Goal: Task Accomplishment & Management: Use online tool/utility

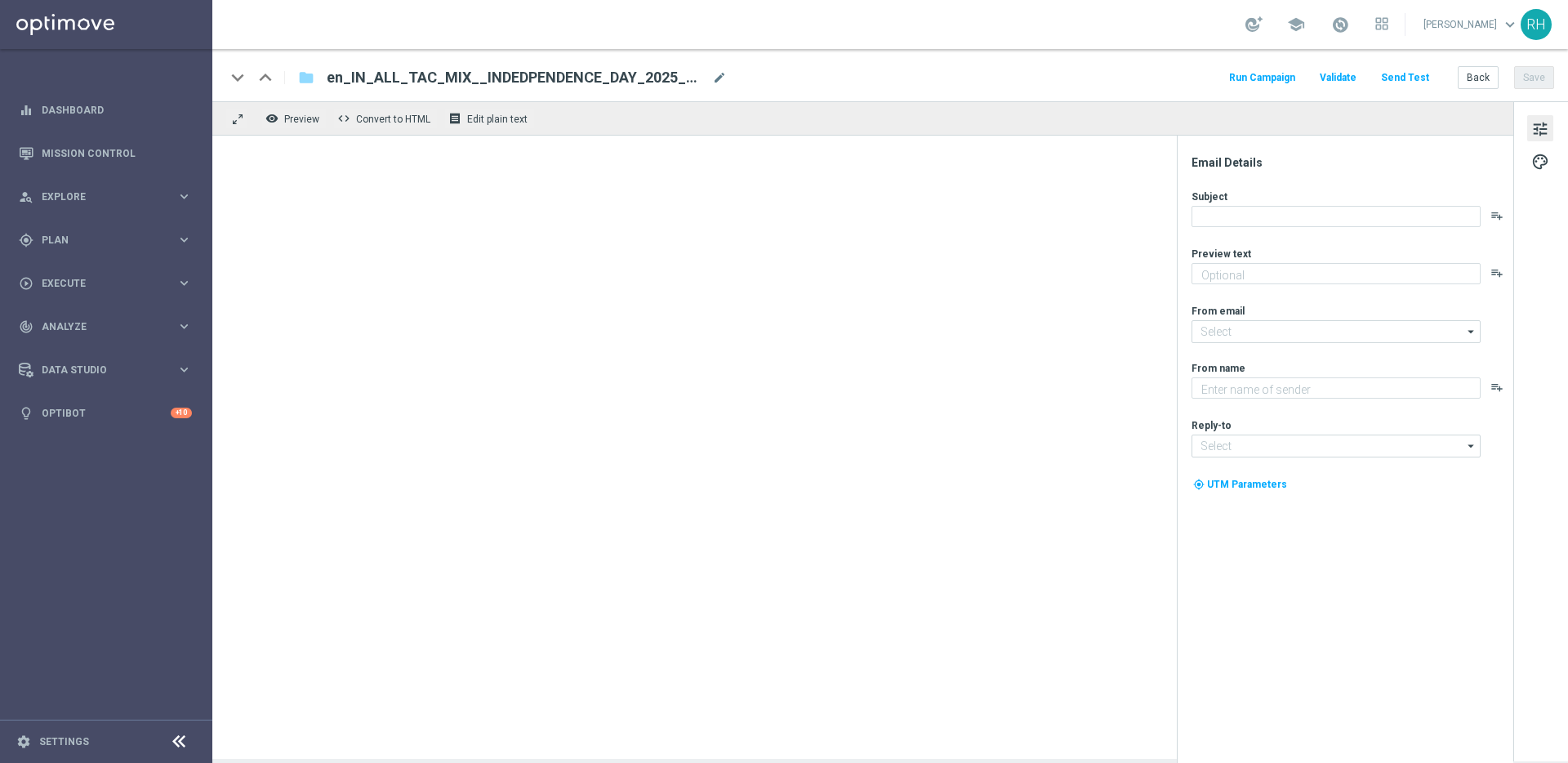
type textarea "Let's celebrate with this offer..."
type input "[EMAIL_ADDRESS][DOMAIN_NAME]"
type textarea "Lottoland"
type input "[EMAIL_ADDRESS][DOMAIN_NAME]"
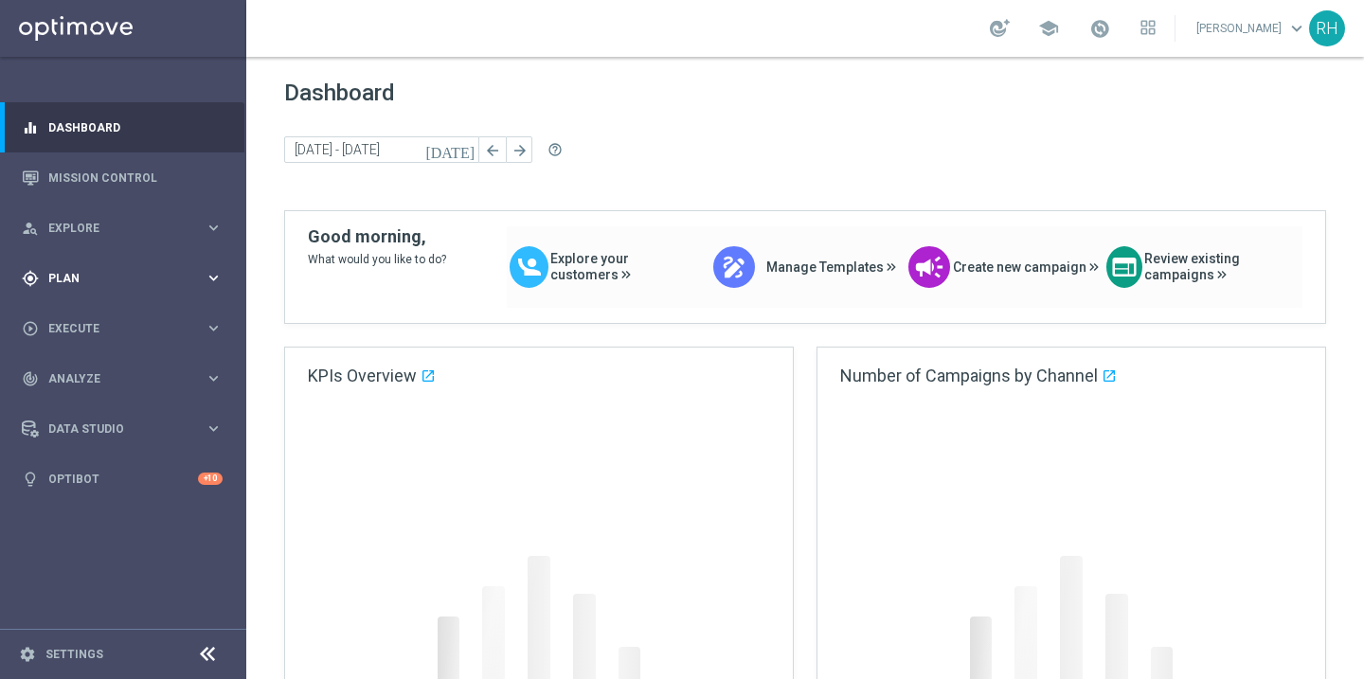
click at [66, 270] on div "gps_fixed Plan" at bounding box center [113, 278] width 183 height 17
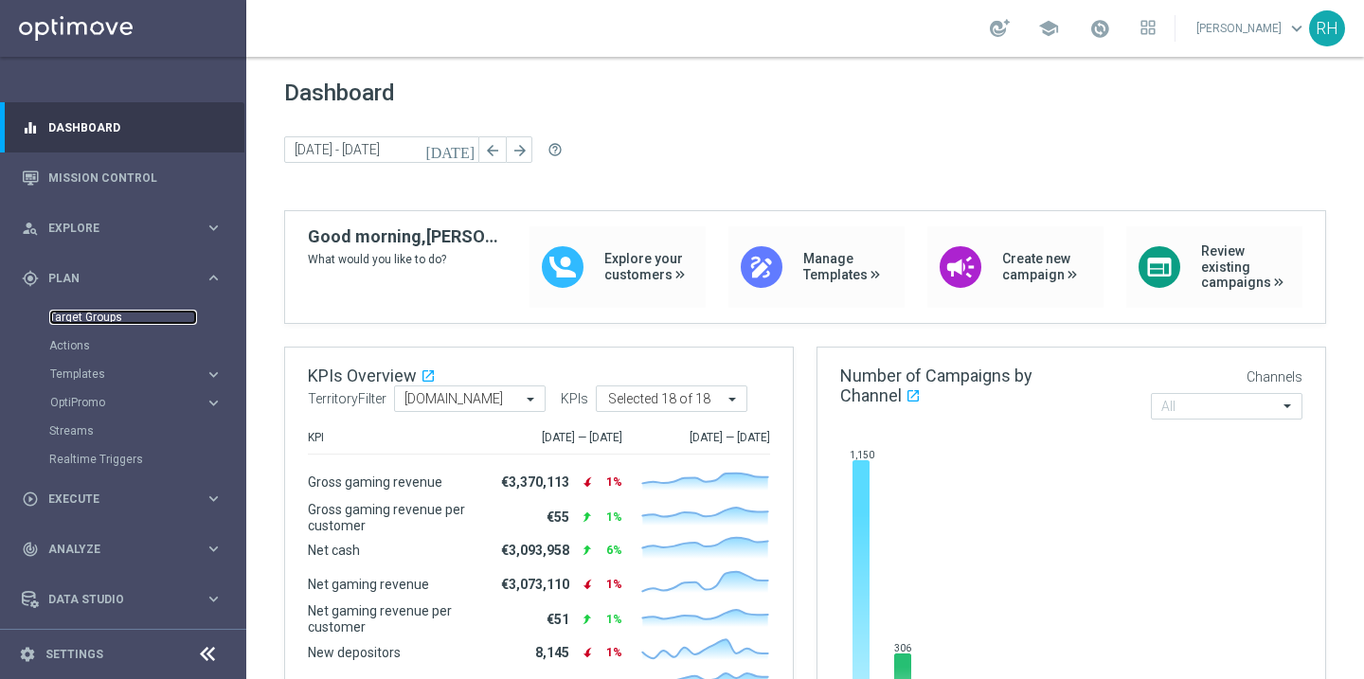
click at [120, 312] on link "Target Groups" at bounding box center [123, 317] width 148 height 15
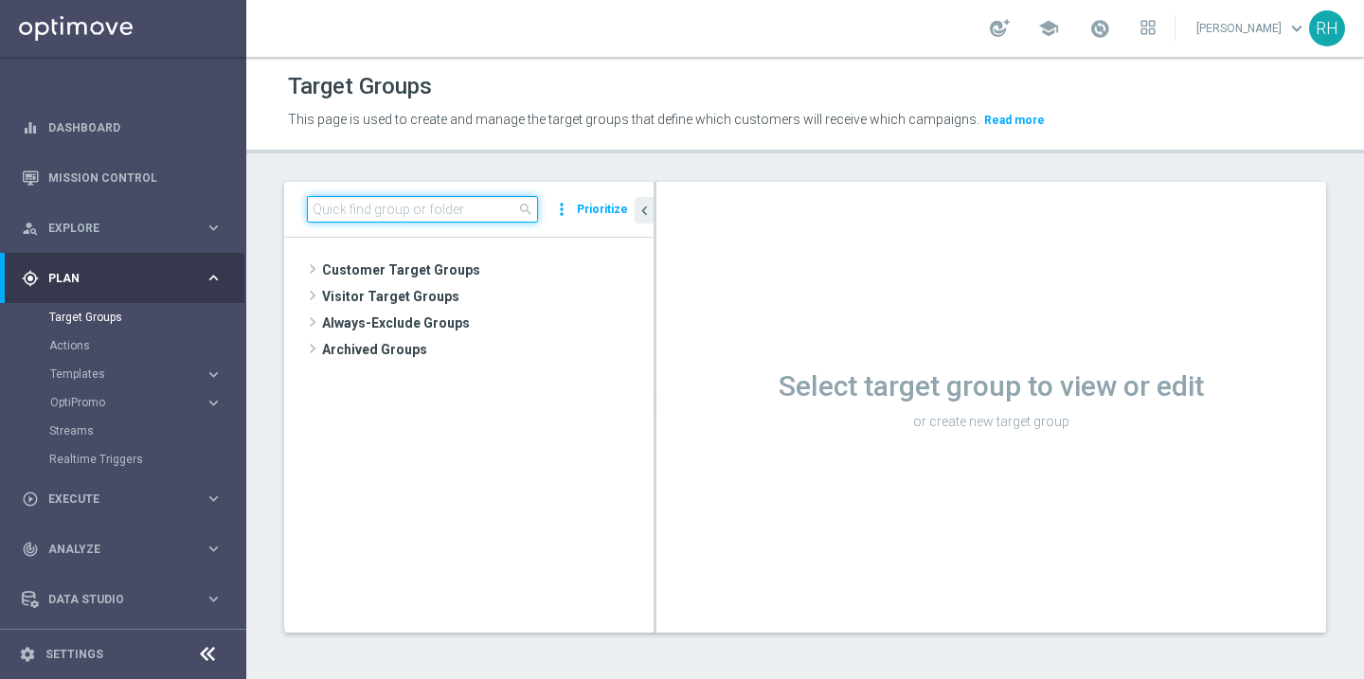
click at [376, 218] on input at bounding box center [422, 209] width 231 height 27
paste input "UK_CASINO_EMAIL | Stake >= 10 last 90 days"
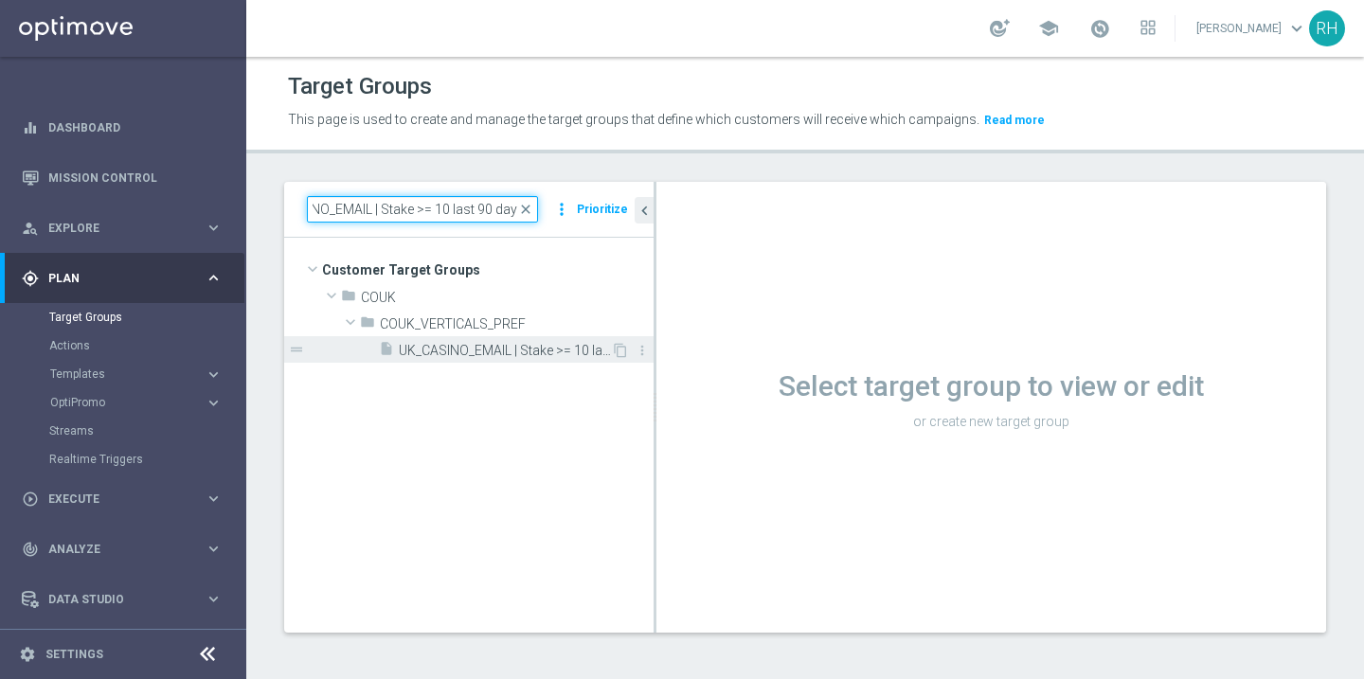
type input "UK_CASINO_EMAIL | Stake >= 10 last 90 days"
click at [517, 360] on div "insert_drive_file UK_CASINO_EMAIL | Stake >= 10 last 90 days" at bounding box center [495, 349] width 232 height 27
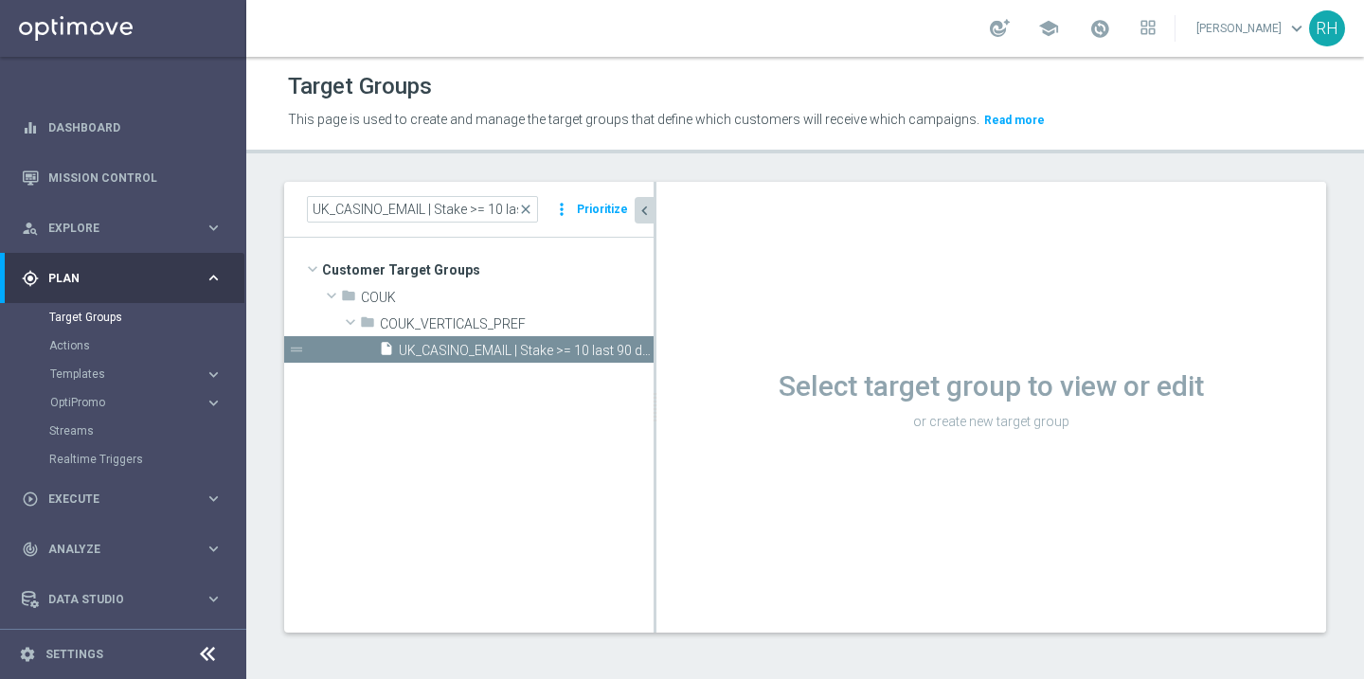
click at [642, 218] on icon "chevron_left" at bounding box center [645, 211] width 18 height 18
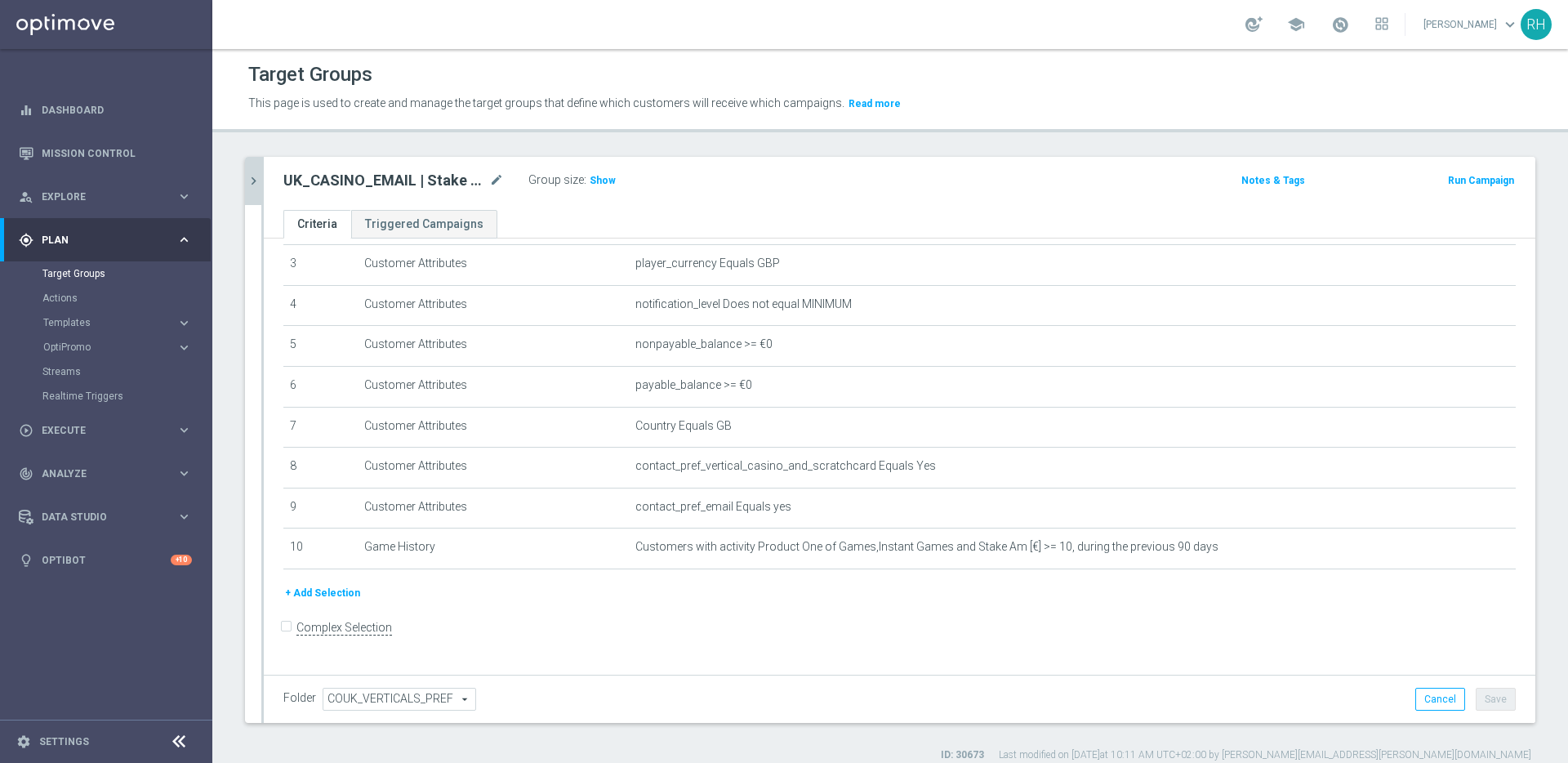
scroll to position [118, 0]
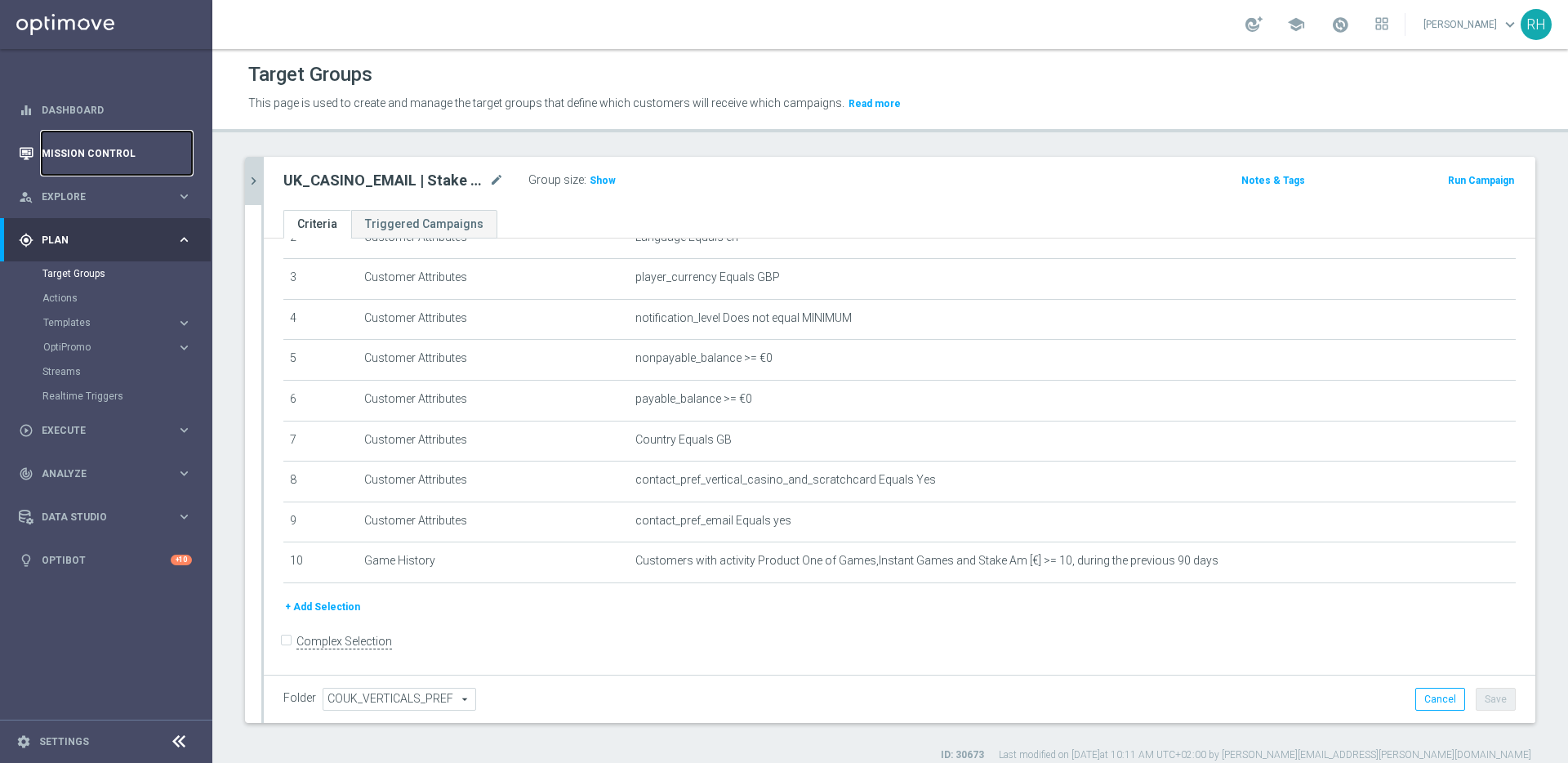
click at [136, 161] on link "Mission Control" at bounding box center [116, 153] width 150 height 43
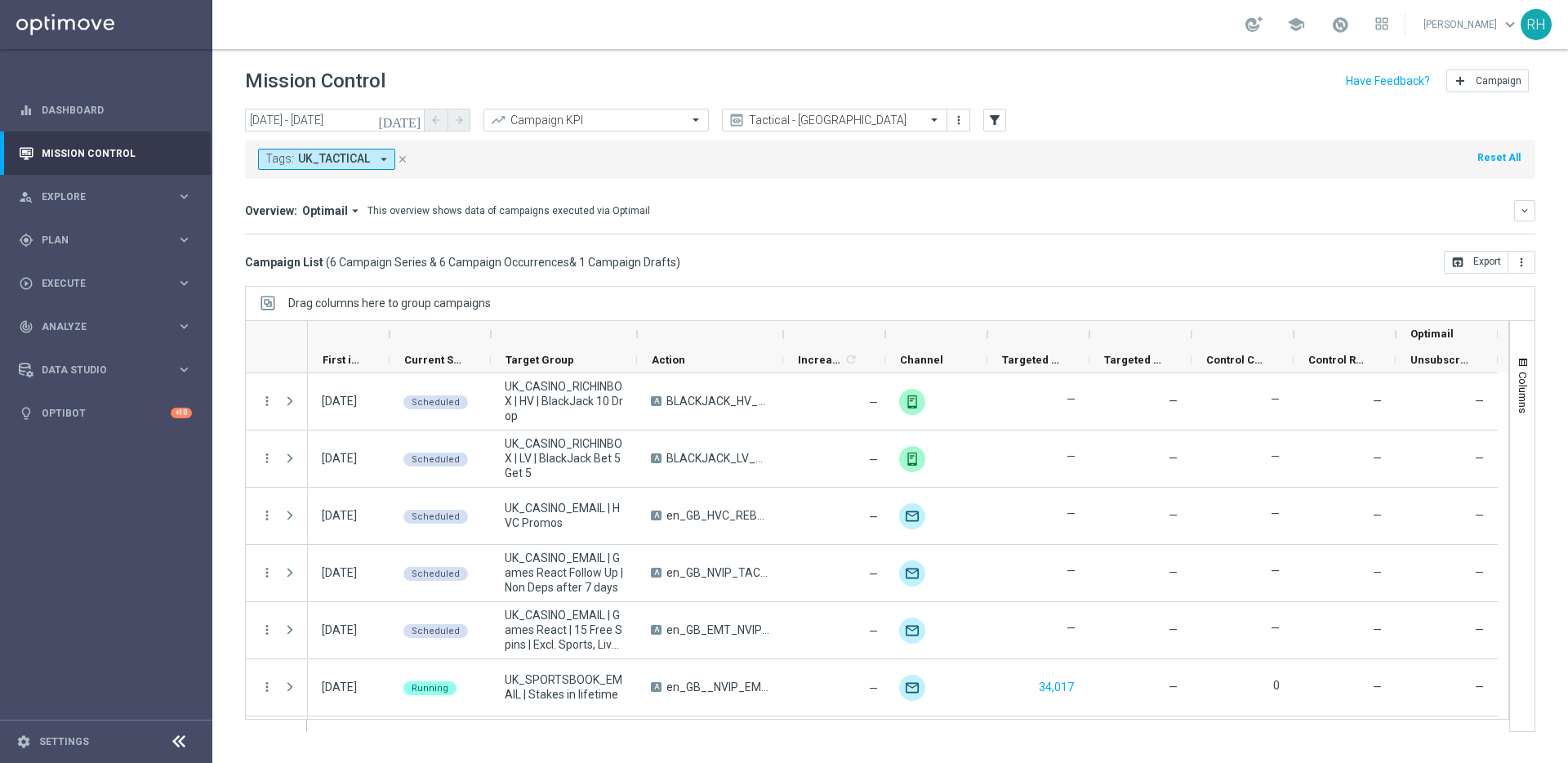
click at [862, 307] on div "Drag columns here to group campaigns" at bounding box center [890, 303] width 1290 height 34
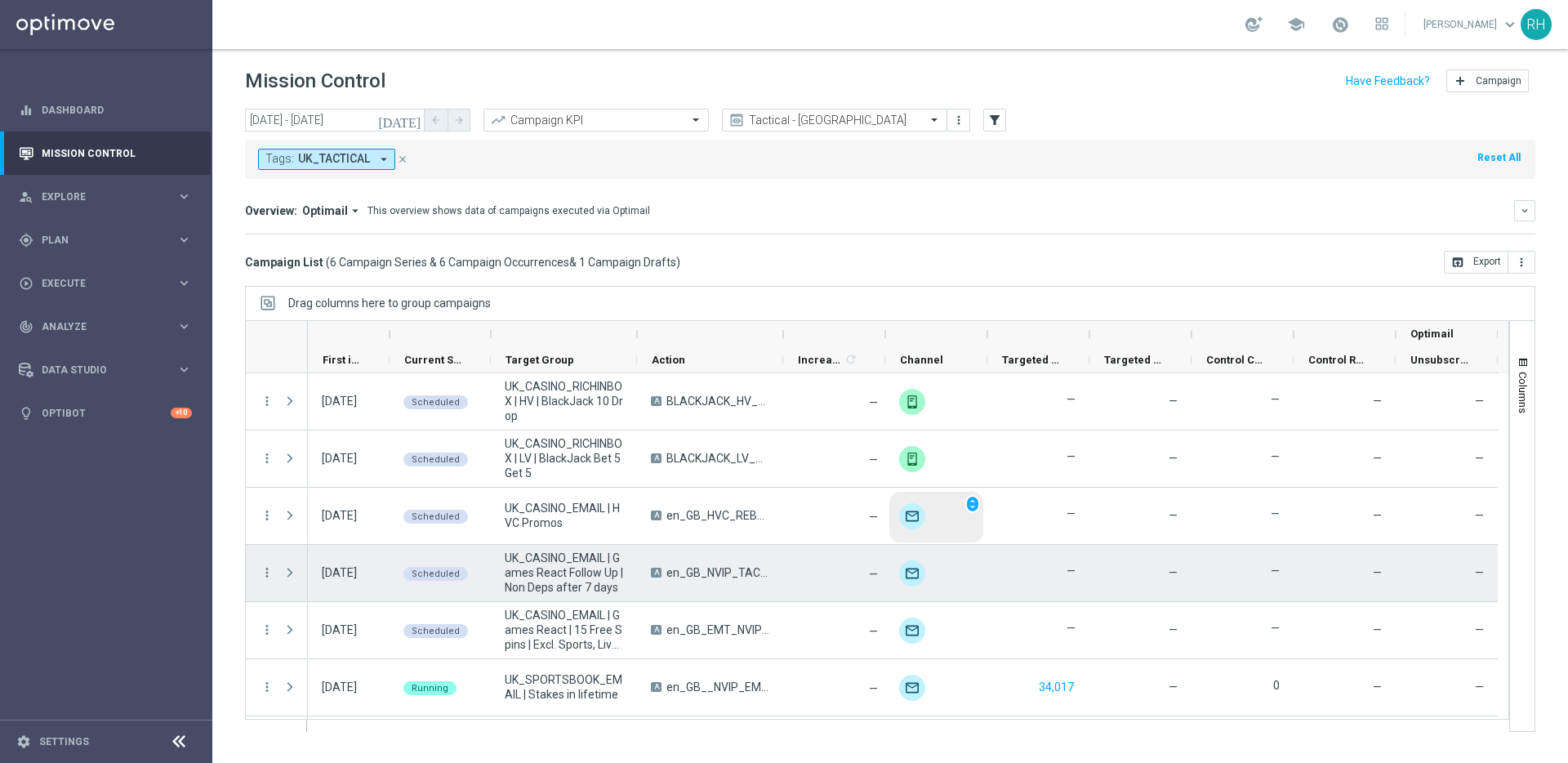
scroll to position [54, 0]
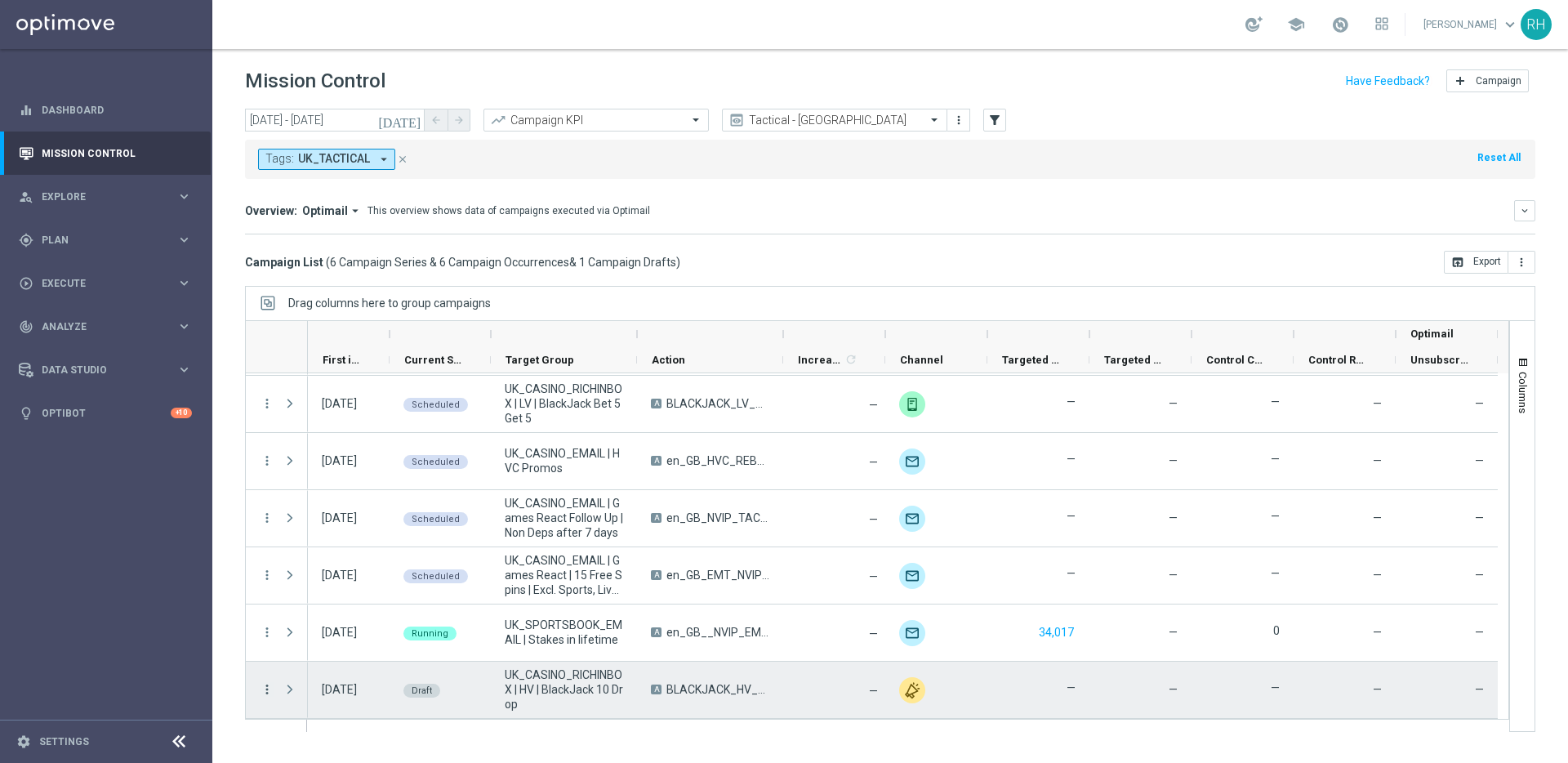
click at [268, 585] on icon "more_vert" at bounding box center [266, 689] width 15 height 15
click at [309, 585] on div "edit Edit" at bounding box center [365, 641] width 184 height 23
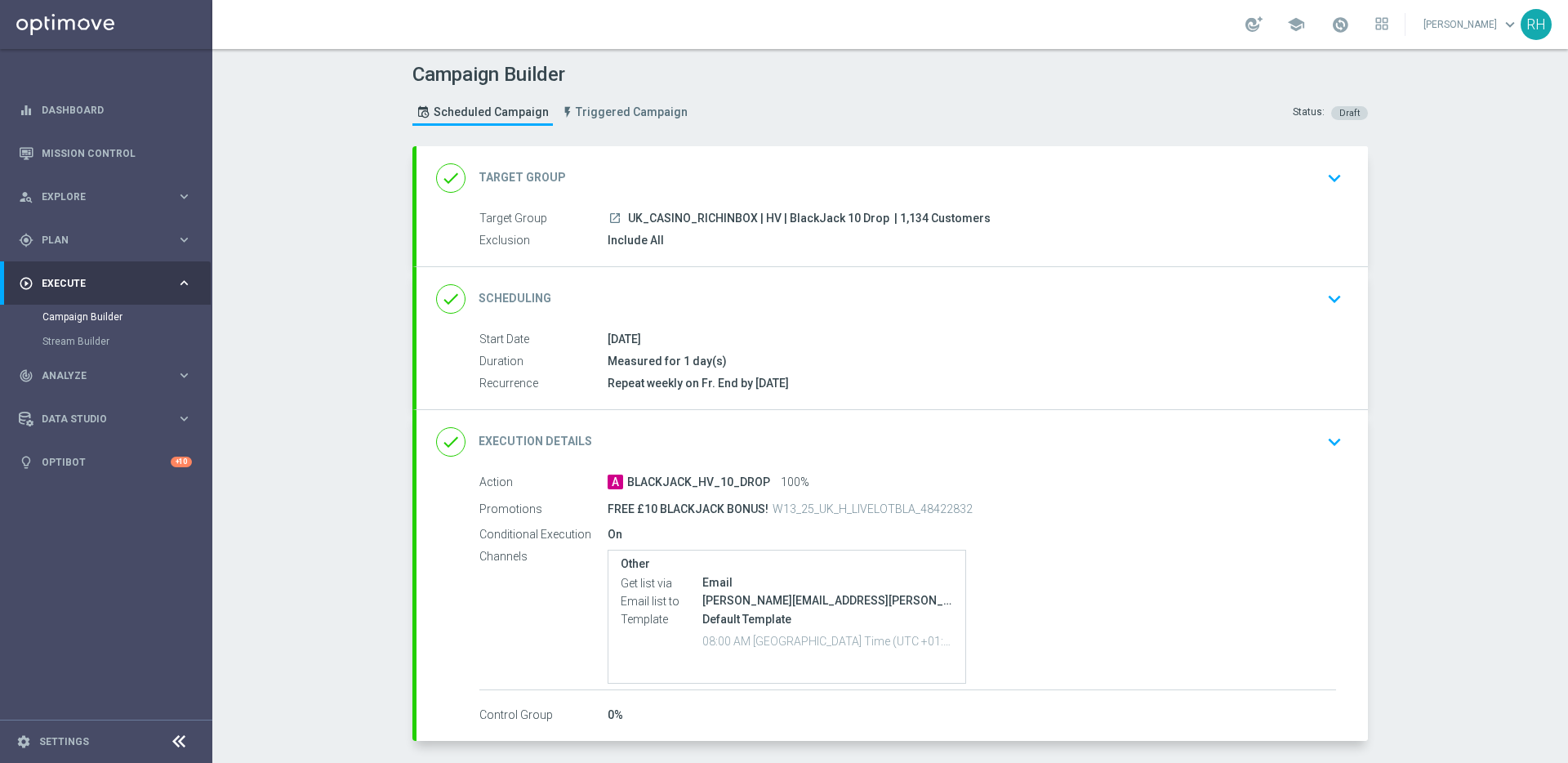
click at [1329, 302] on icon "keyboard_arrow_down" at bounding box center [1334, 299] width 24 height 24
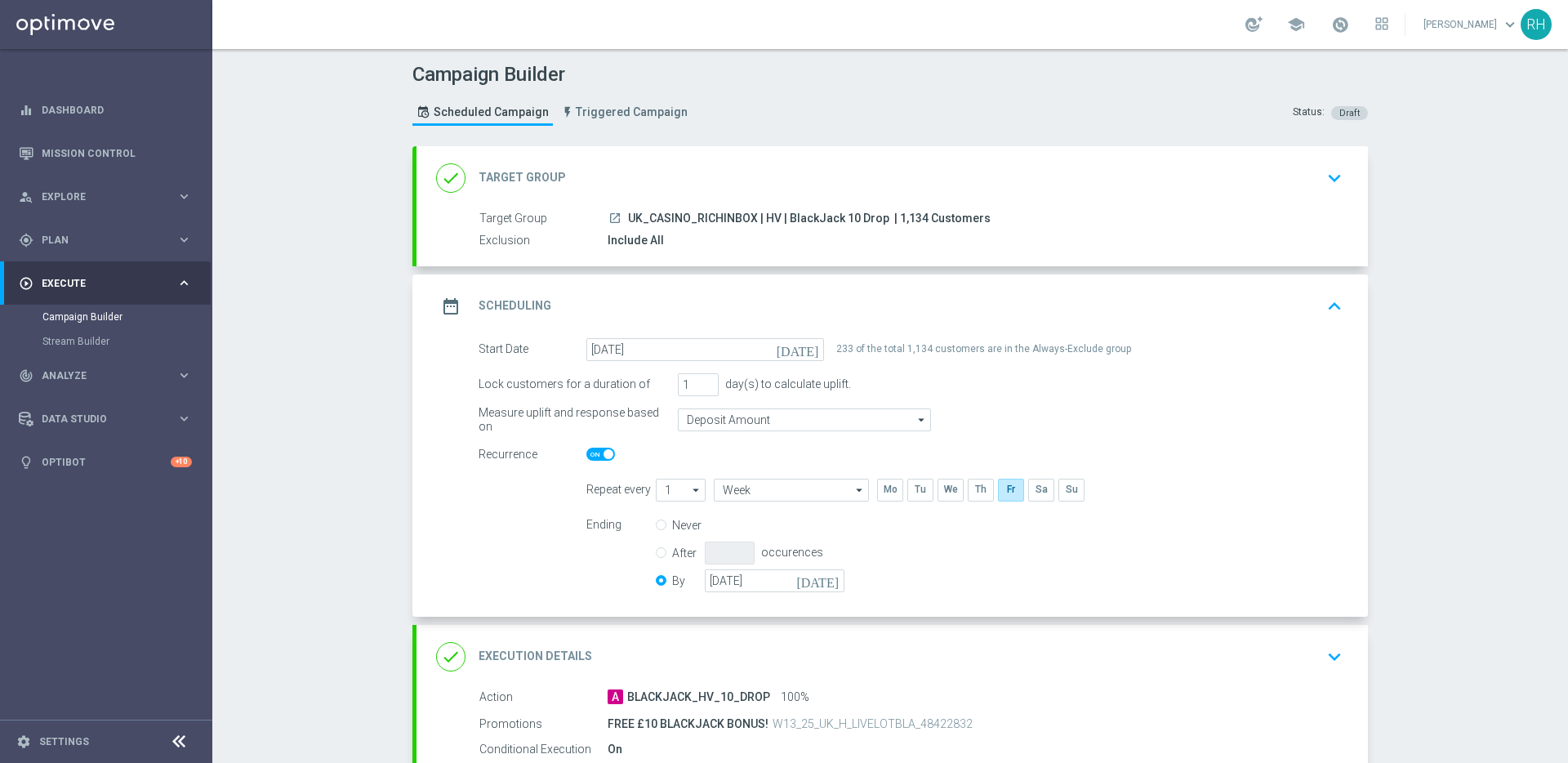
click at [1329, 302] on icon "keyboard_arrow_up" at bounding box center [1334, 306] width 24 height 24
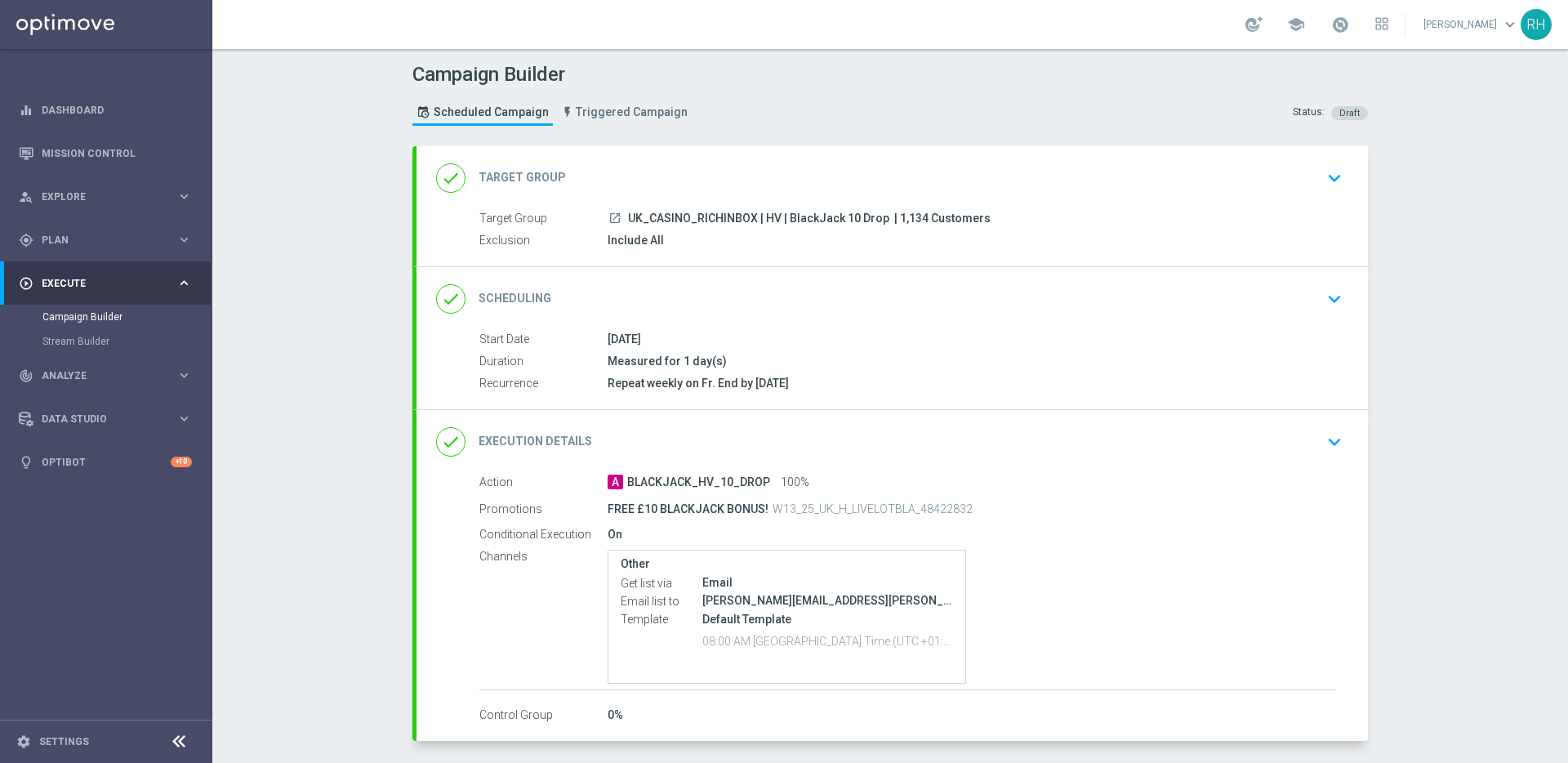
click at [1323, 431] on icon "keyboard_arrow_down" at bounding box center [1334, 441] width 24 height 24
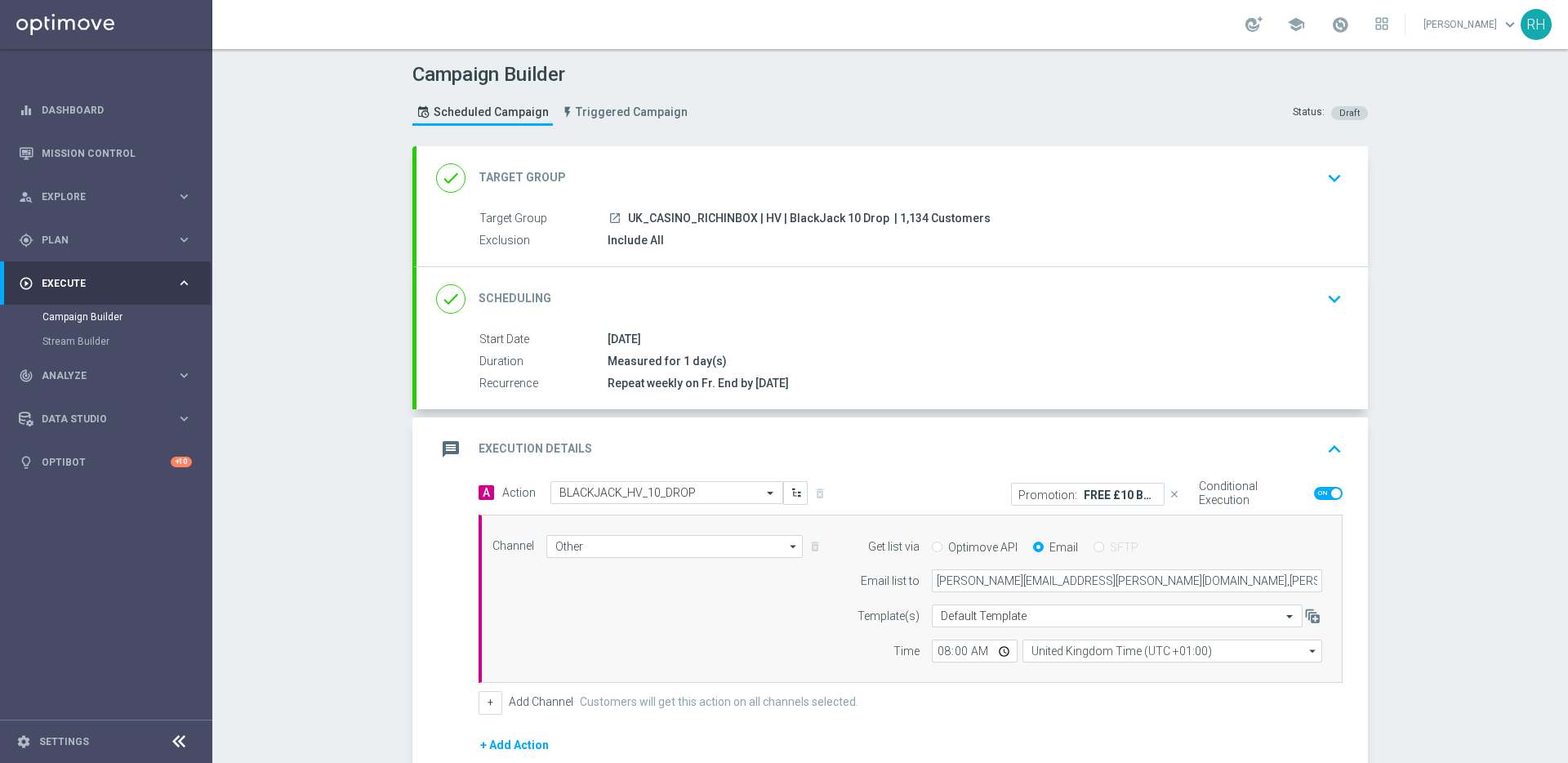
click at [1323, 431] on div "message Execution Details keyboard_arrow_up" at bounding box center [892, 449] width 952 height 64
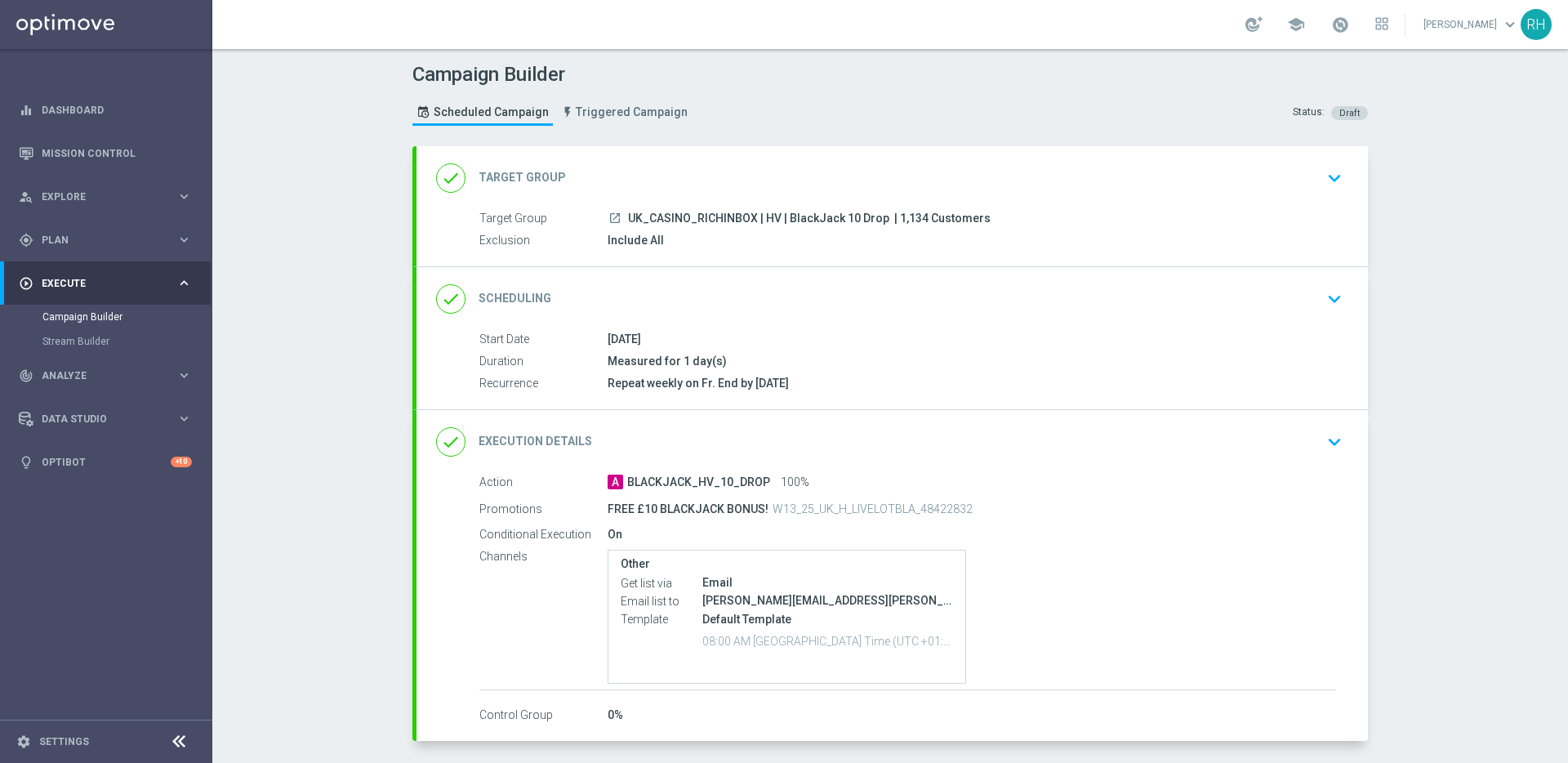
scroll to position [84, 0]
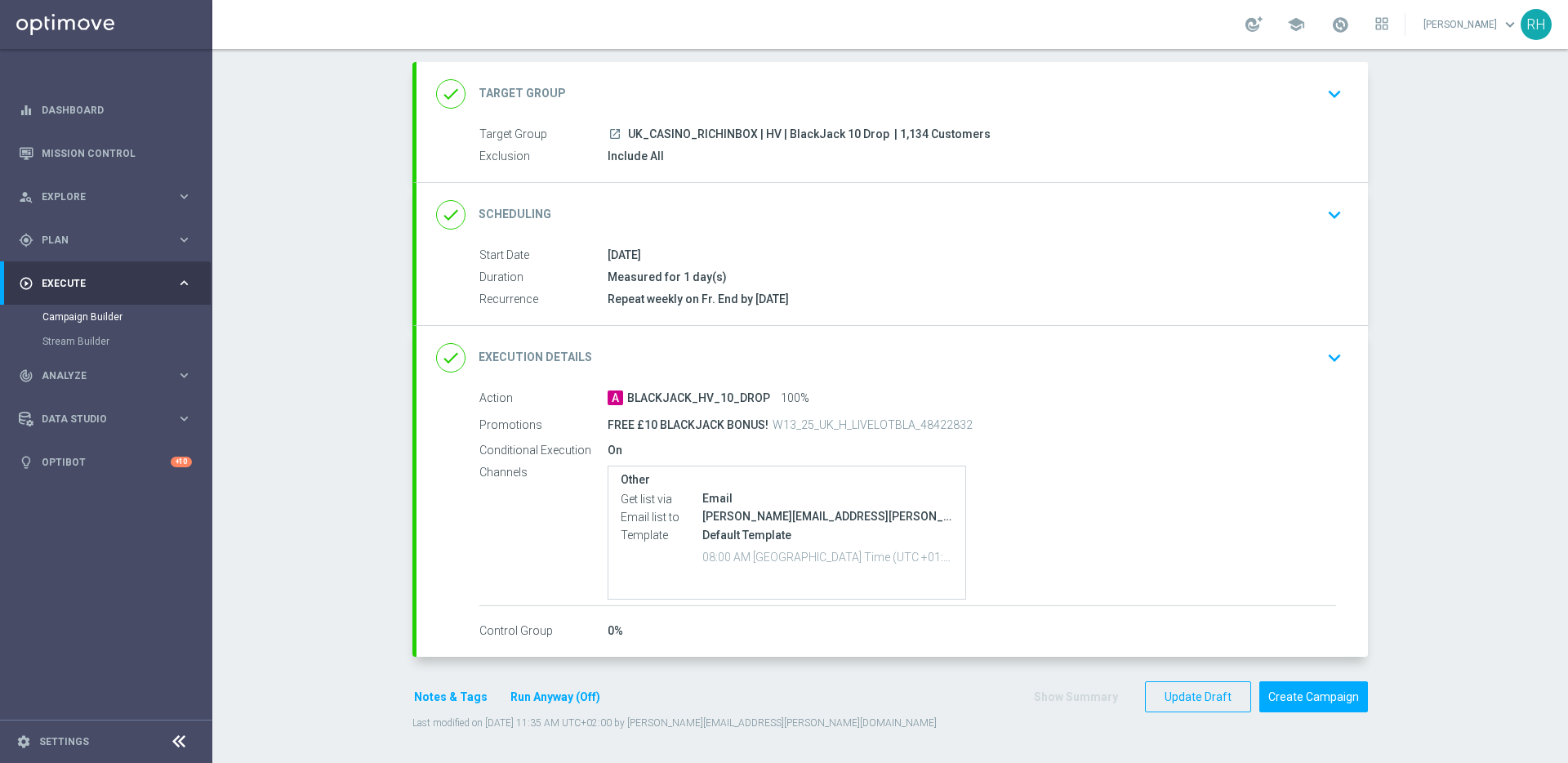
click at [432, 691] on button "Notes & Tags" at bounding box center [450, 697] width 77 height 21
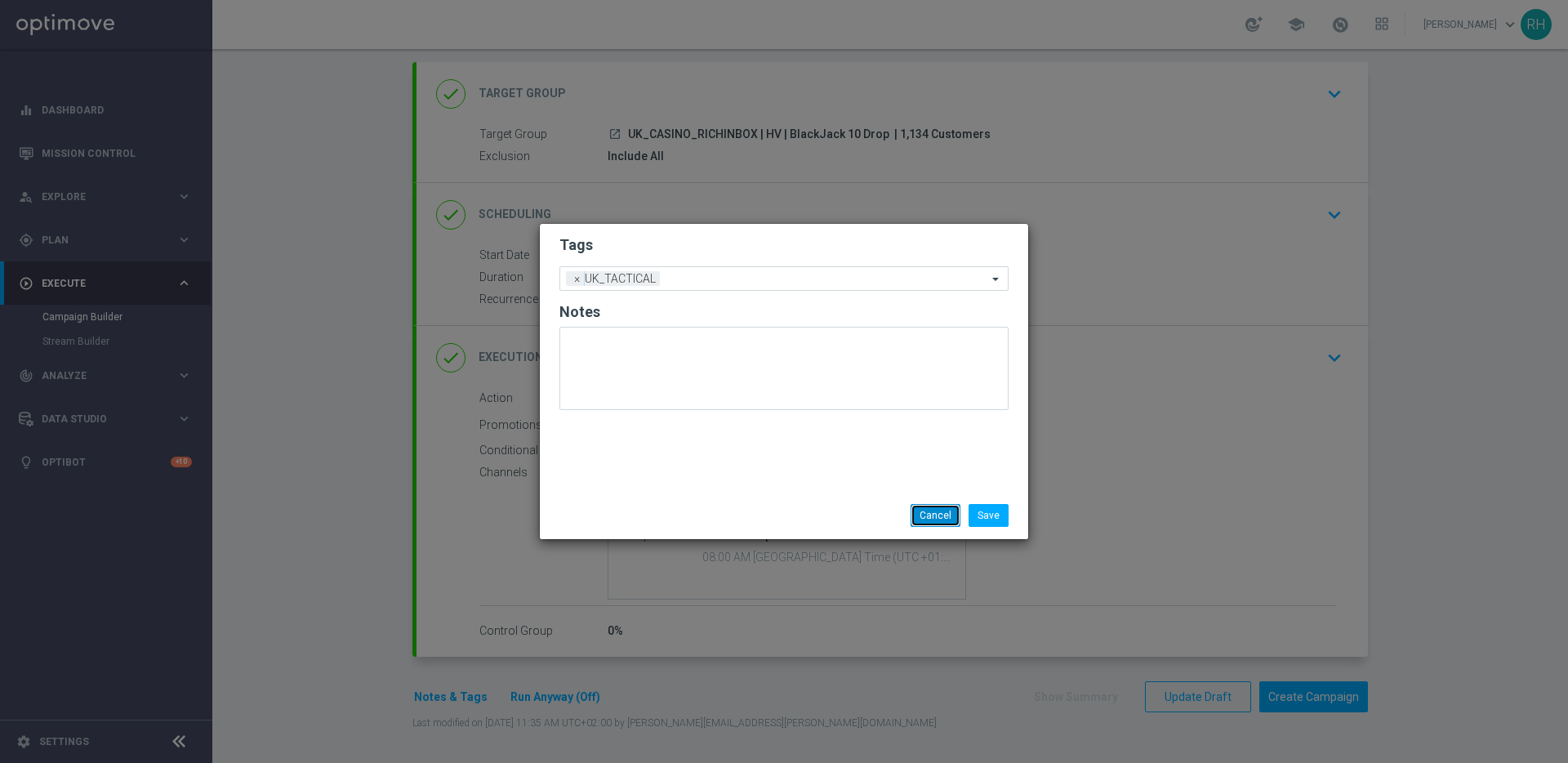
click at [935, 525] on button "Cancel" at bounding box center [935, 516] width 50 height 23
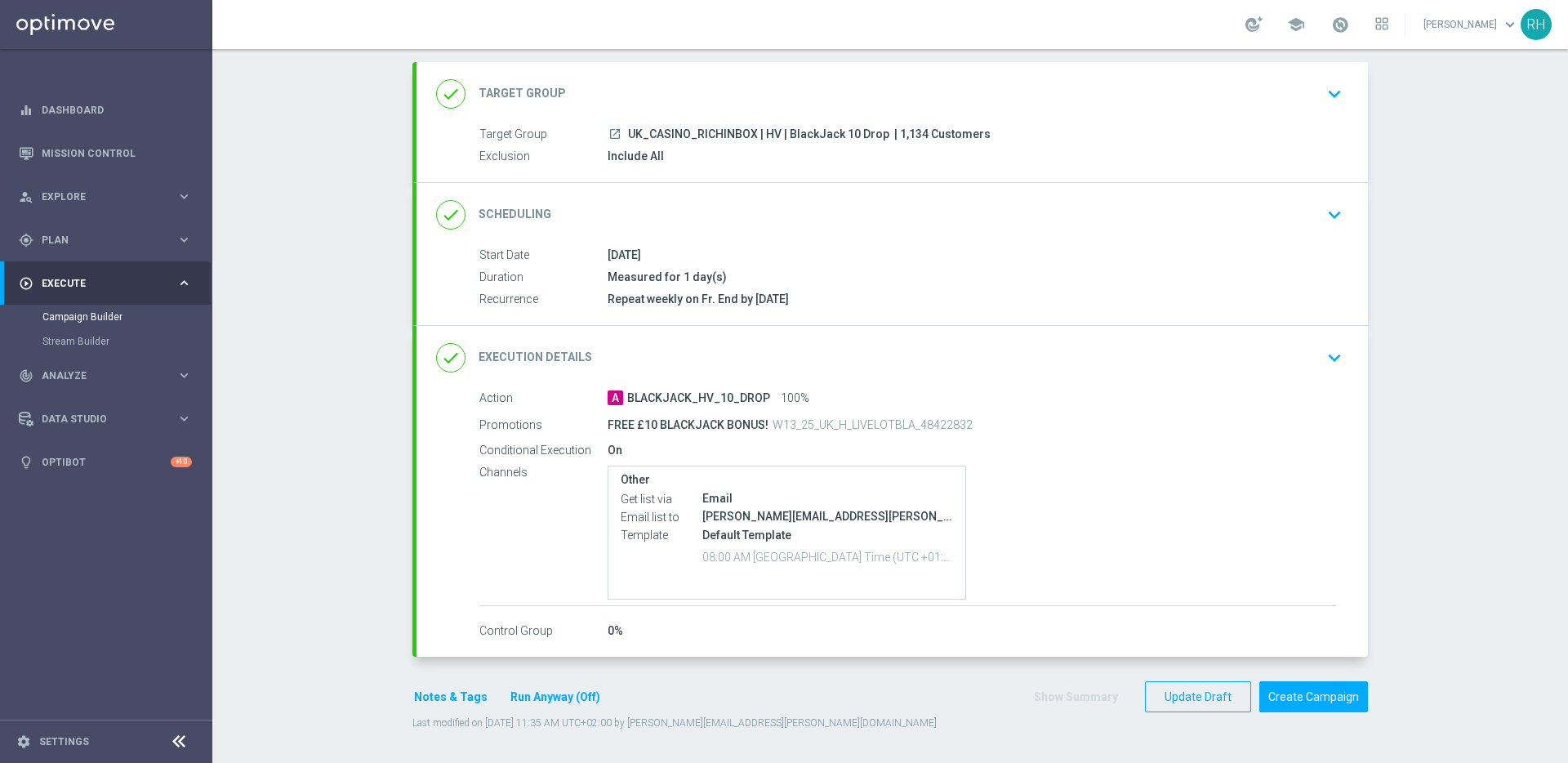
click at [1346, 381] on div "done Execution Details keyboard_arrow_down" at bounding box center [892, 358] width 952 height 64
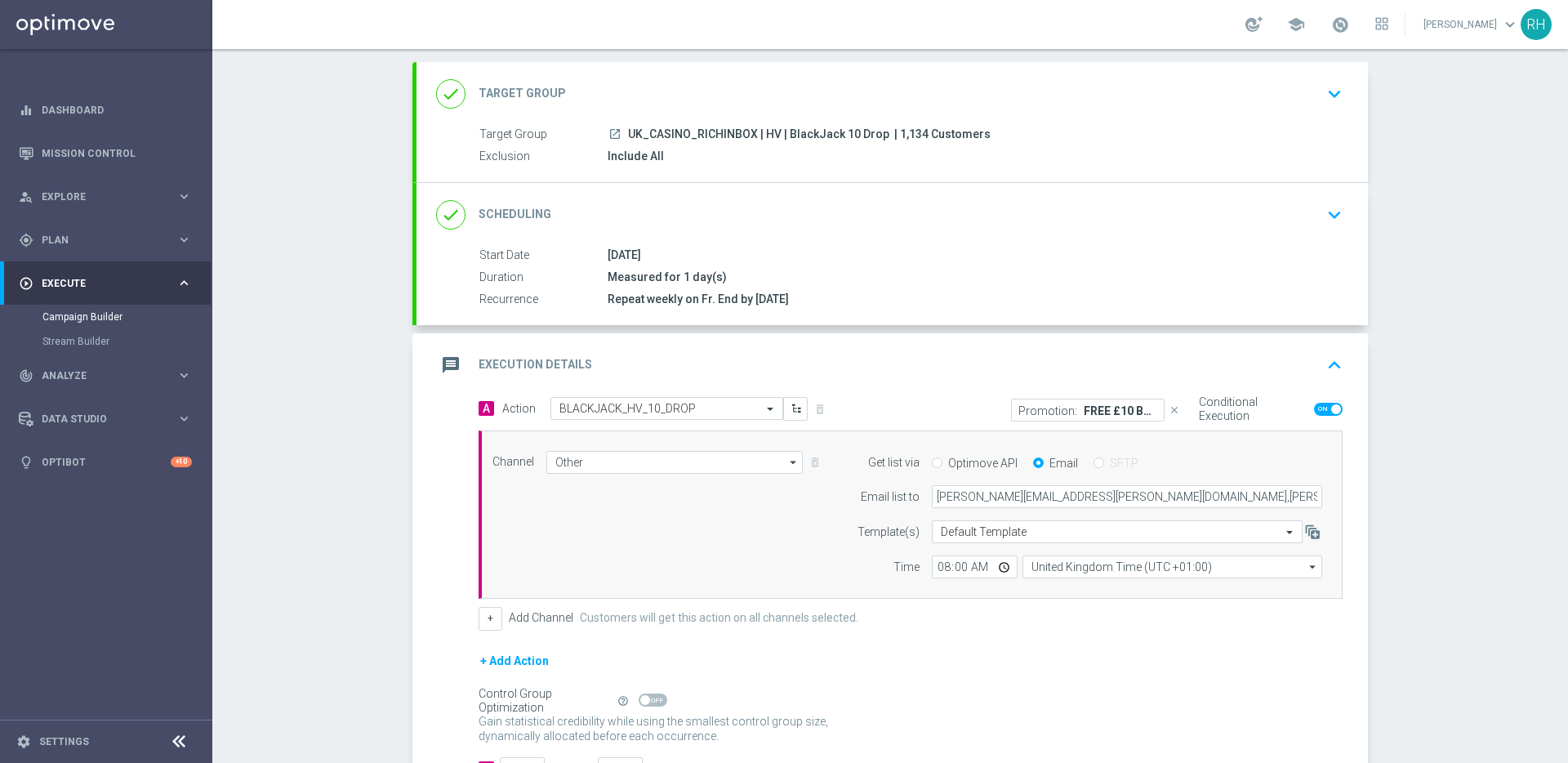
click at [932, 460] on input "Optimove API" at bounding box center [937, 464] width 10 height 10
radio input "true"
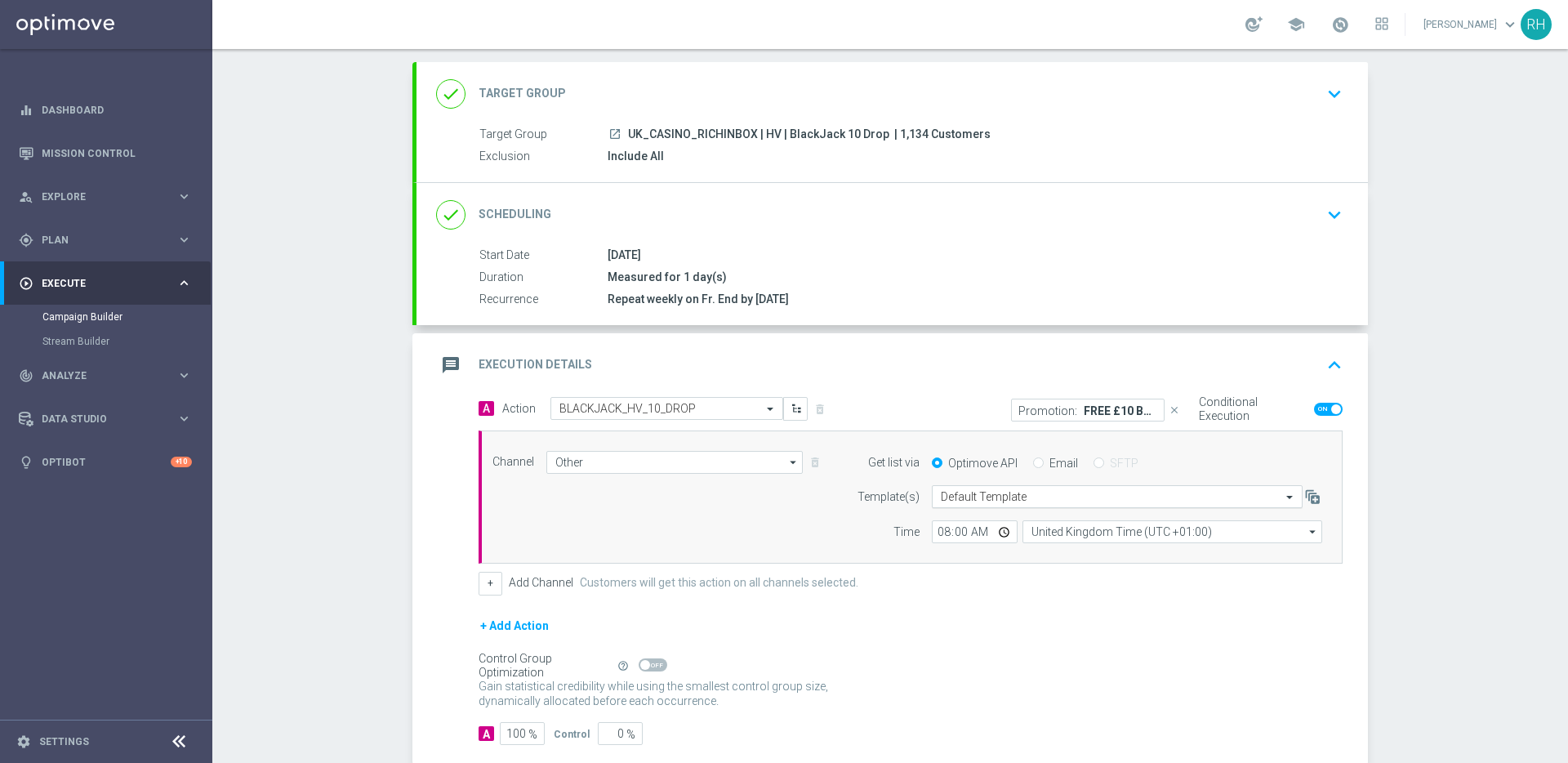
click at [1106, 497] on input "text" at bounding box center [1100, 497] width 320 height 14
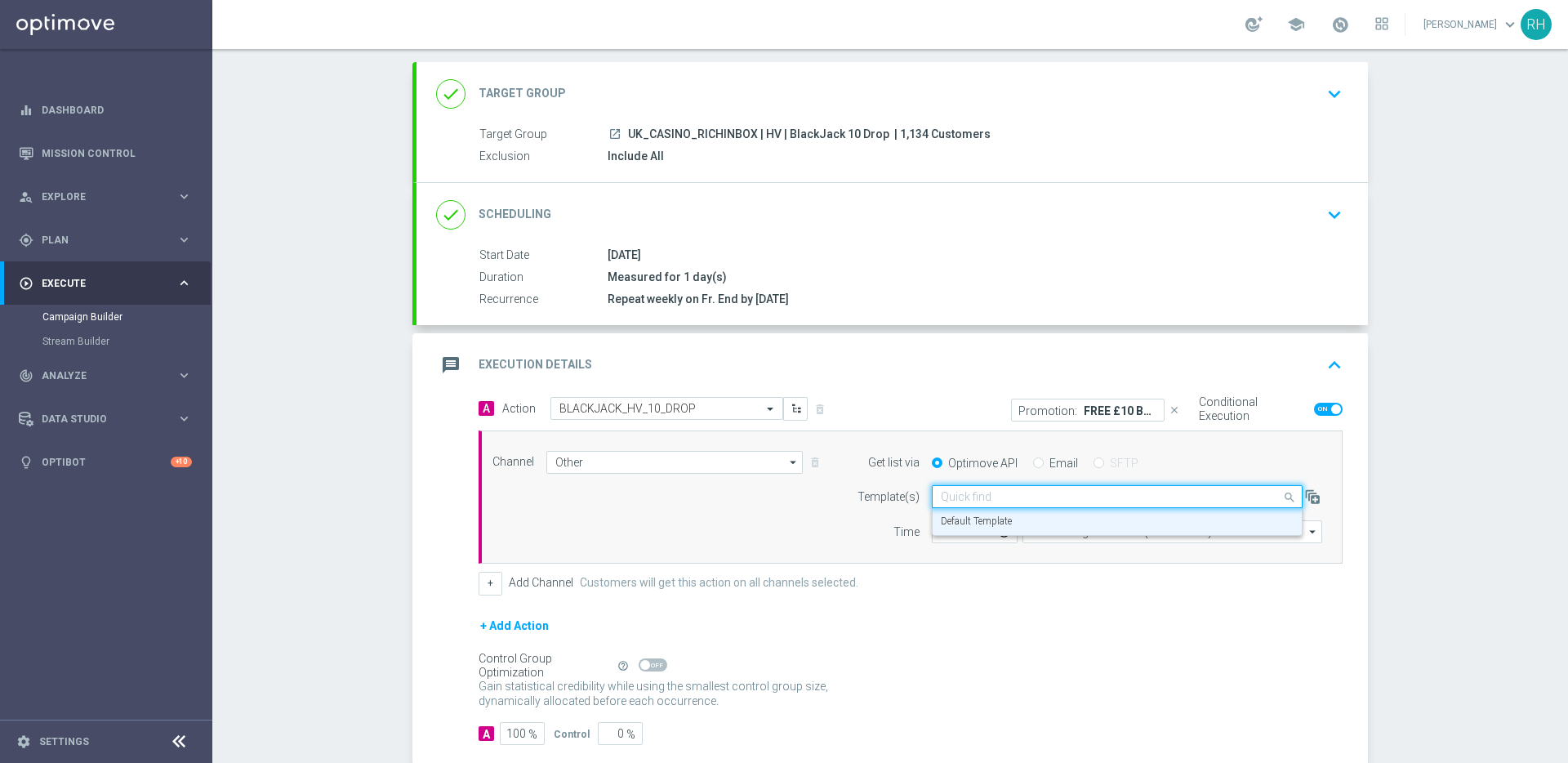
click at [1106, 497] on input "text" at bounding box center [1100, 497] width 320 height 14
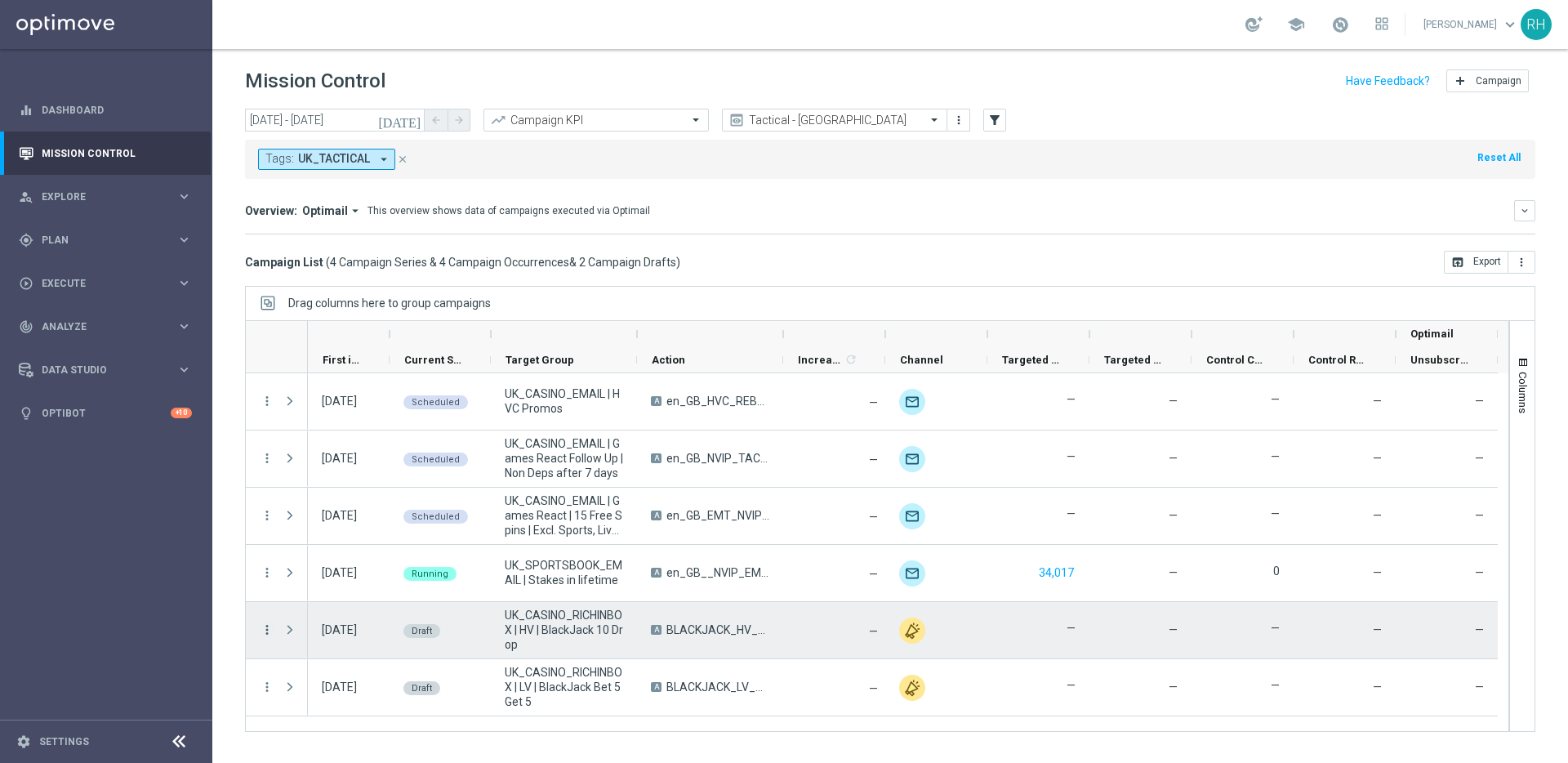
click at [272, 629] on icon "more_vert" at bounding box center [266, 629] width 15 height 15
click at [343, 641] on span "Campaign Details" at bounding box center [340, 640] width 83 height 11
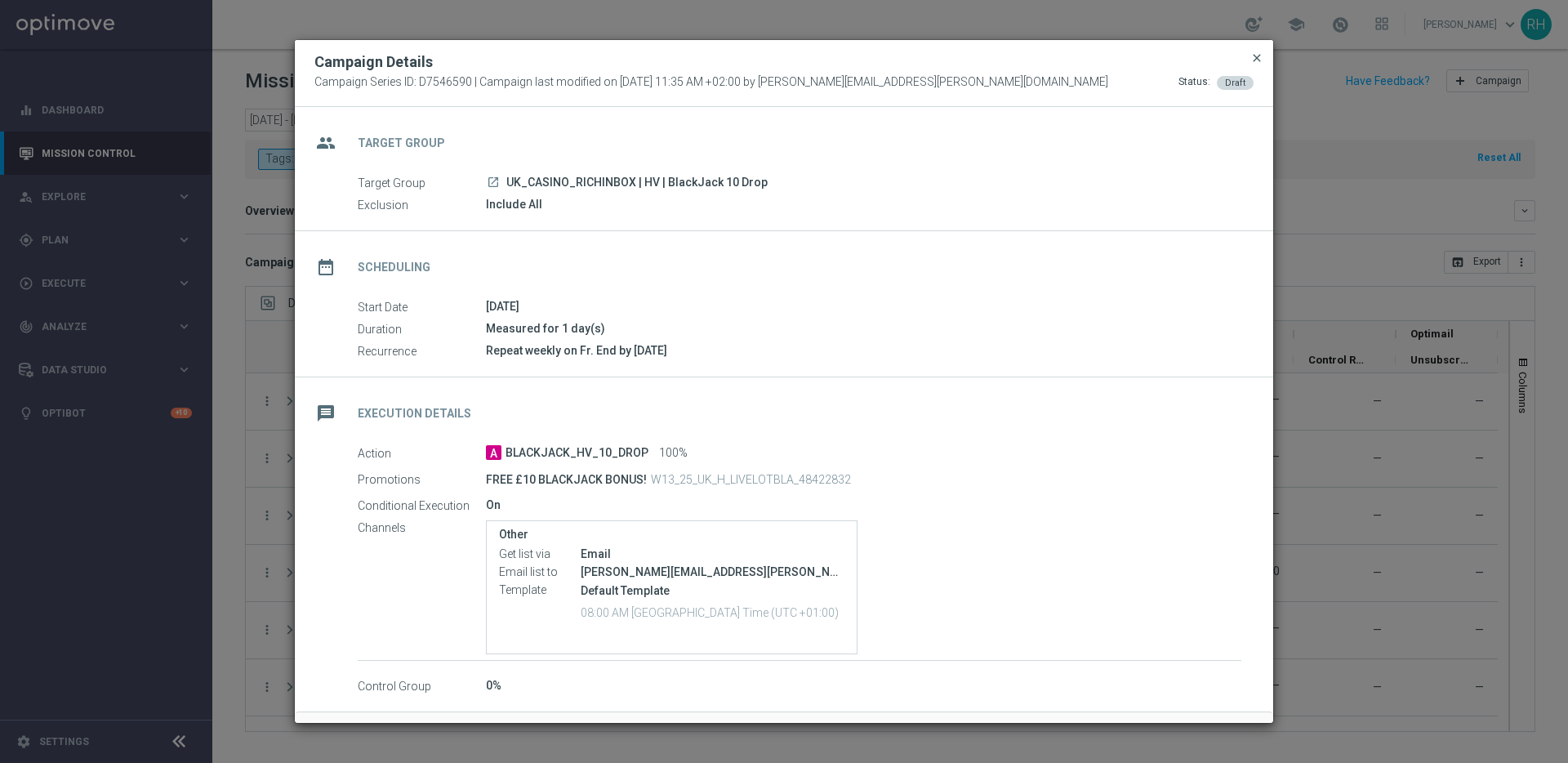
click at [1258, 59] on span "close" at bounding box center [1257, 58] width 13 height 13
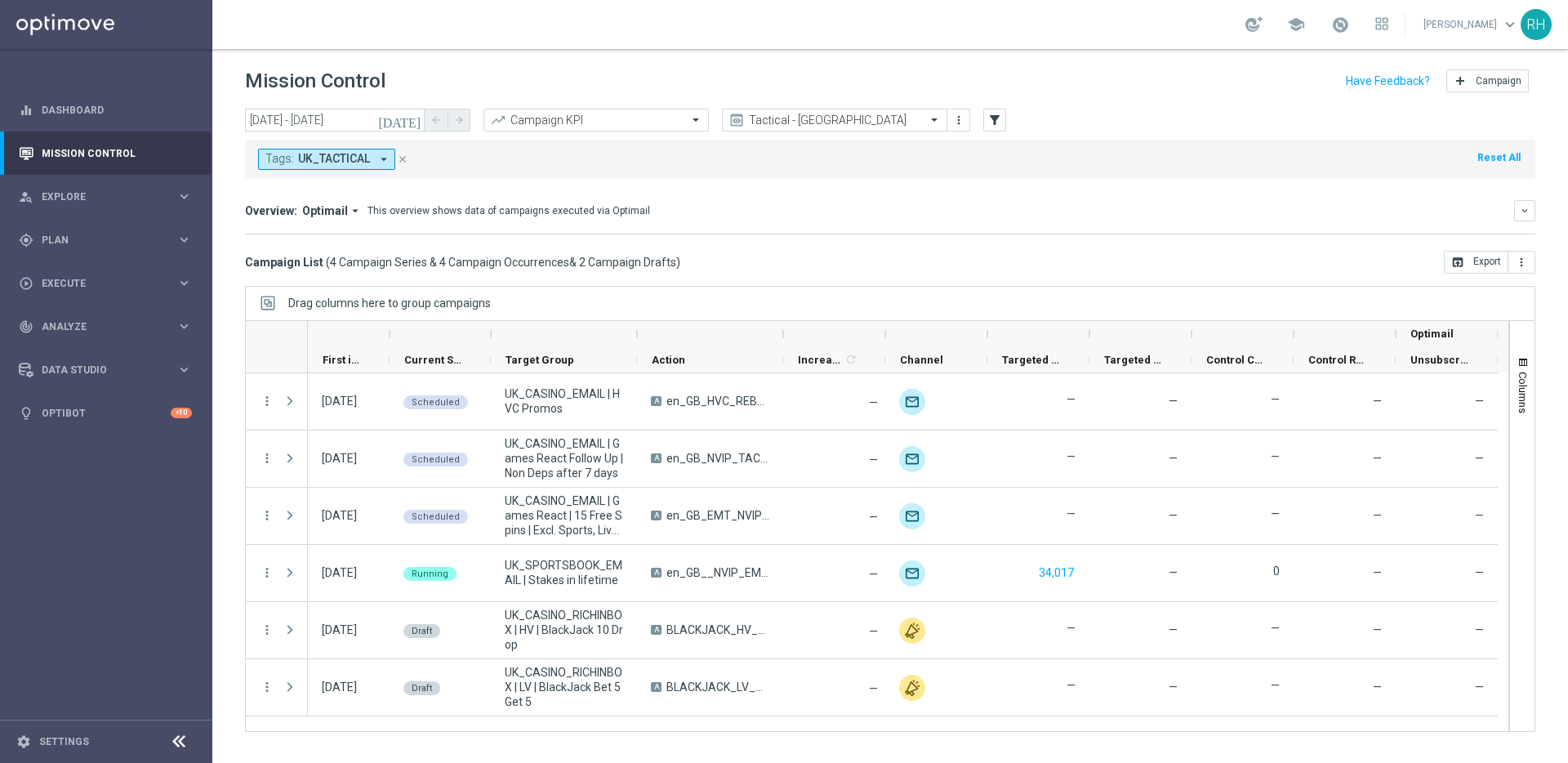
click at [1268, 152] on div "Tags: UK_TACTICAL arrow_drop_down close Reset All" at bounding box center [890, 159] width 1290 height 39
click at [1184, 275] on div "today 22 Aug 2025 - 22 Aug 2025 arrow_back arrow_forward Campaign KPI trending_…" at bounding box center [890, 428] width 1356 height 640
click at [125, 289] on div "play_circle_outline Execute" at bounding box center [97, 283] width 158 height 15
click at [114, 313] on link "Campaign Builder" at bounding box center [106, 316] width 128 height 13
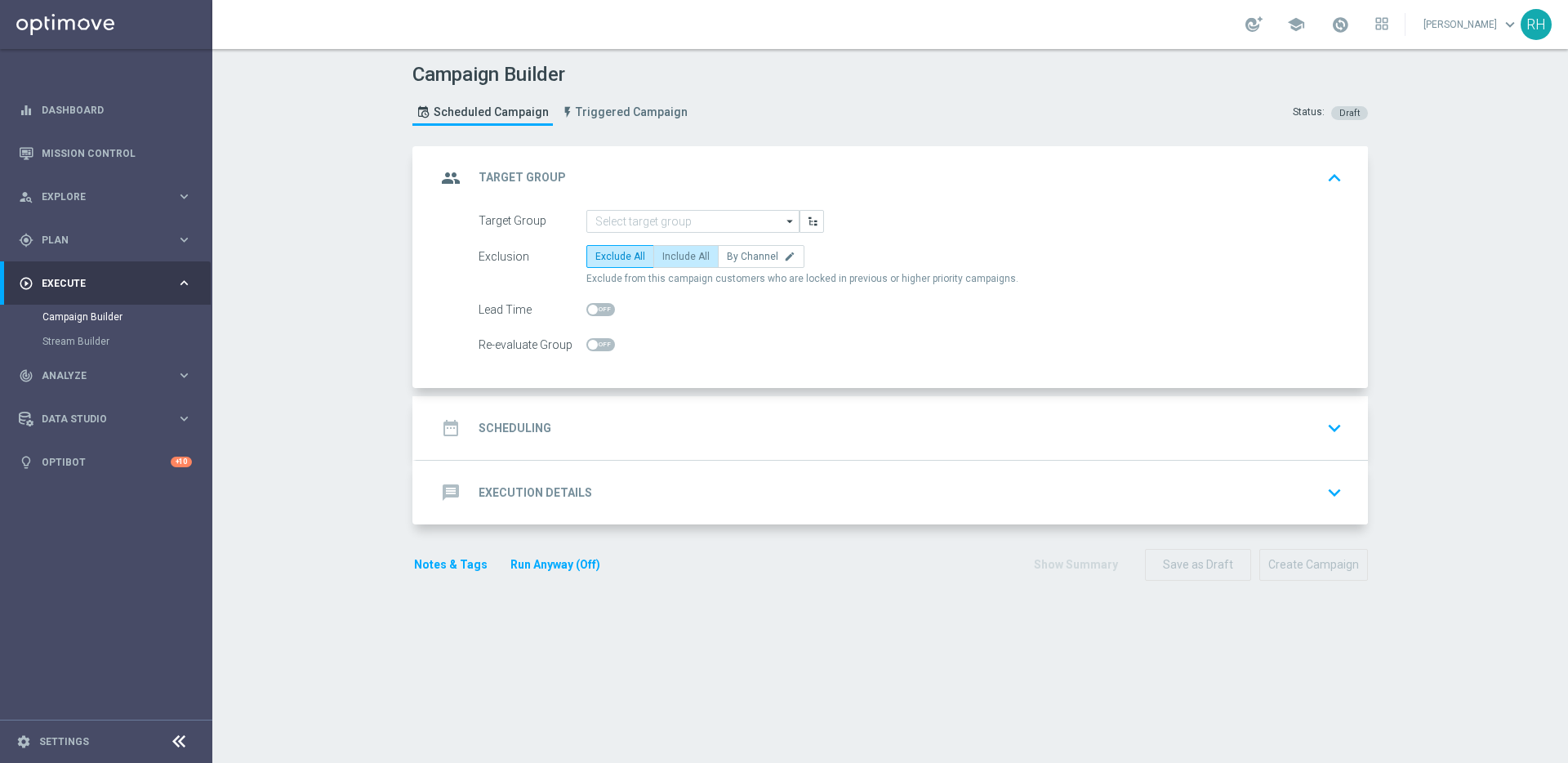
click at [676, 246] on label "Include All" at bounding box center [686, 256] width 66 height 23
click at [673, 254] on input "Include All" at bounding box center [667, 260] width 10 height 10
radio input "true"
click at [85, 264] on div "play_circle_outline Execute keyboard_arrow_right" at bounding box center [105, 283] width 210 height 43
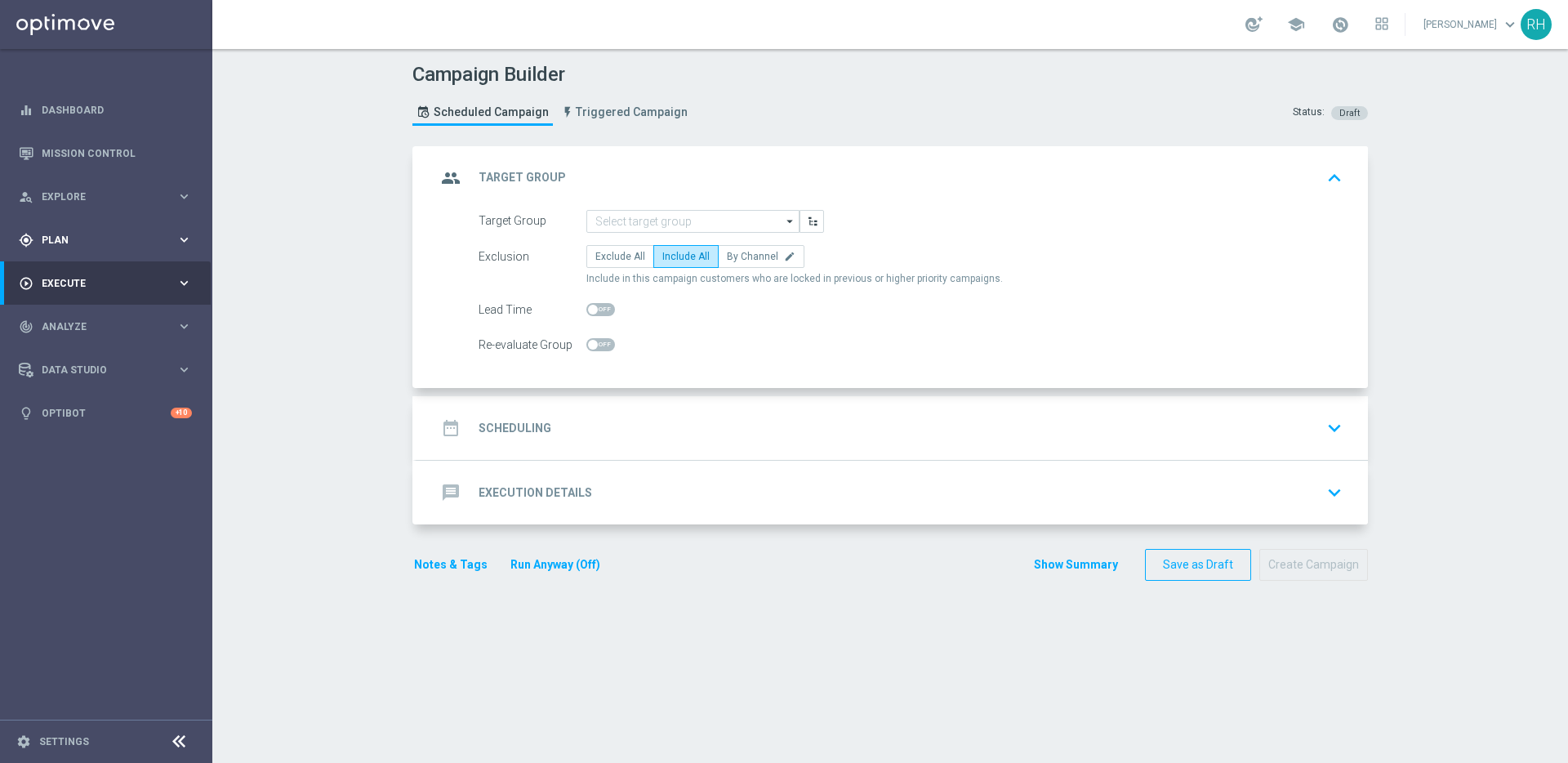
click at [85, 241] on span "Plan" at bounding box center [109, 240] width 134 height 9
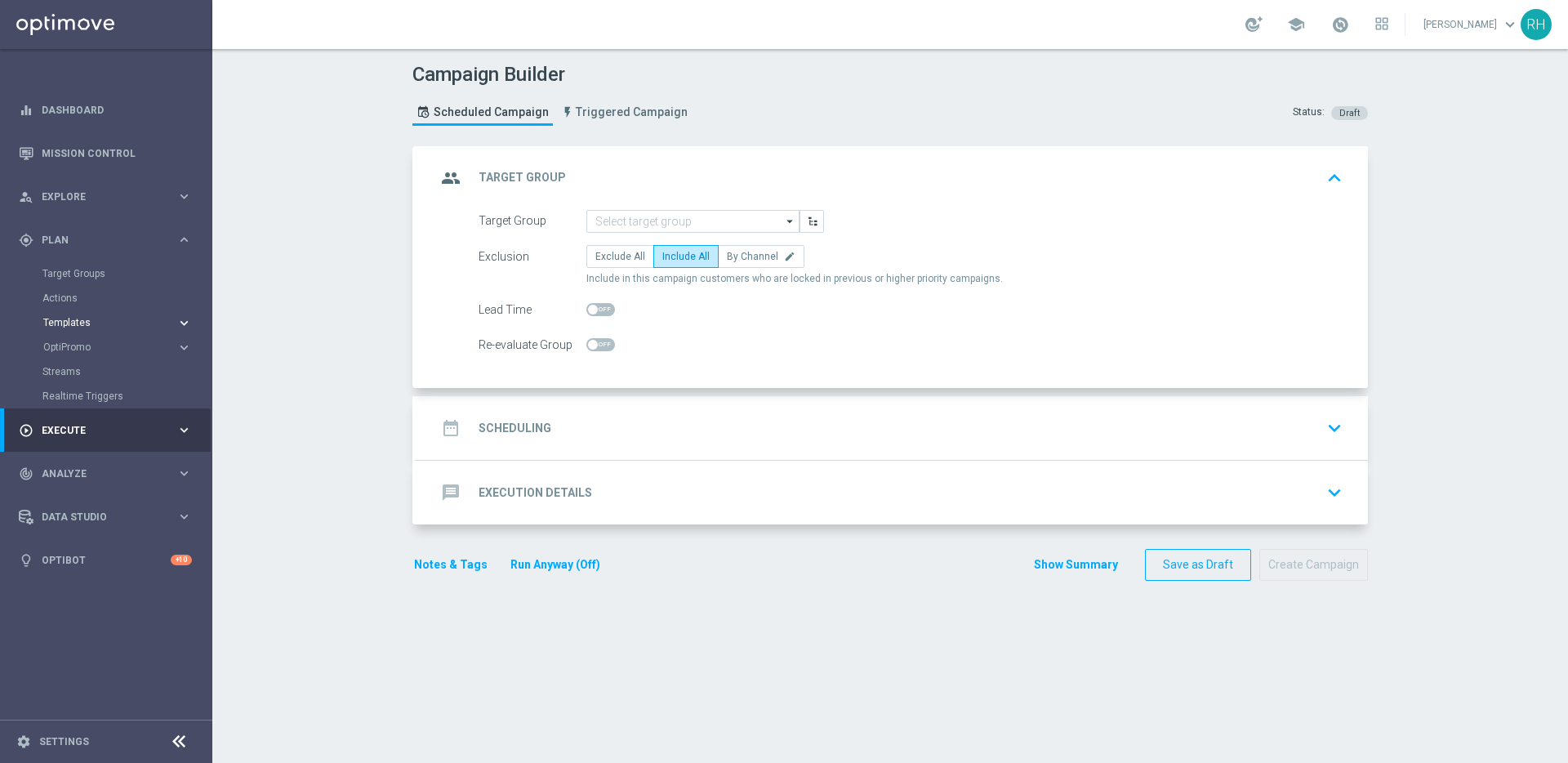
click at [82, 318] on span "Templates" at bounding box center [101, 322] width 116 height 9
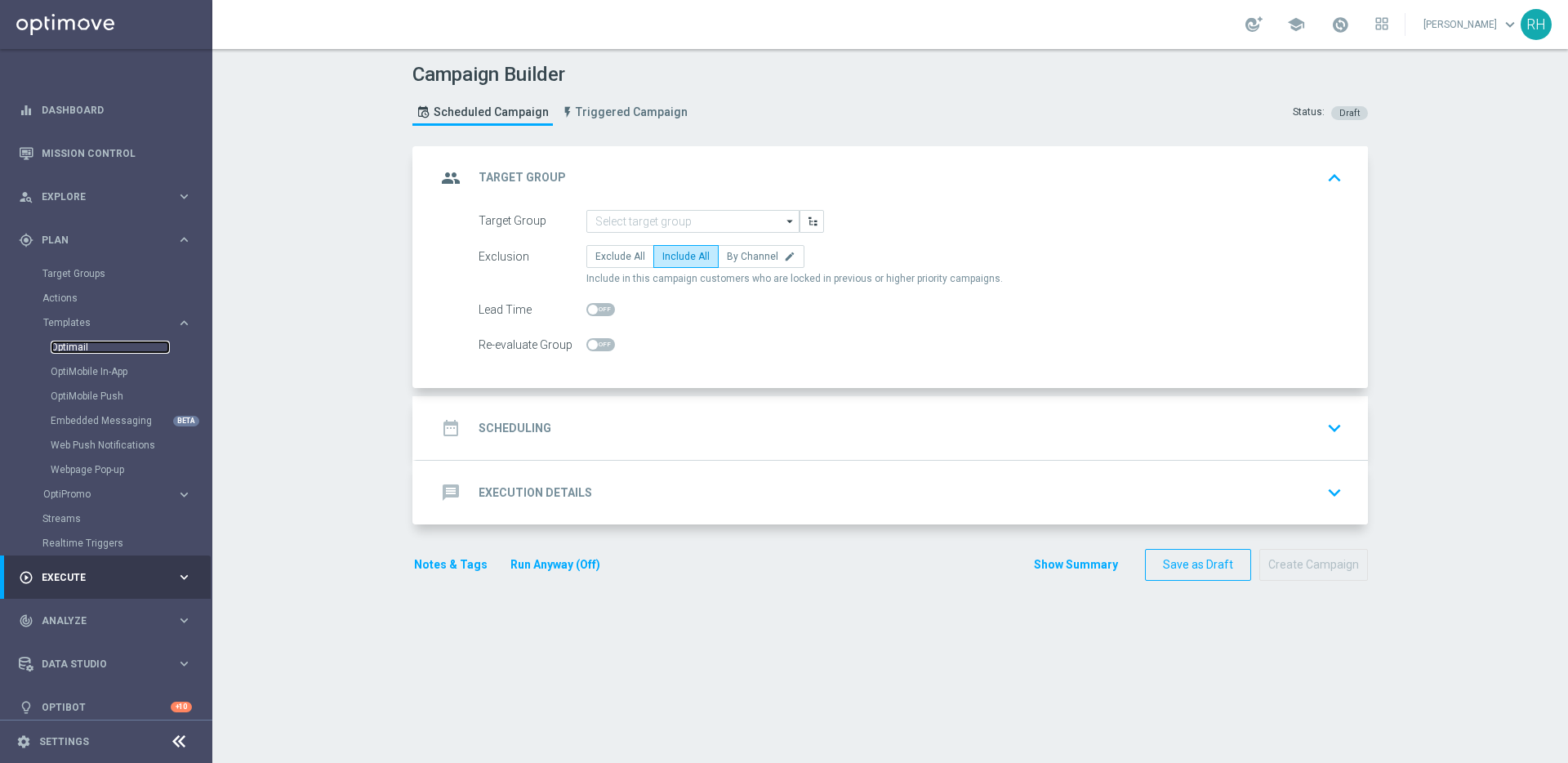
click at [91, 347] on link "Optimail" at bounding box center [110, 347] width 119 height 13
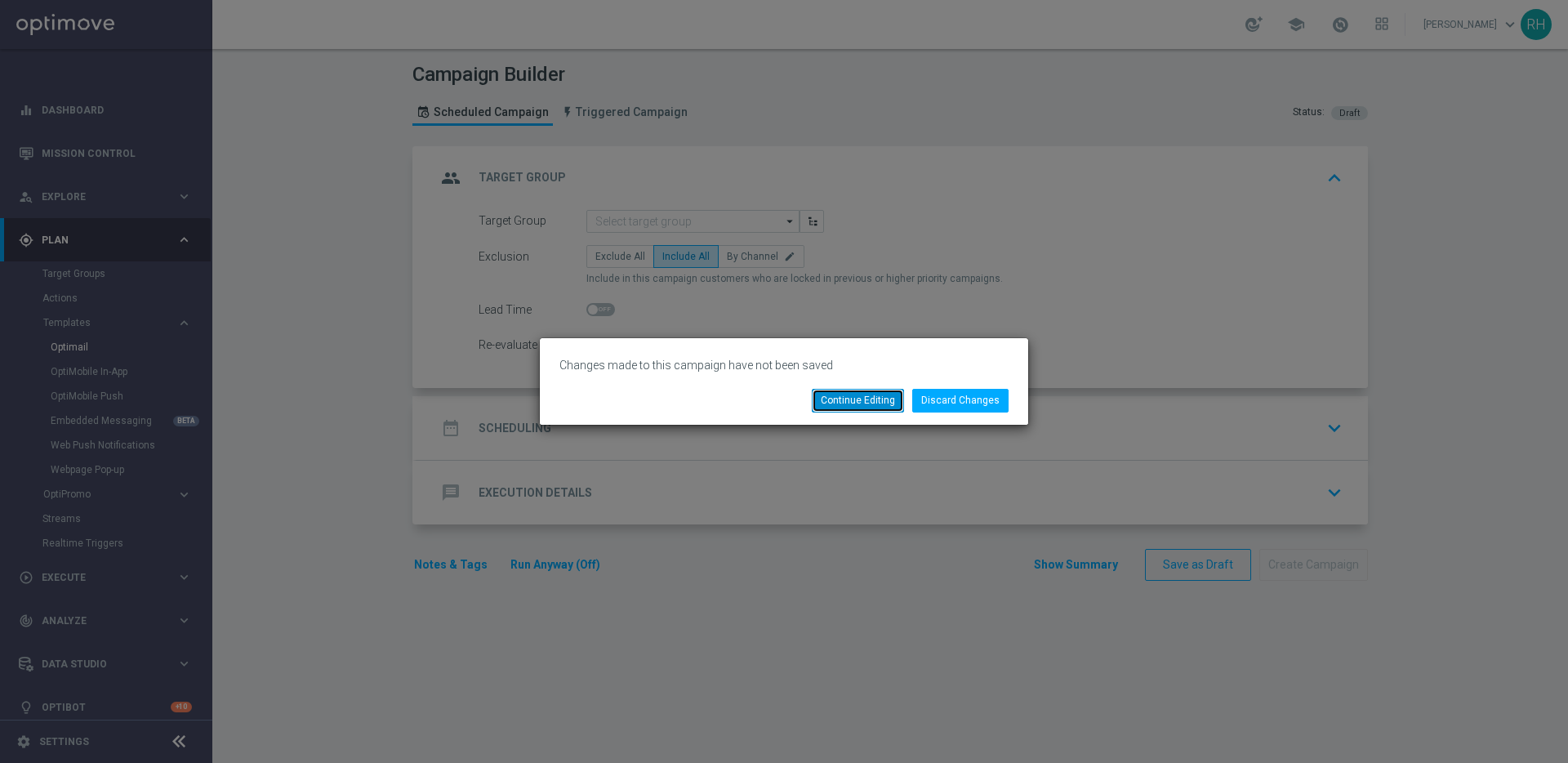
click at [856, 392] on button "Continue Editing" at bounding box center [858, 400] width 92 height 23
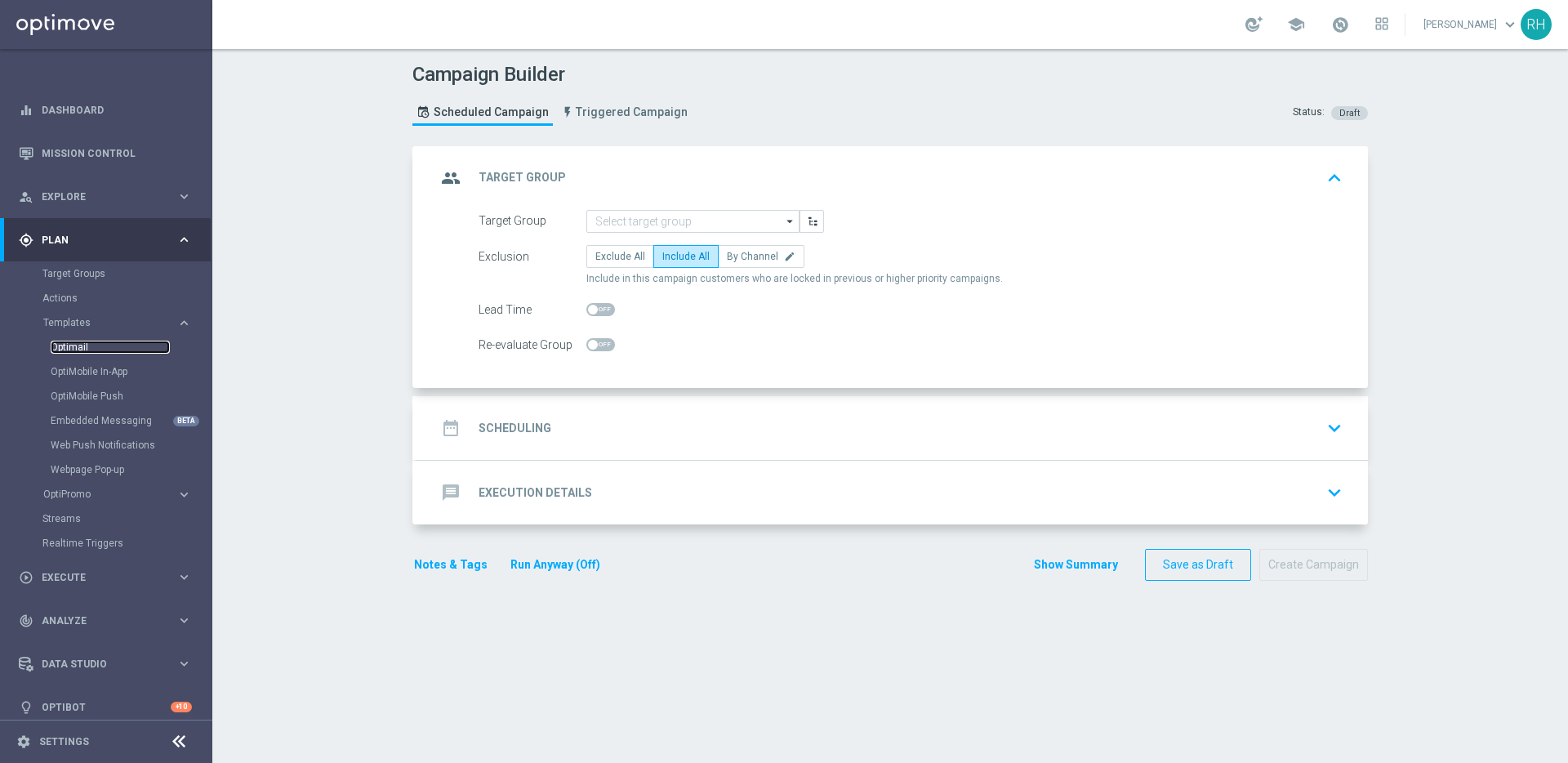
click at [75, 349] on link "Optimail" at bounding box center [110, 347] width 119 height 13
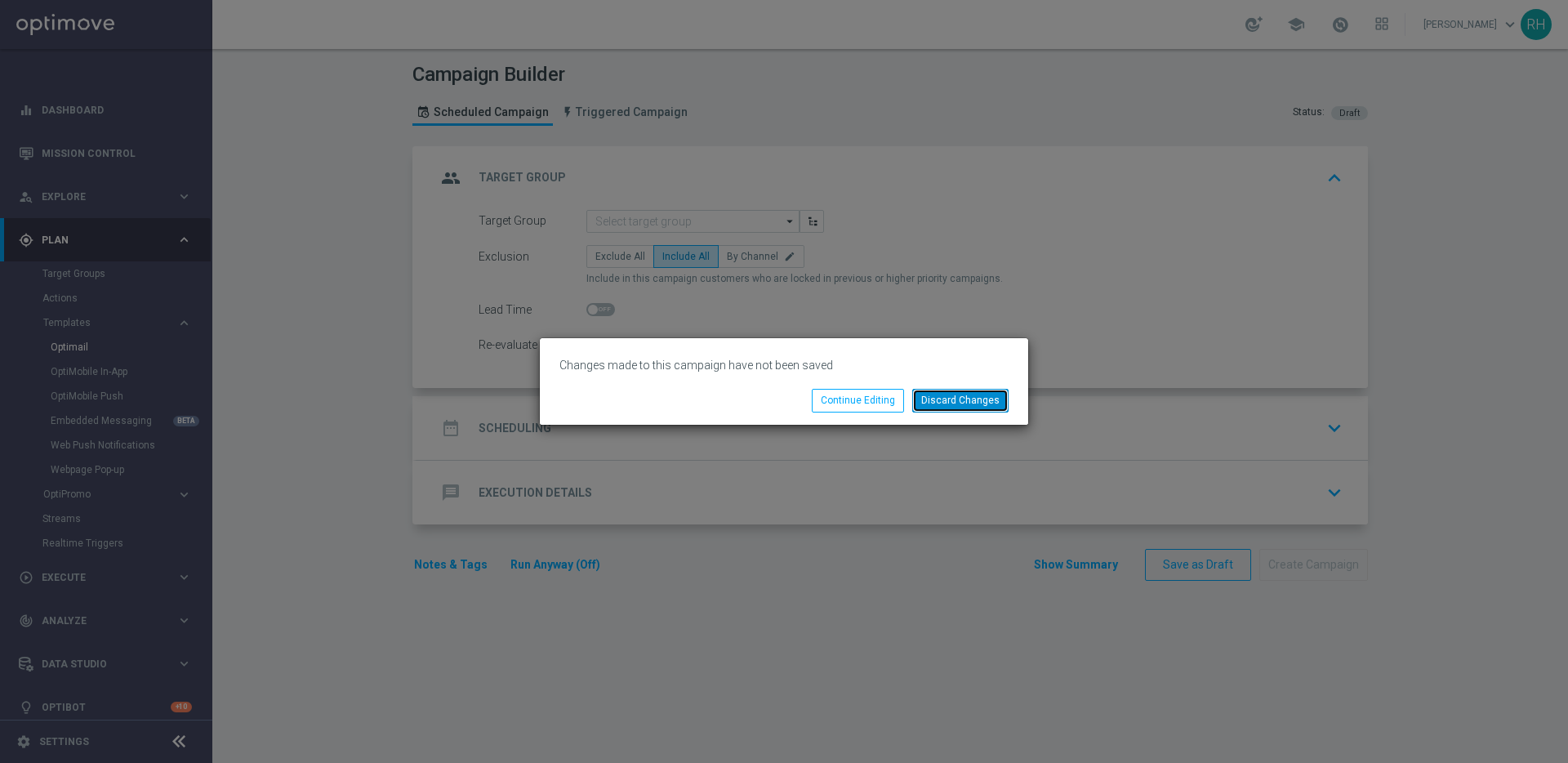
click at [982, 397] on button "Discard Changes" at bounding box center [960, 400] width 97 height 23
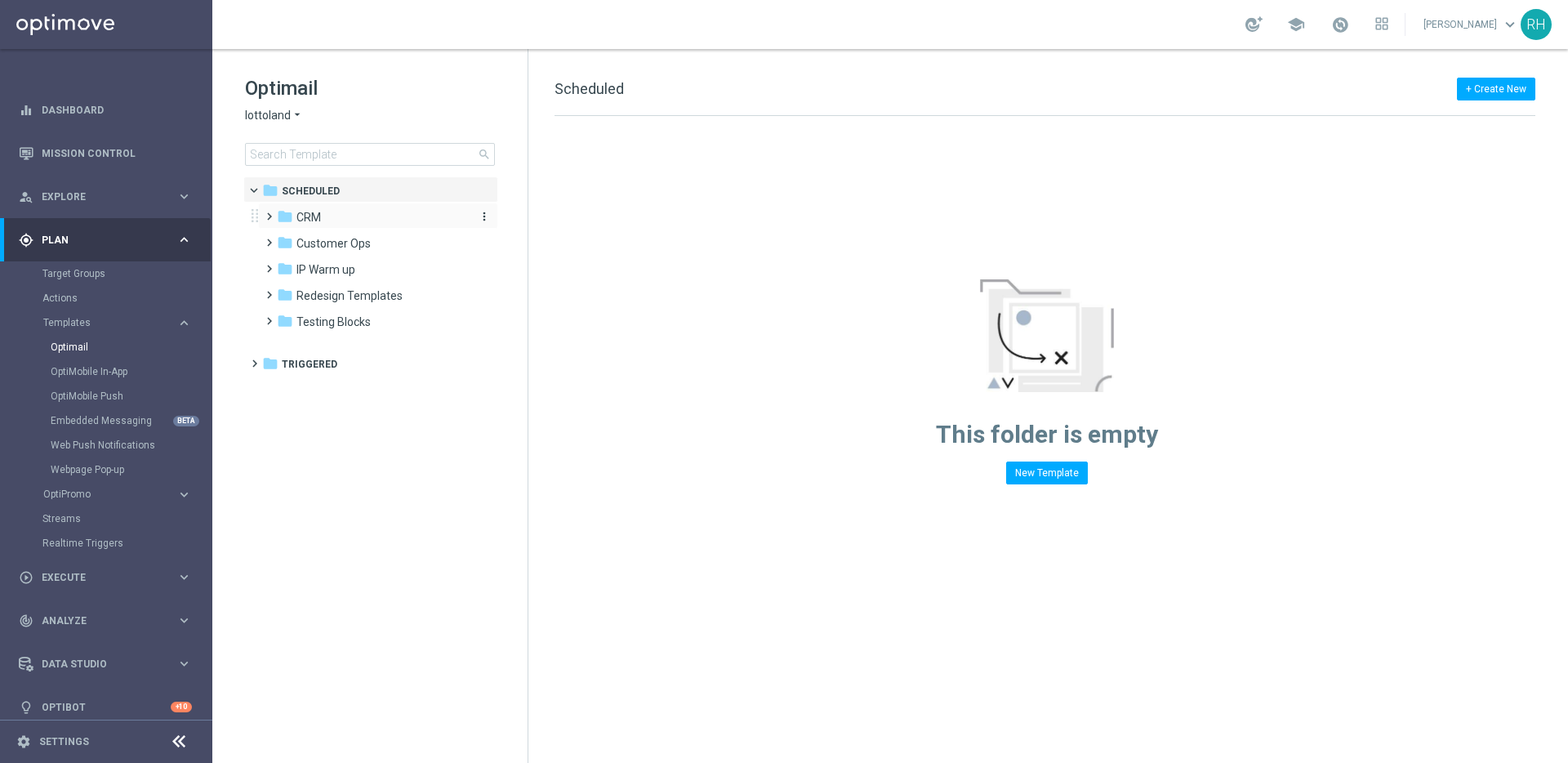
click at [278, 218] on icon "folder" at bounding box center [284, 216] width 16 height 16
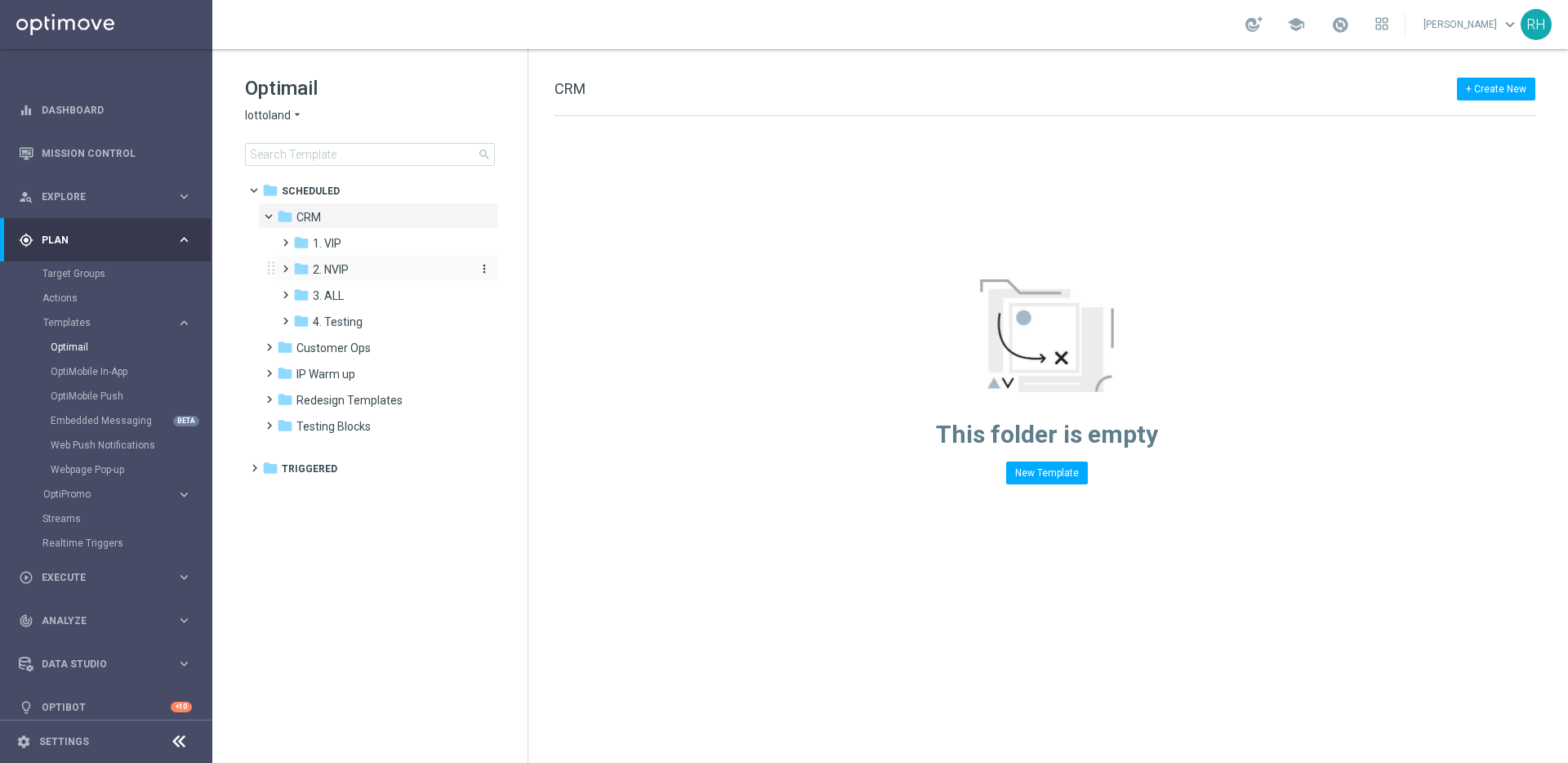
click at [311, 275] on div "folder 2. NVIP" at bounding box center [380, 270] width 174 height 19
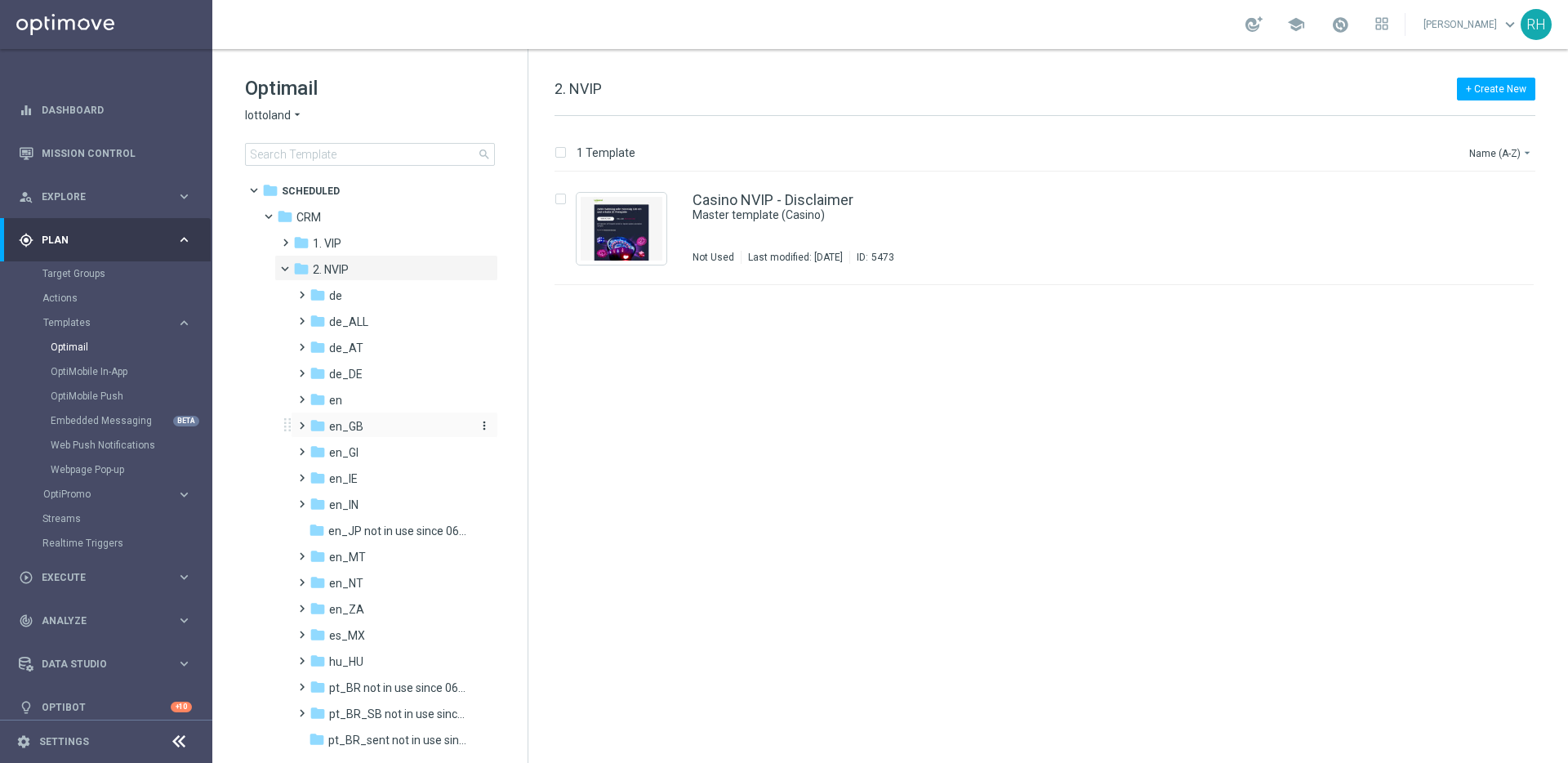
click at [309, 425] on icon "folder" at bounding box center [317, 425] width 16 height 16
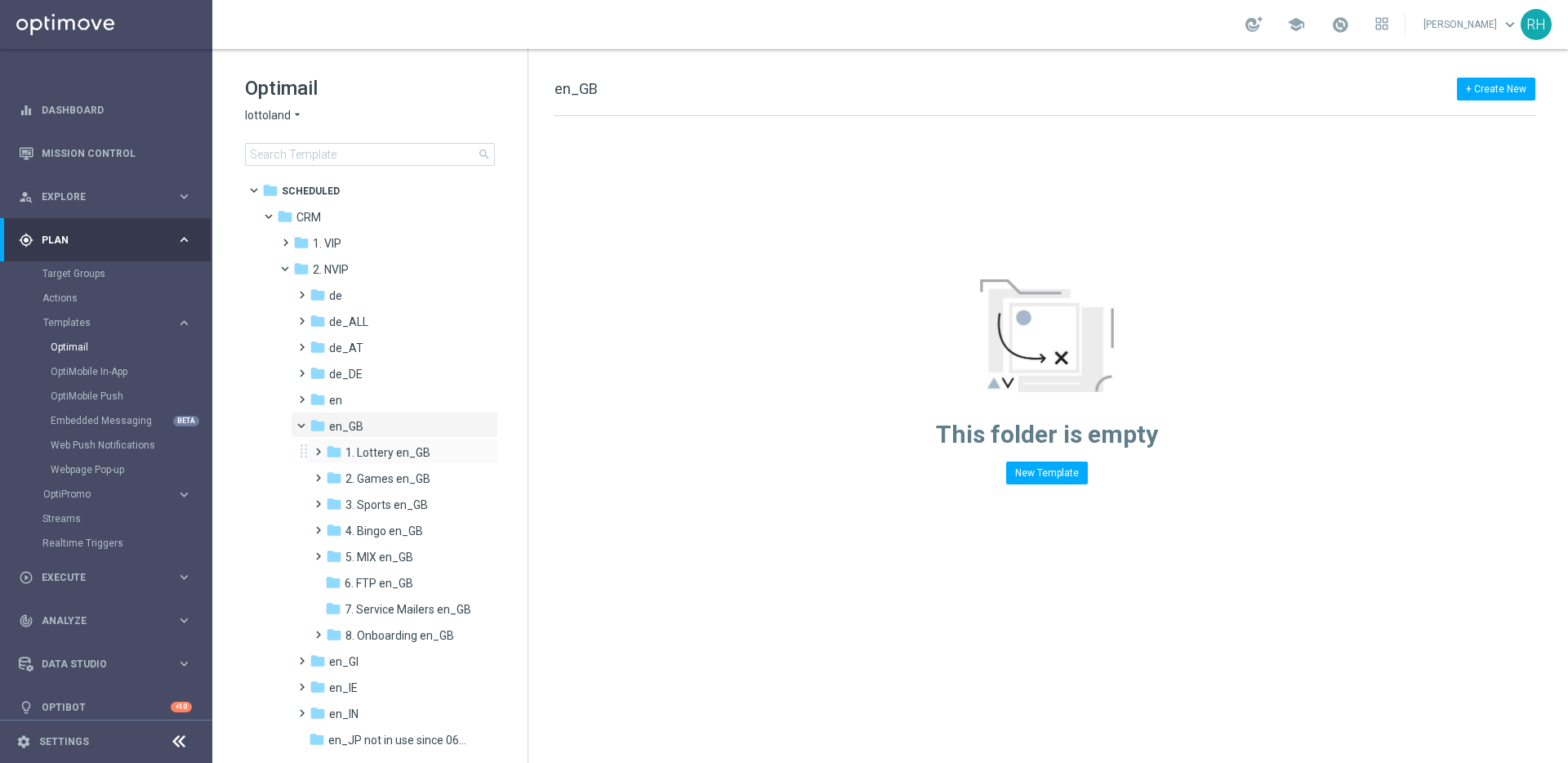
click at [317, 447] on span at bounding box center [315, 445] width 8 height 7
click at [376, 497] on span "TAC LT en_GB" at bounding box center [397, 504] width 72 height 15
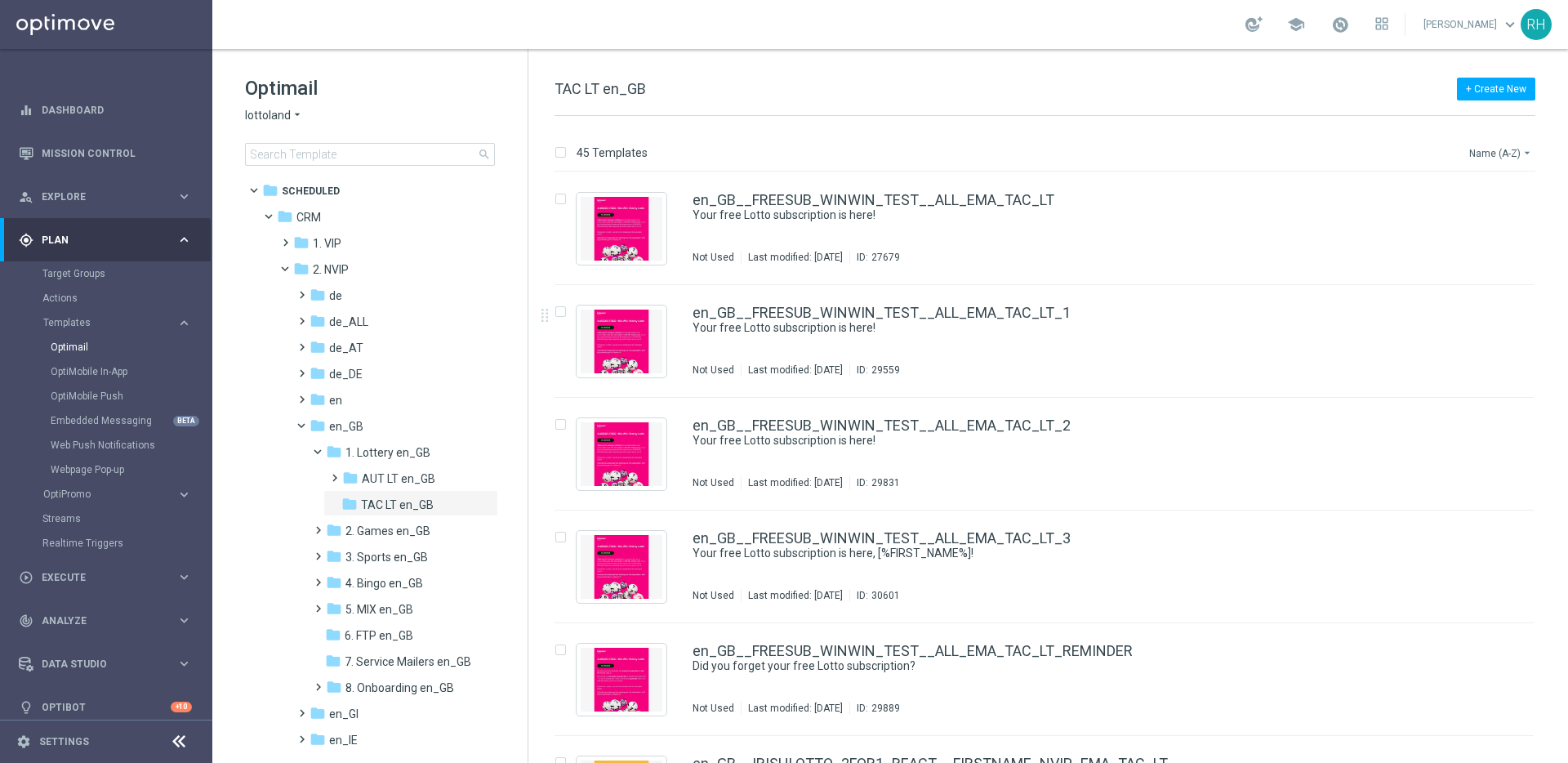
click at [1484, 158] on button "Name (A-Z) arrow_drop_down" at bounding box center [1502, 153] width 68 height 20
click at [1468, 218] on div "Date Modified (Newest)" at bounding box center [1471, 226] width 131 height 23
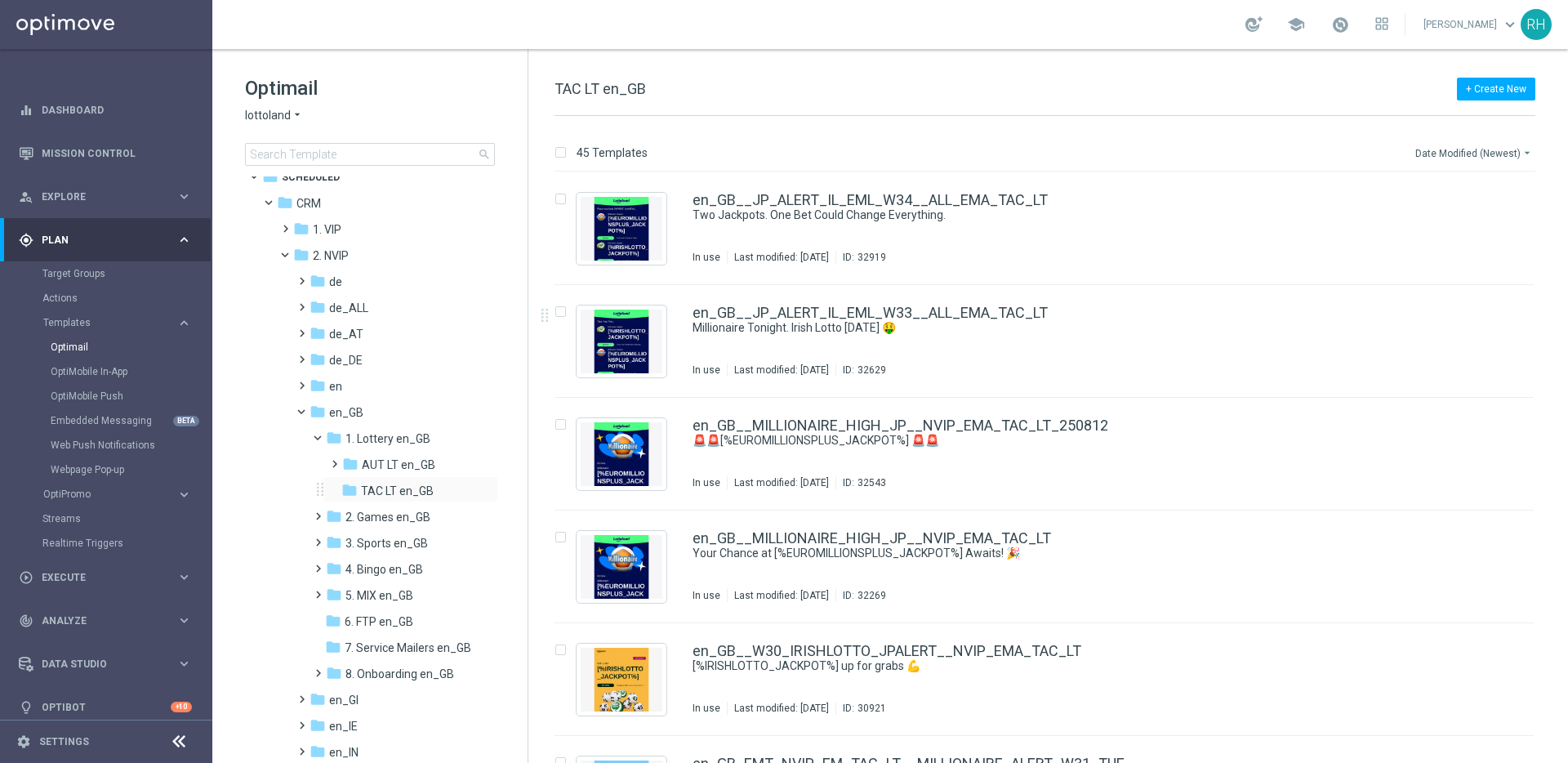
scroll to position [35, 0]
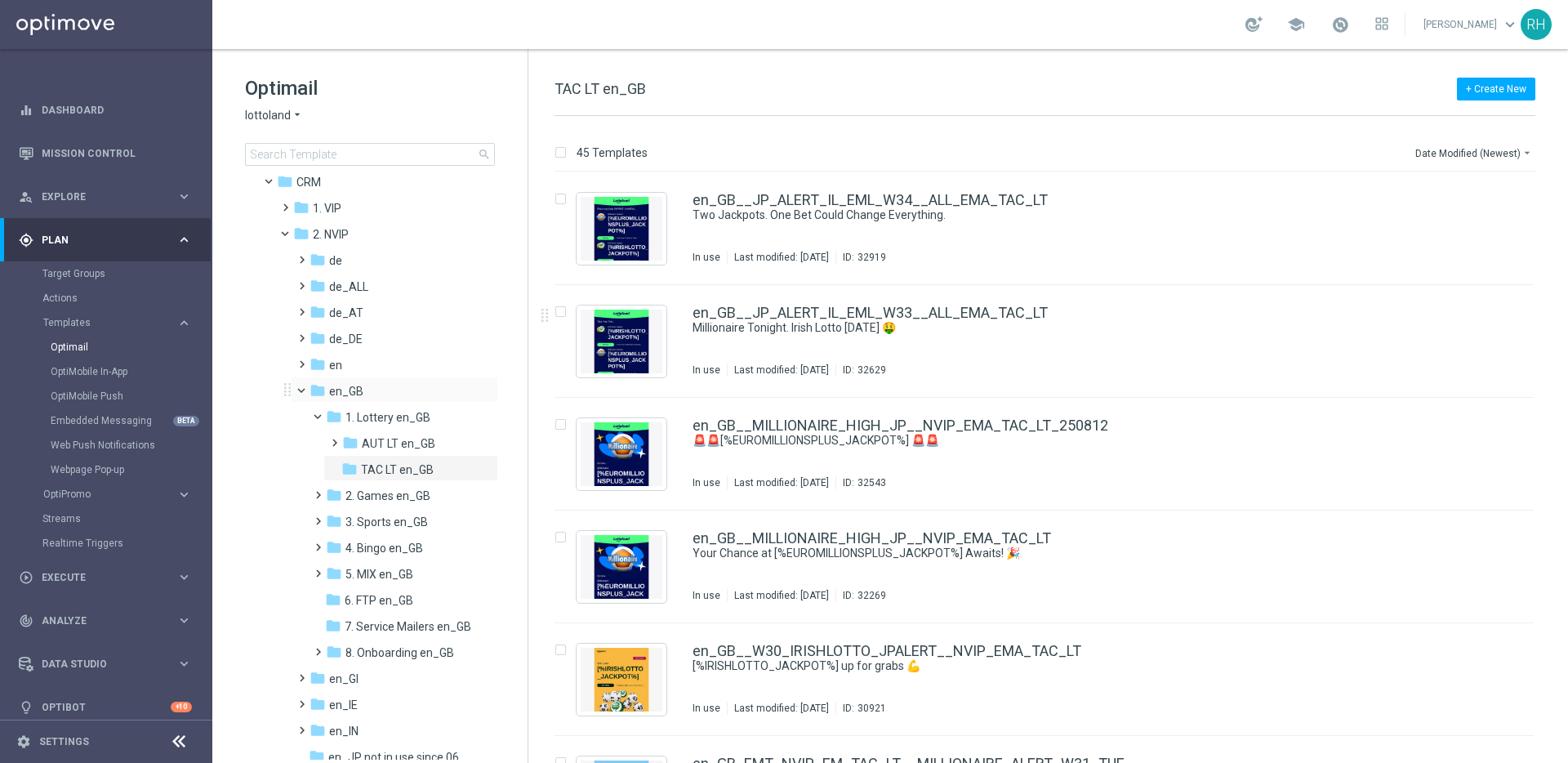
click at [305, 391] on span at bounding box center [309, 386] width 7 height 8
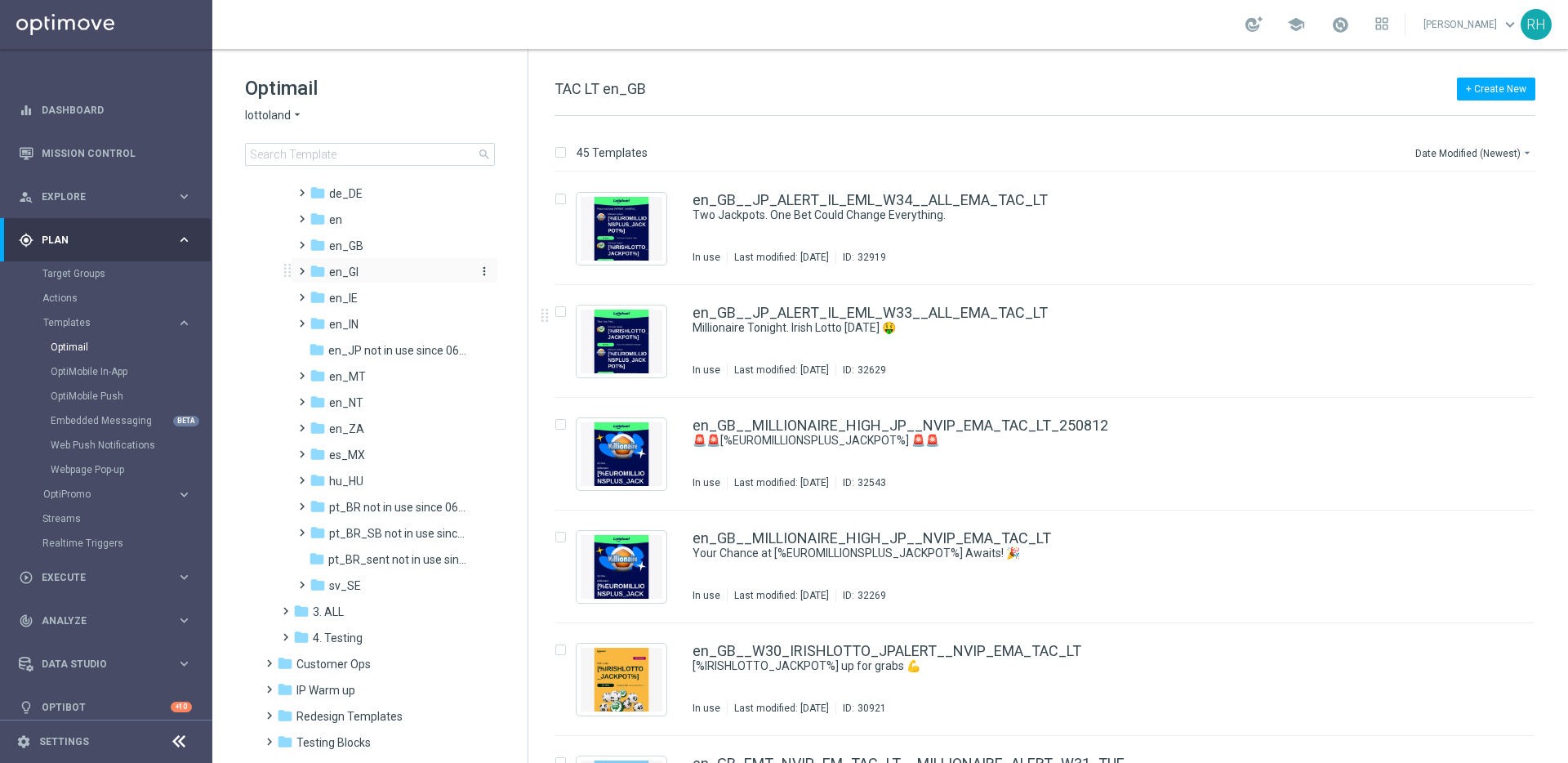
scroll to position [197, 0]
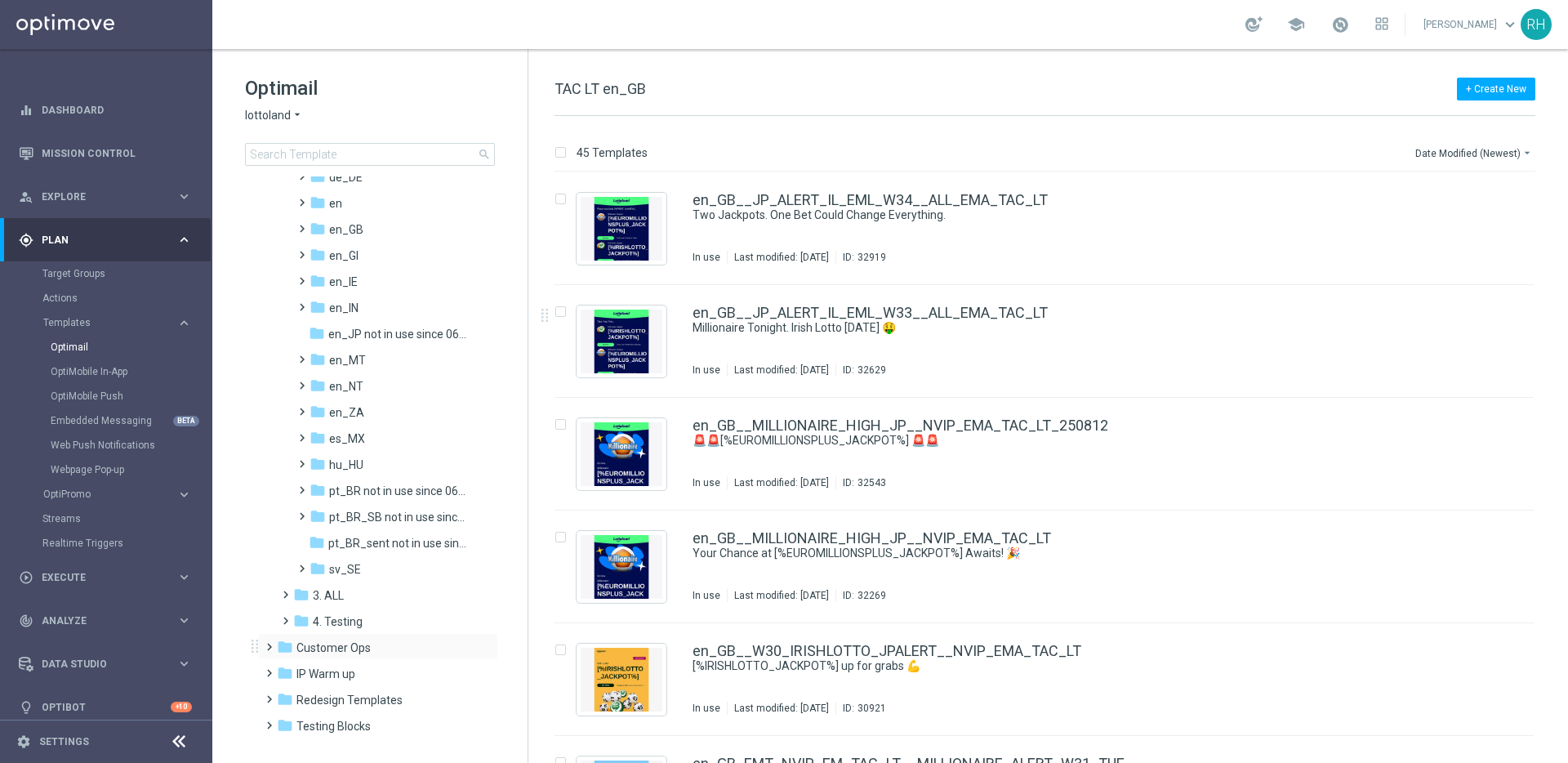
click at [270, 643] on span at bounding box center [265, 640] width 8 height 7
click at [275, 647] on span at bounding box center [276, 643] width 7 height 8
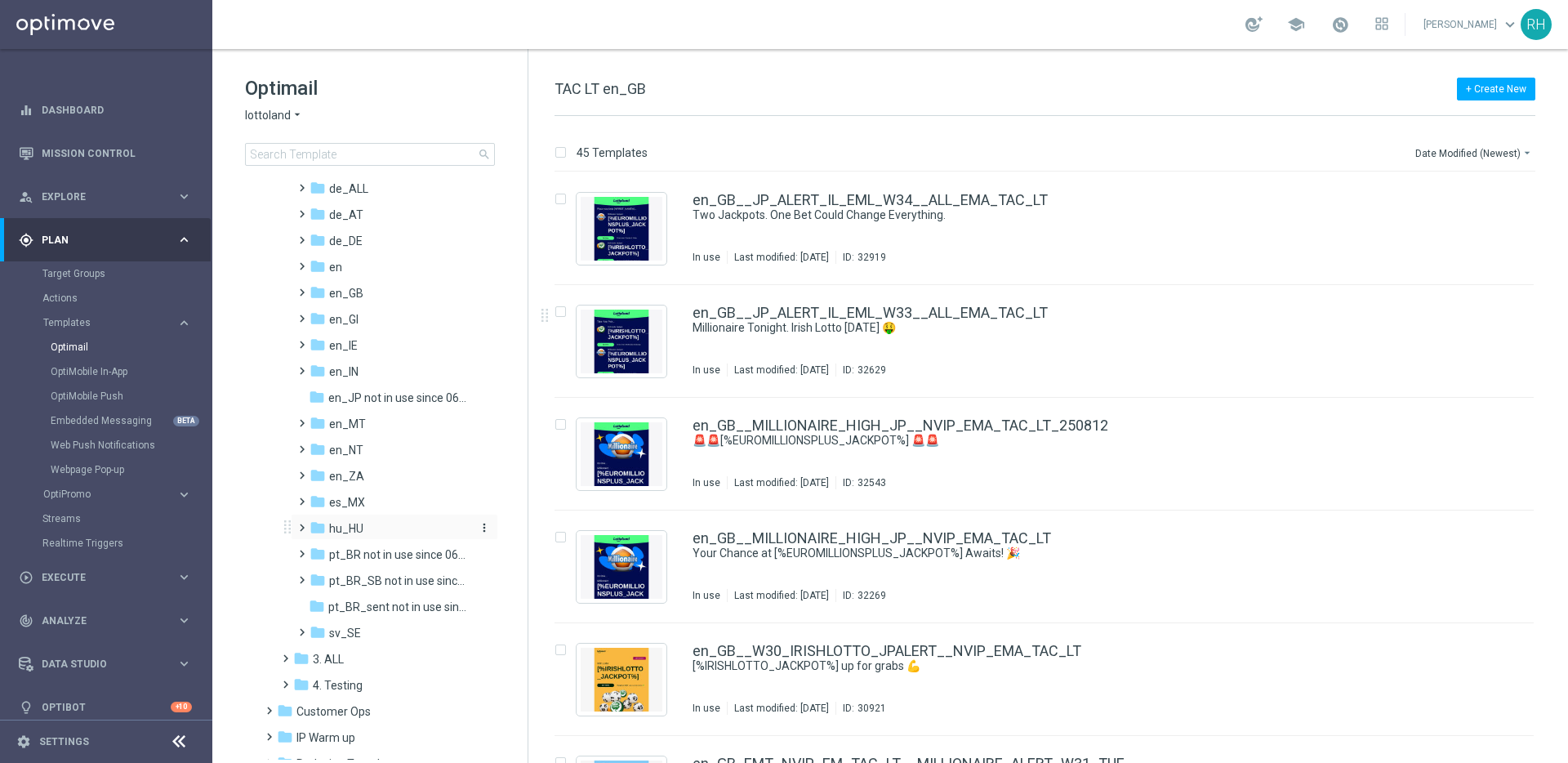
scroll to position [217, 0]
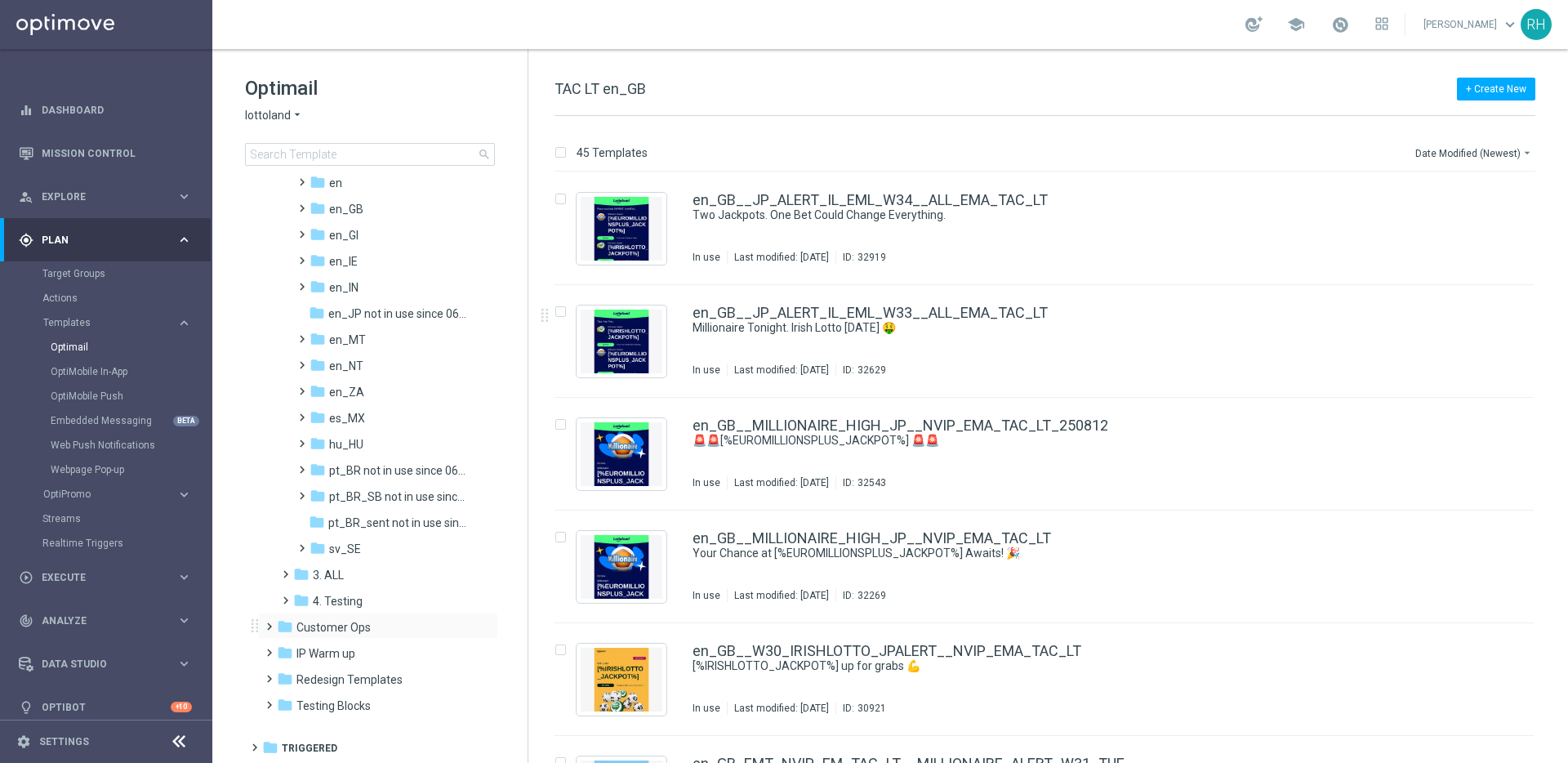
click at [270, 622] on span at bounding box center [265, 619] width 8 height 7
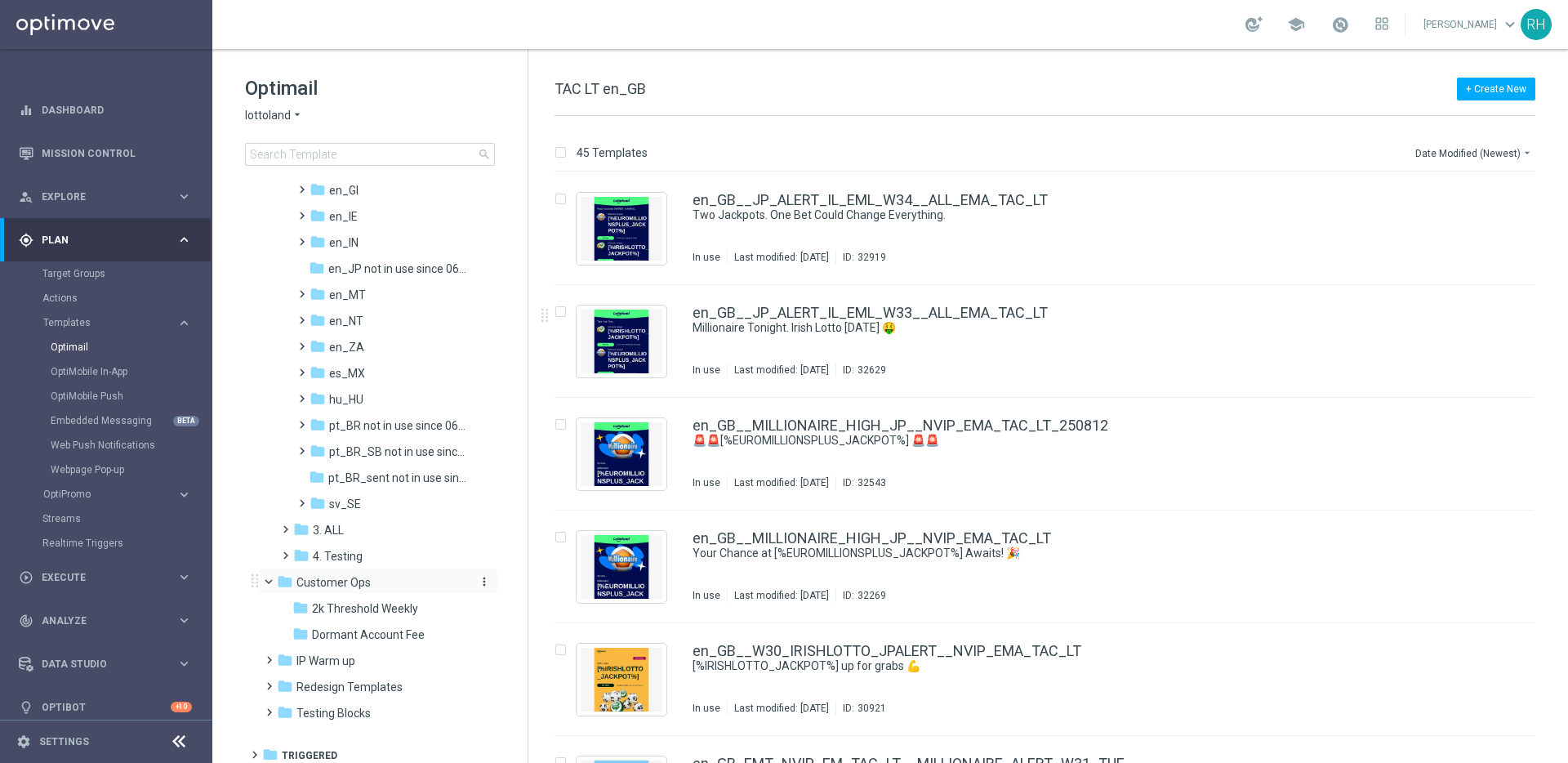
scroll to position [270, 0]
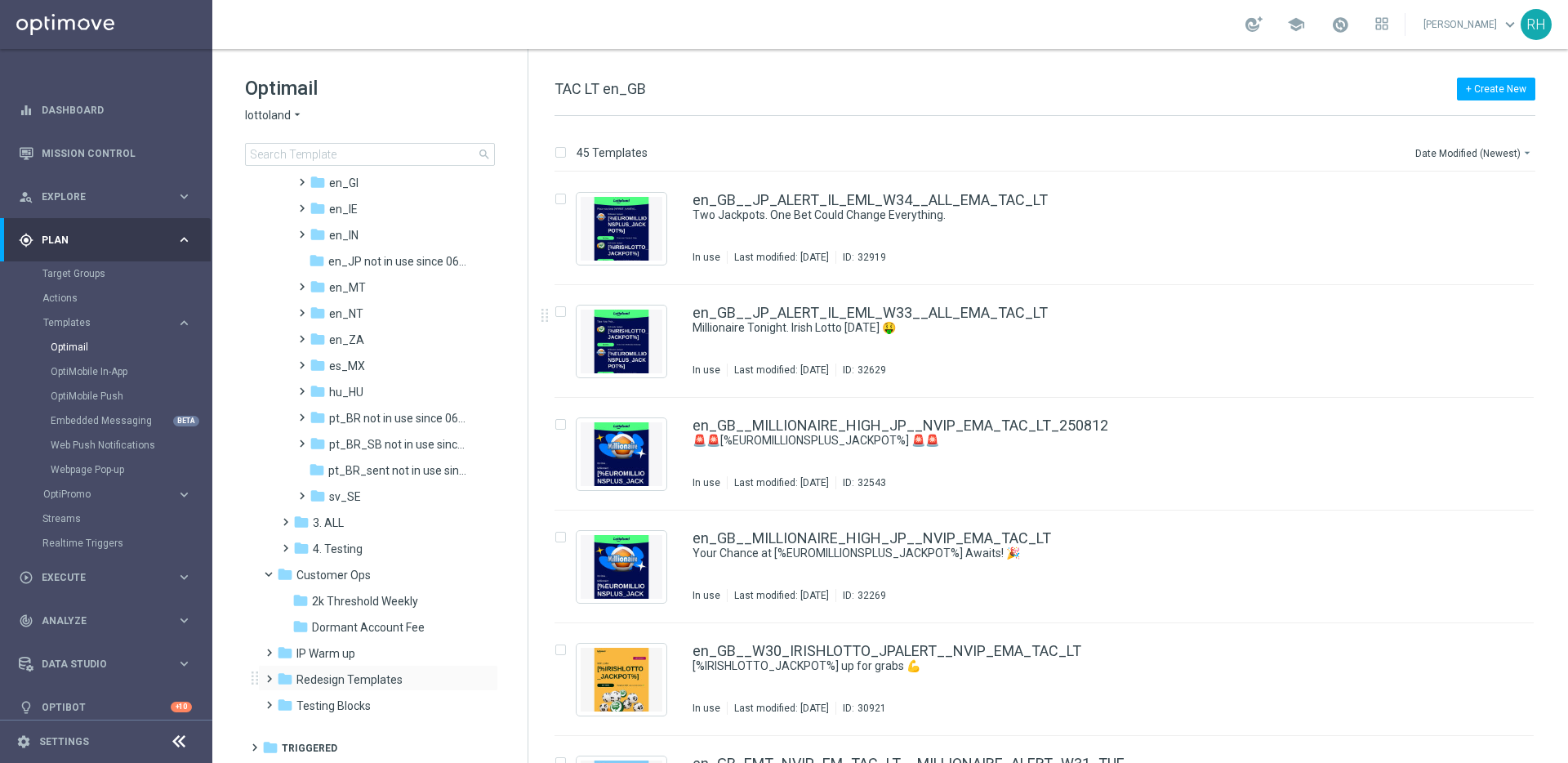
click at [270, 675] on span at bounding box center [265, 672] width 8 height 7
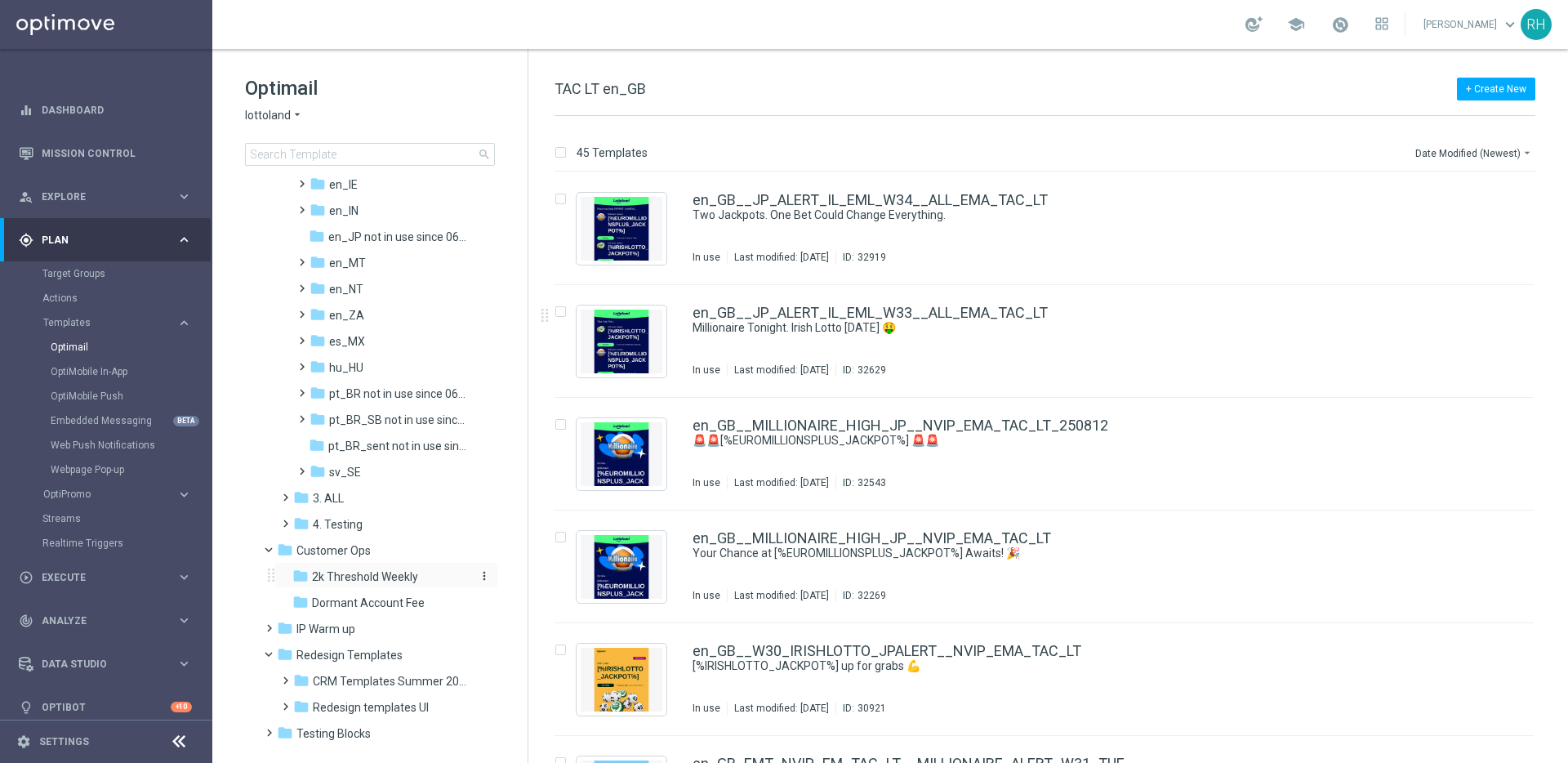
scroll to position [322, 0]
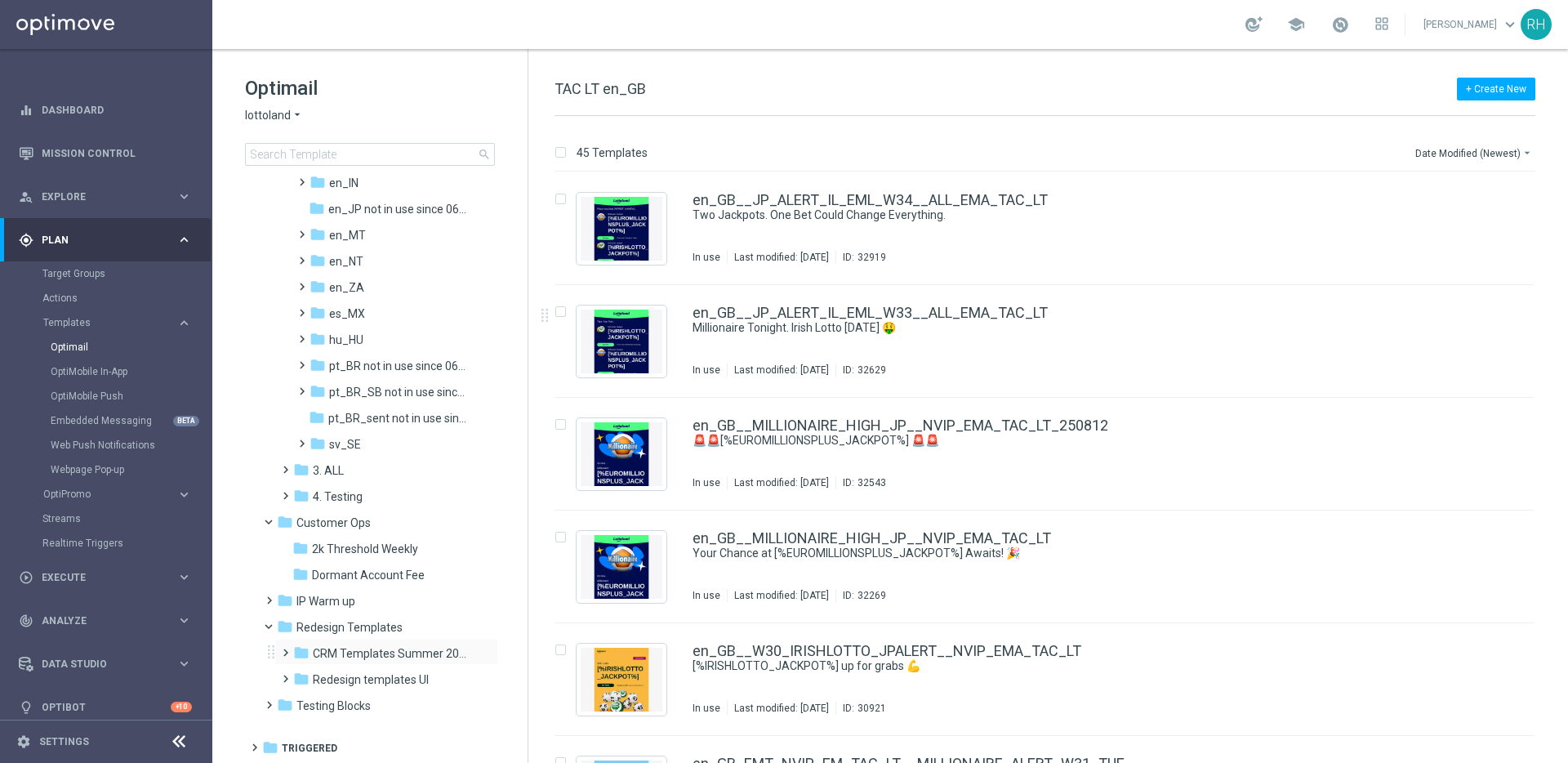
click at [286, 648] on span at bounding box center [282, 646] width 8 height 7
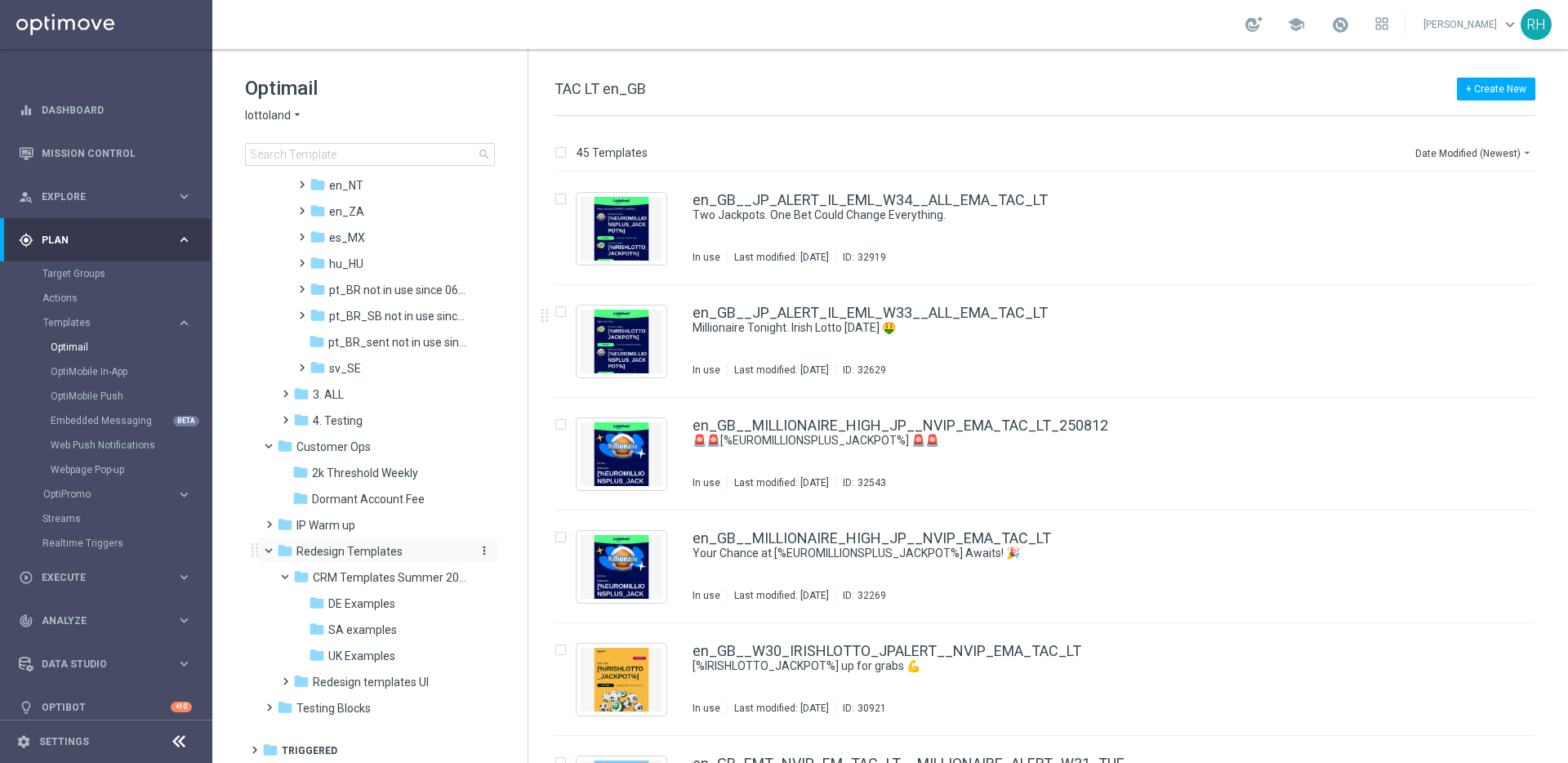
scroll to position [400, 0]
click at [388, 648] on span "UK Examples" at bounding box center [362, 653] width 67 height 15
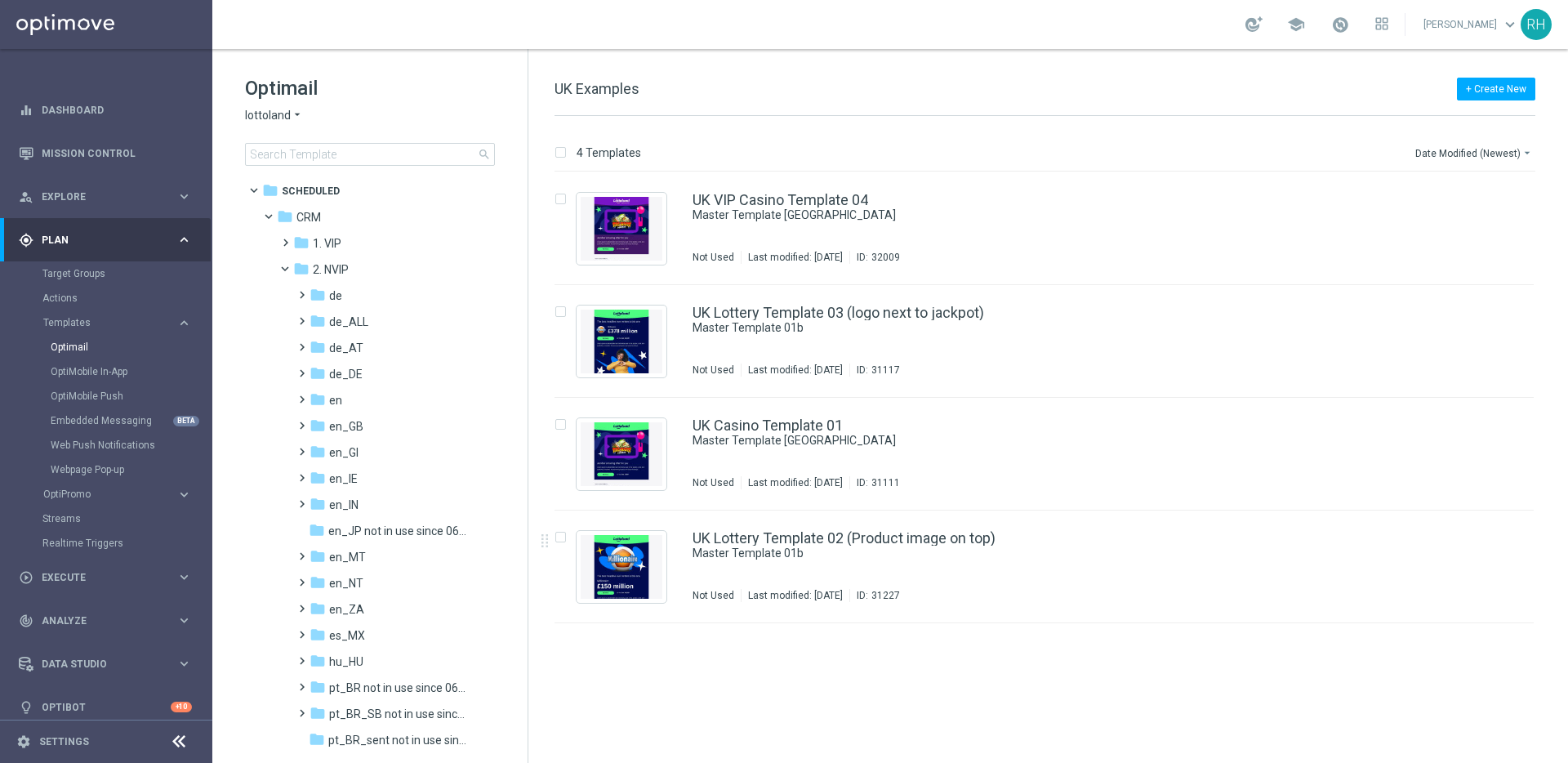
click at [1200, 101] on div "+ Create New UK Examples" at bounding box center [1045, 97] width 981 height 37
click at [1311, 140] on div "4 Templates Date Modified (Newest) arrow_drop_down Drag here to set row groups …" at bounding box center [1048, 440] width 1040 height 647
click at [1269, 672] on div "insert_drive_file UK VIP Casino Template 04 Master Template UK Not Used Last mo…" at bounding box center [1051, 467] width 1027 height 591
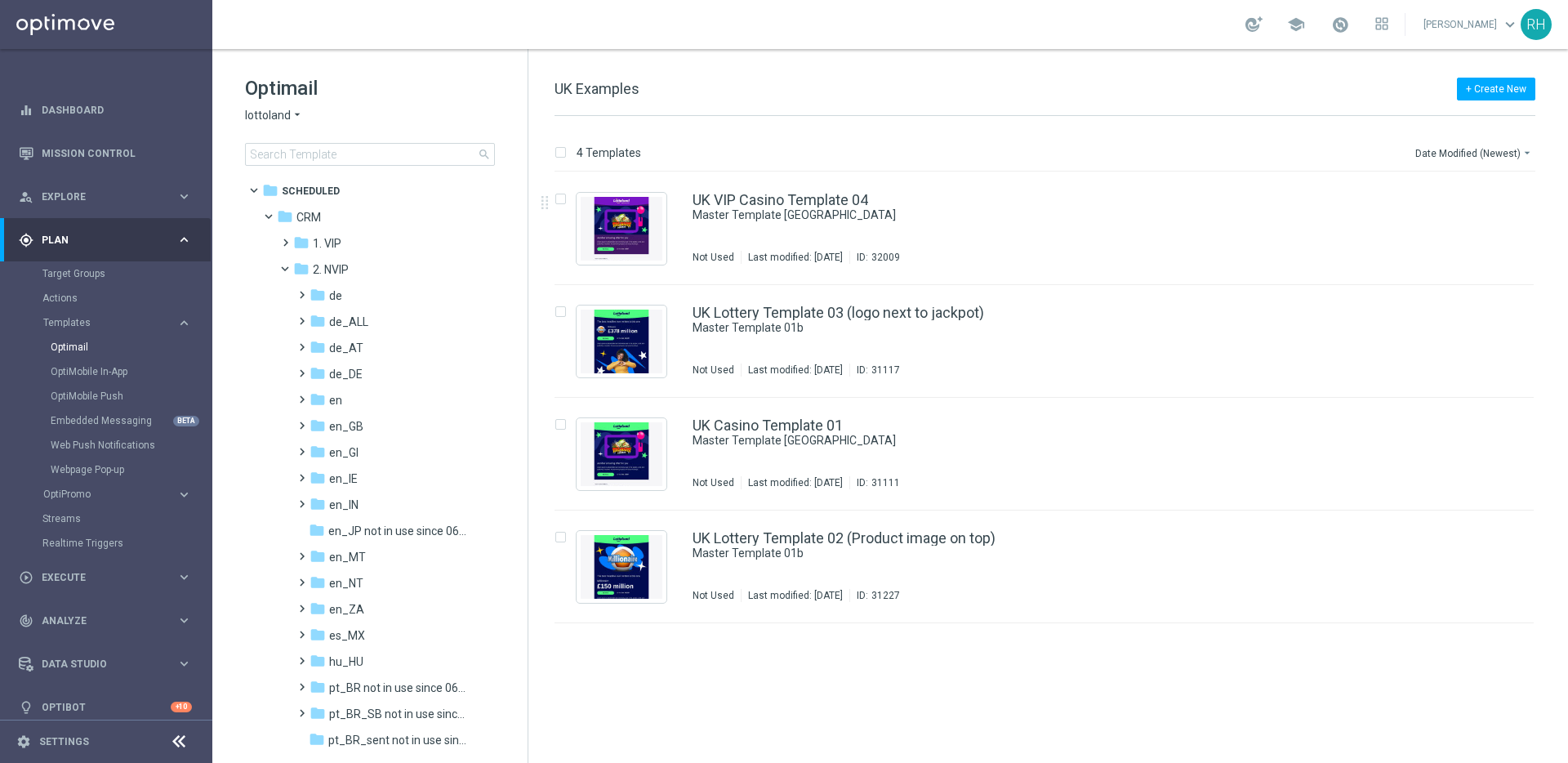
click at [984, 35] on div "school Ricky Hubbard keyboard_arrow_down RH" at bounding box center [890, 24] width 1356 height 49
click at [303, 422] on span at bounding box center [298, 418] width 8 height 7
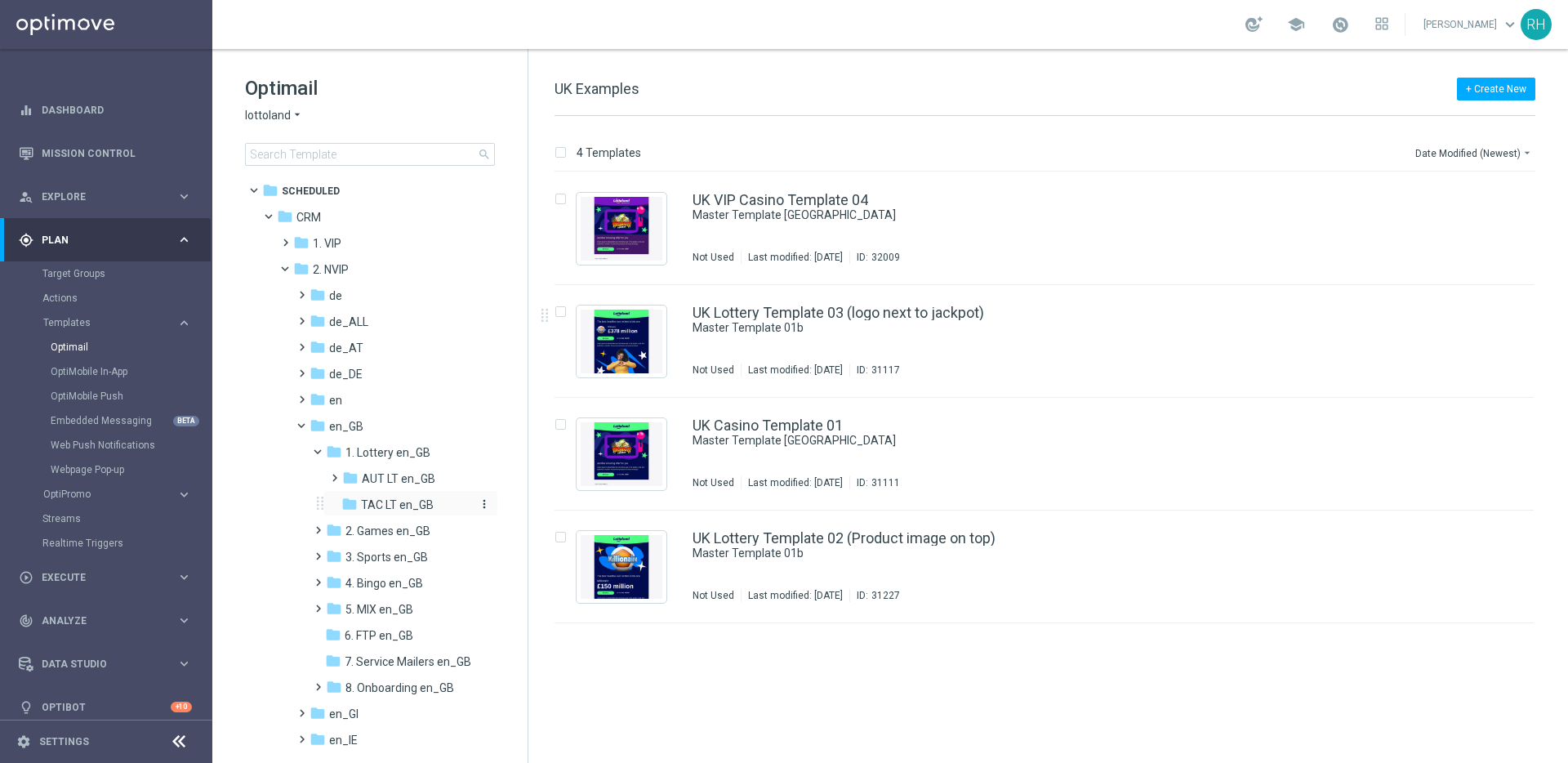
click at [364, 497] on span "TAC LT en_GB" at bounding box center [397, 504] width 72 height 15
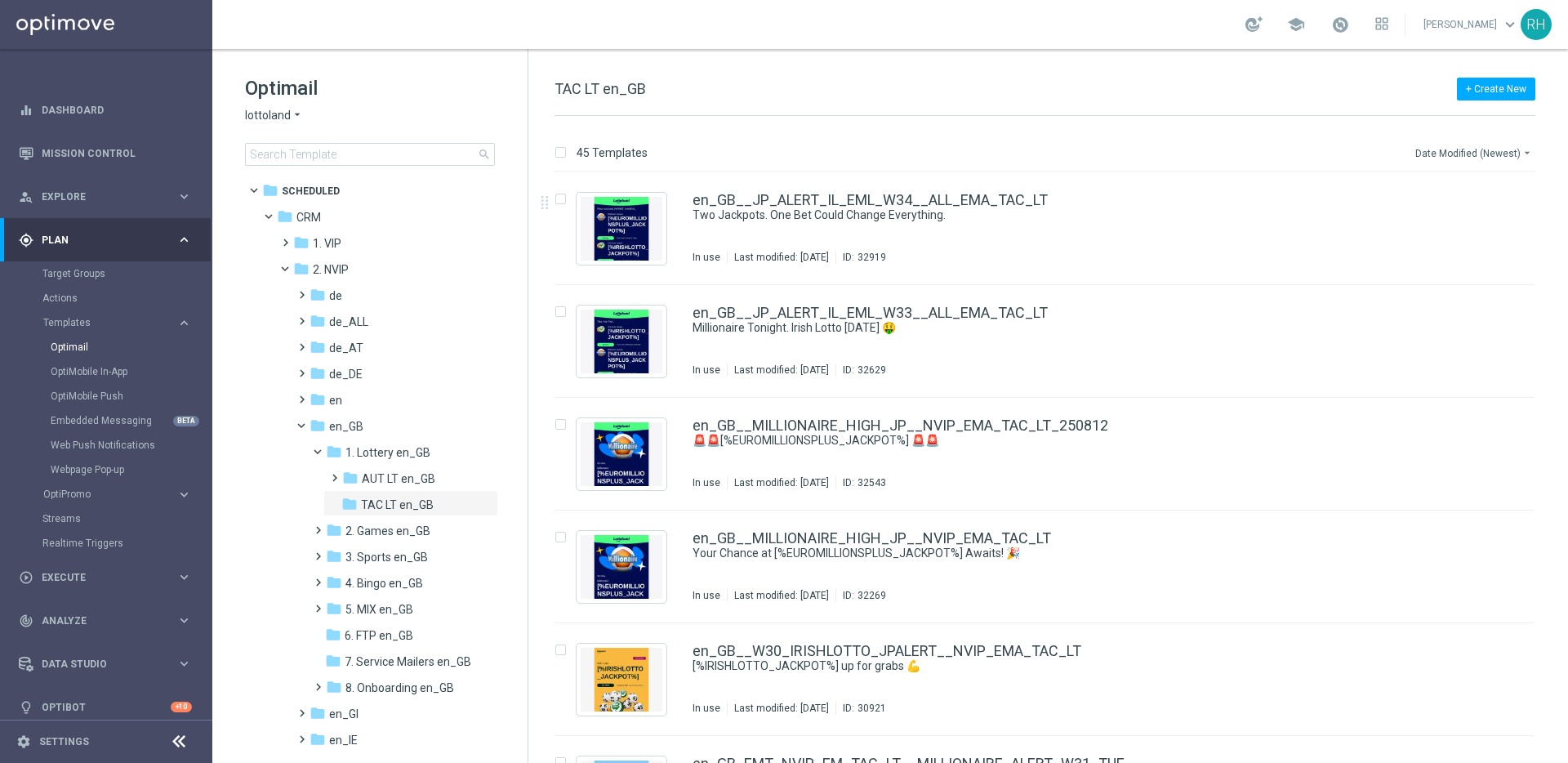
click at [1487, 158] on button "Date Modified (Newest) arrow_drop_down" at bounding box center [1474, 153] width 122 height 20
click at [1471, 220] on span "Date Modified (Newest)" at bounding box center [1472, 225] width 109 height 11
click at [976, 69] on div "+ Create New TAC LT en_GB 45 Templates Date Modified (Newest) arrow_drop_down D…" at bounding box center [1048, 406] width 1040 height 714
click at [1510, 153] on button "Date Modified (Newest) arrow_drop_down" at bounding box center [1474, 153] width 122 height 20
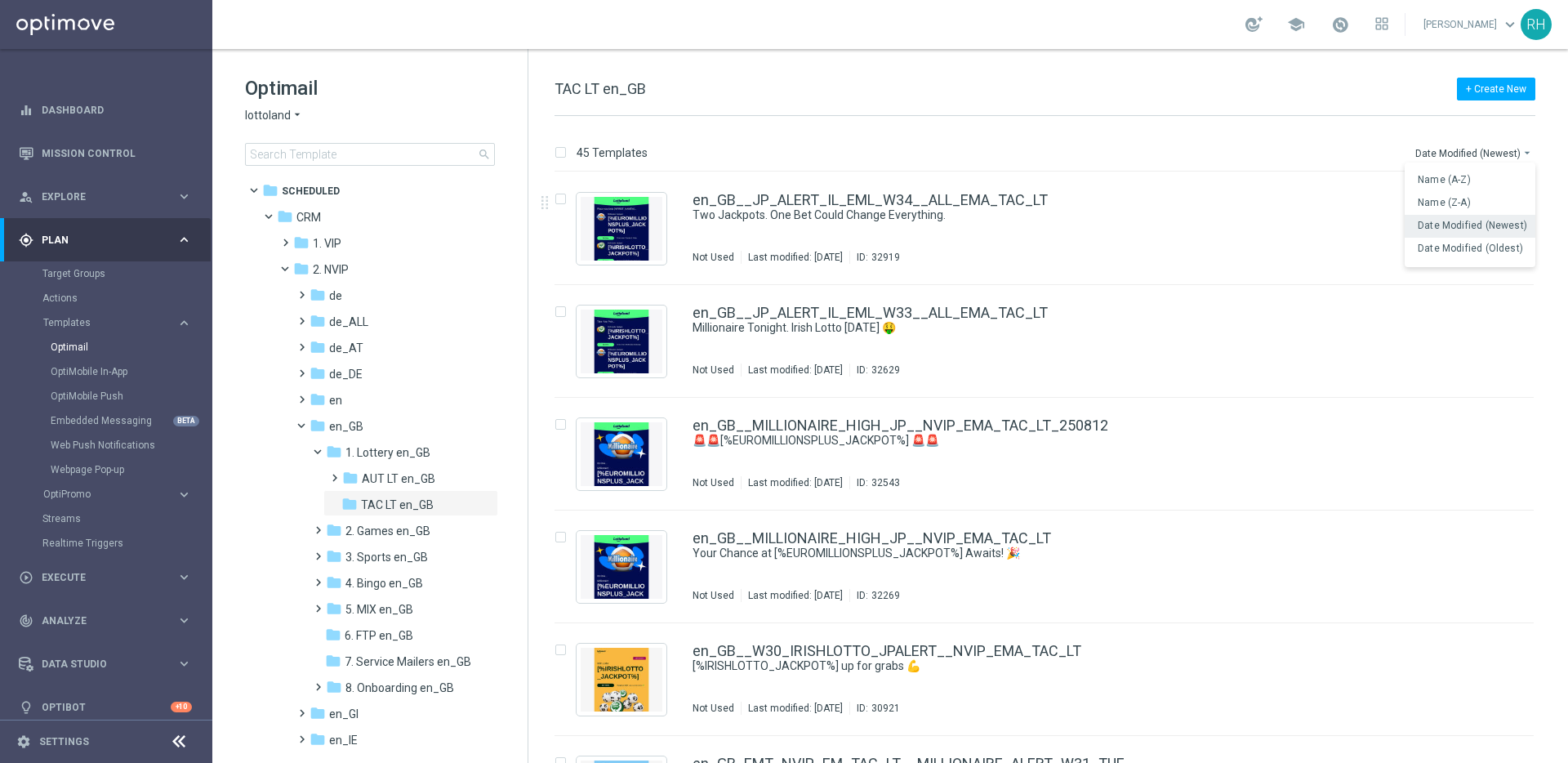
click at [1471, 220] on span "Date Modified (Newest)" at bounding box center [1472, 225] width 109 height 11
click at [323, 448] on span at bounding box center [325, 447] width 7 height 8
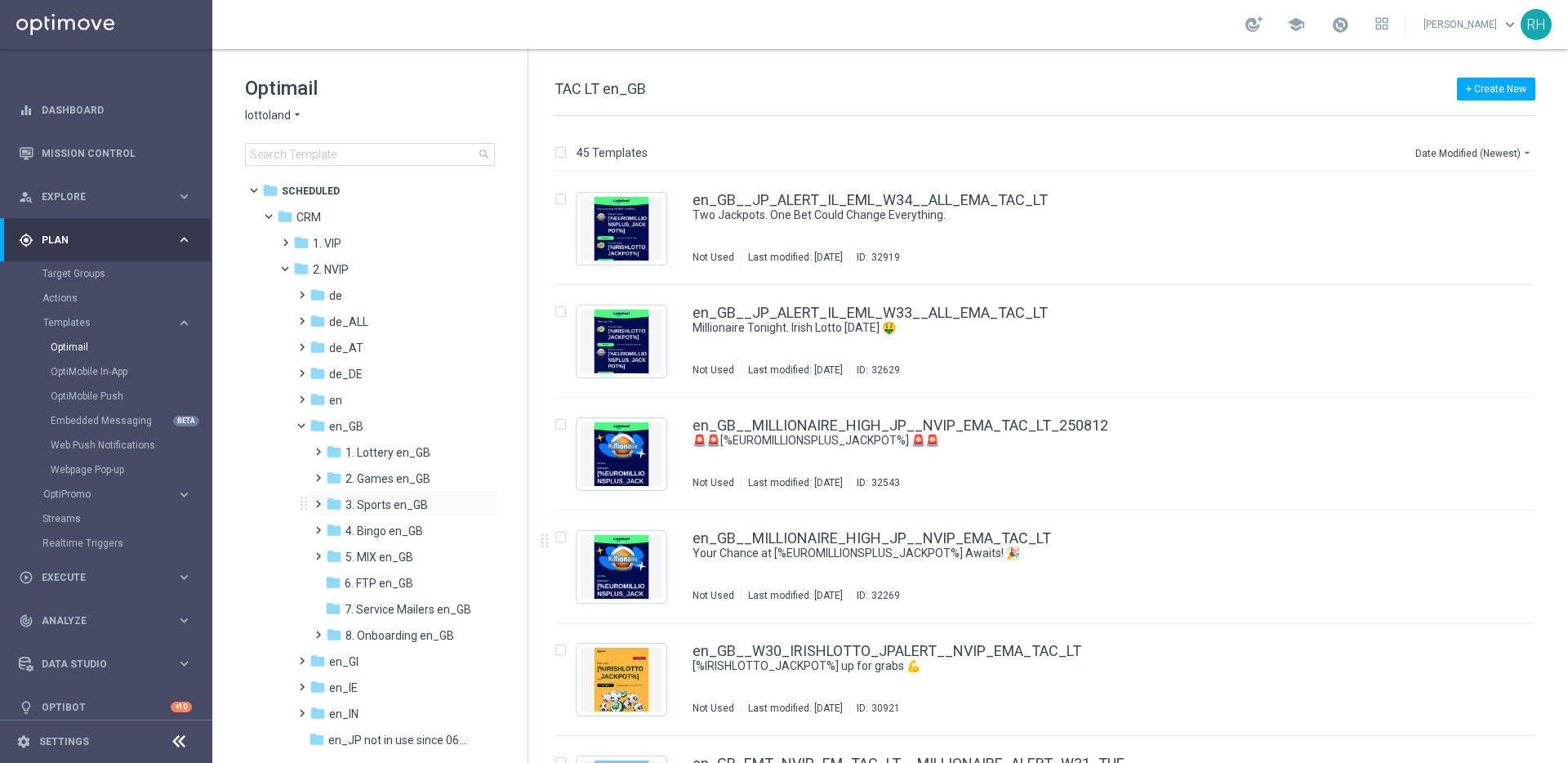
click at [319, 500] on span at bounding box center [315, 497] width 8 height 7
click at [334, 526] on span at bounding box center [331, 523] width 8 height 7
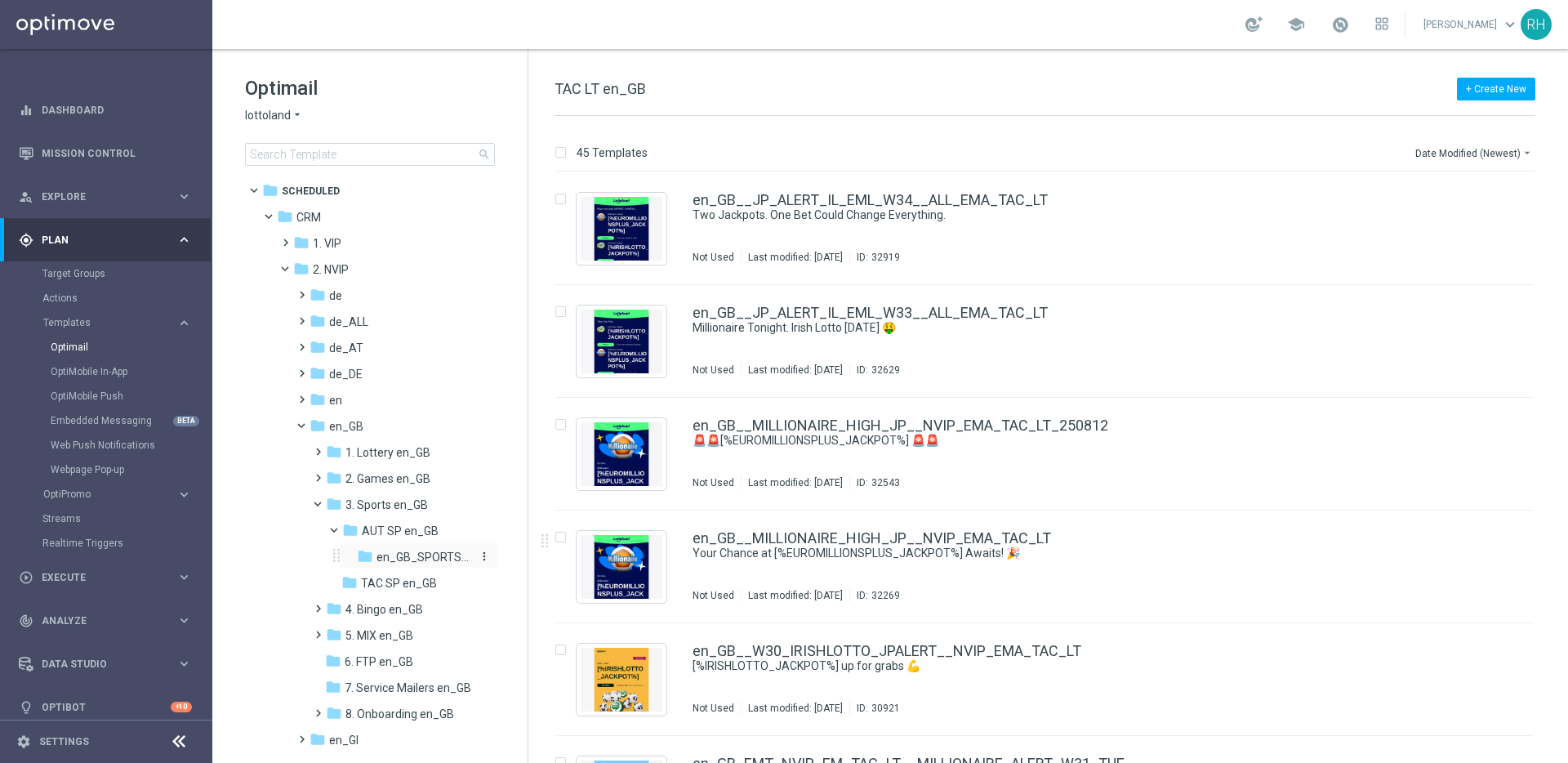
click at [368, 553] on icon "folder" at bounding box center [365, 556] width 16 height 16
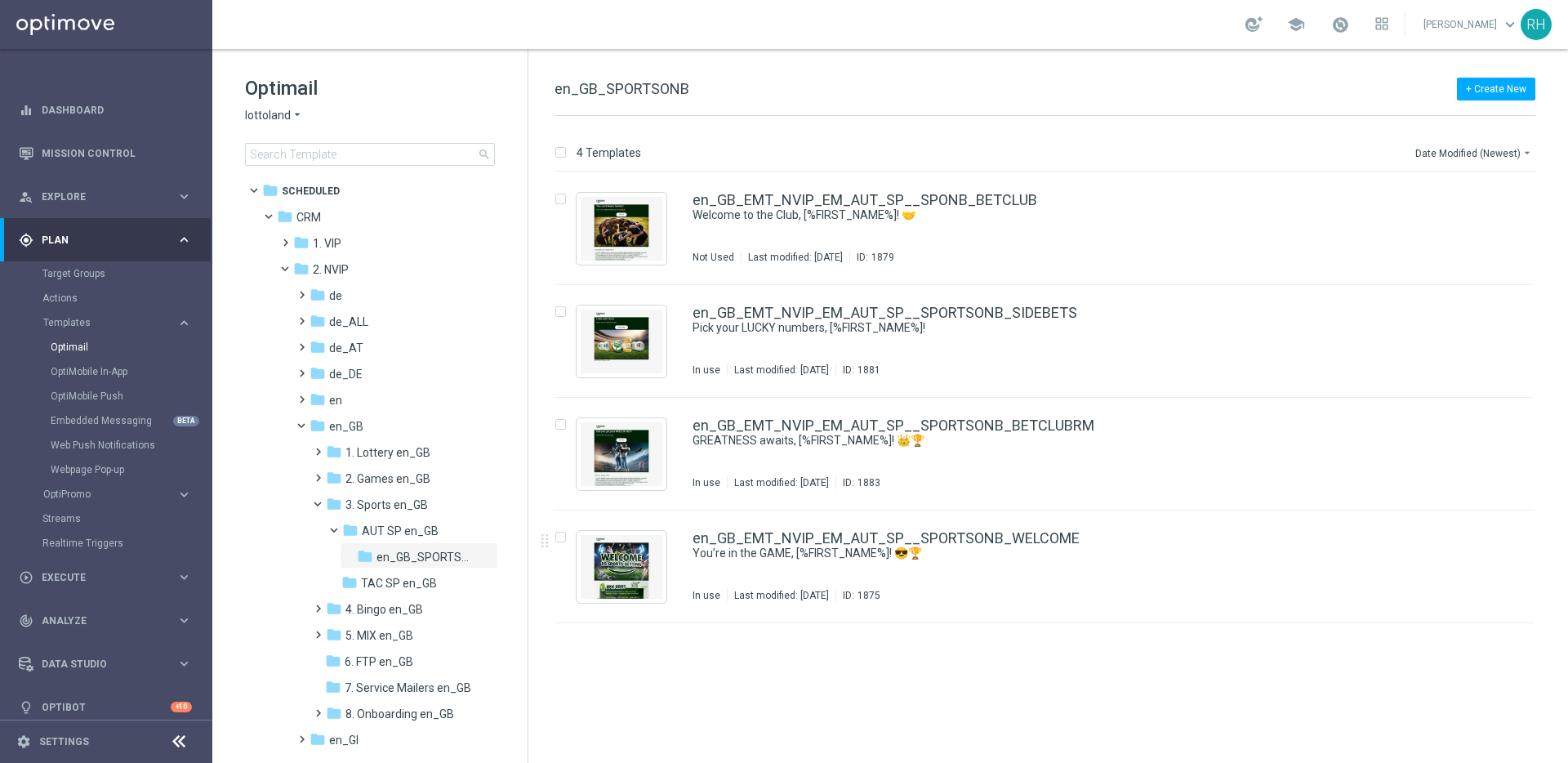
click at [1039, 699] on div "insert_drive_file en_GB_EMT_NVIP_EM_AUT_SP__SPONB_BETCLUB Welcome to the Club, …" at bounding box center [1051, 467] width 1027 height 591
click at [415, 576] on span "TAC SP en_GB" at bounding box center [399, 583] width 76 height 15
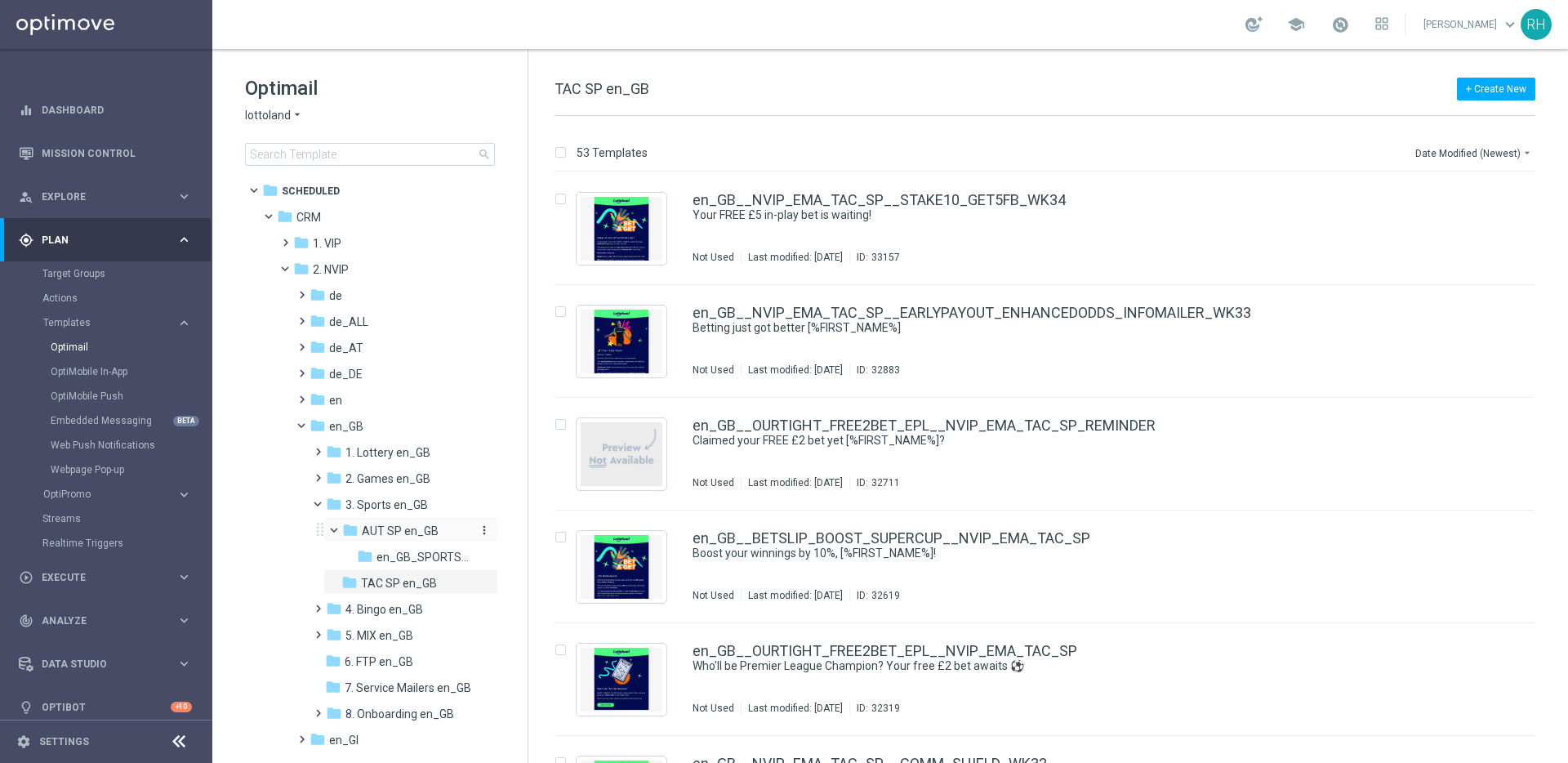
click at [415, 525] on span "AUT SP en_GB" at bounding box center [400, 530] width 77 height 15
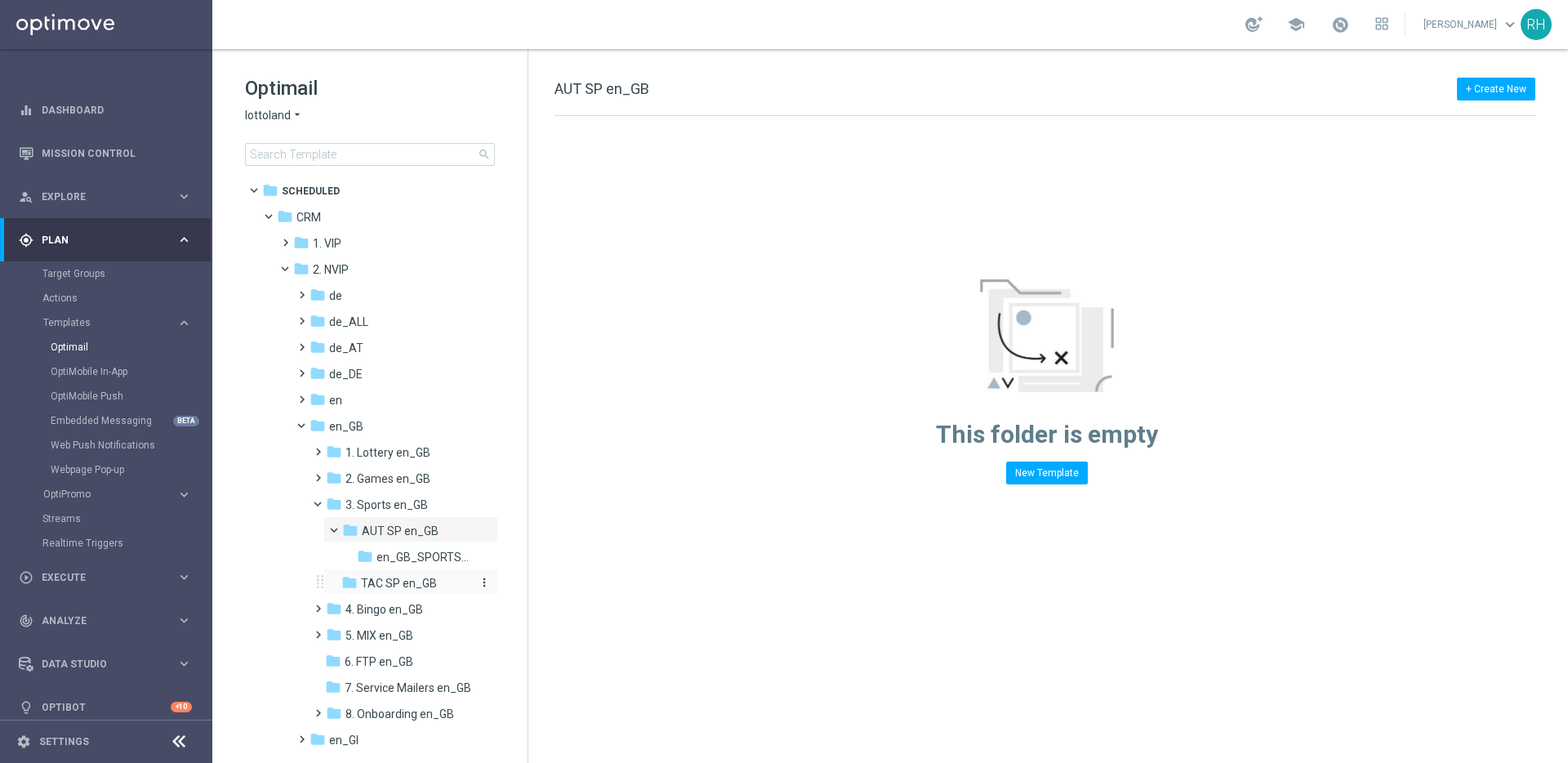
click at [418, 590] on span "TAC SP en_GB" at bounding box center [399, 583] width 76 height 15
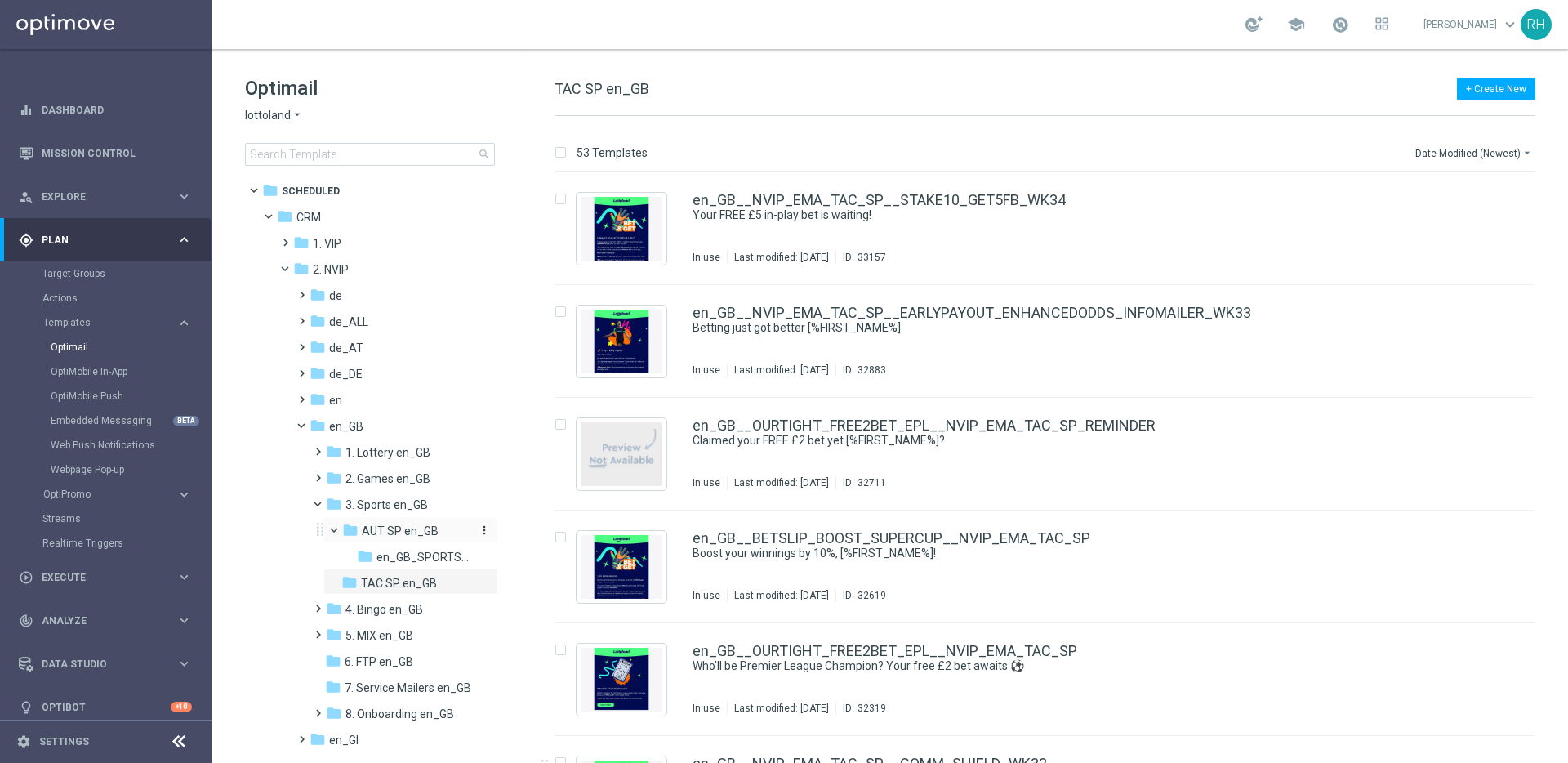
click at [396, 529] on span "AUT SP en_GB" at bounding box center [400, 530] width 77 height 15
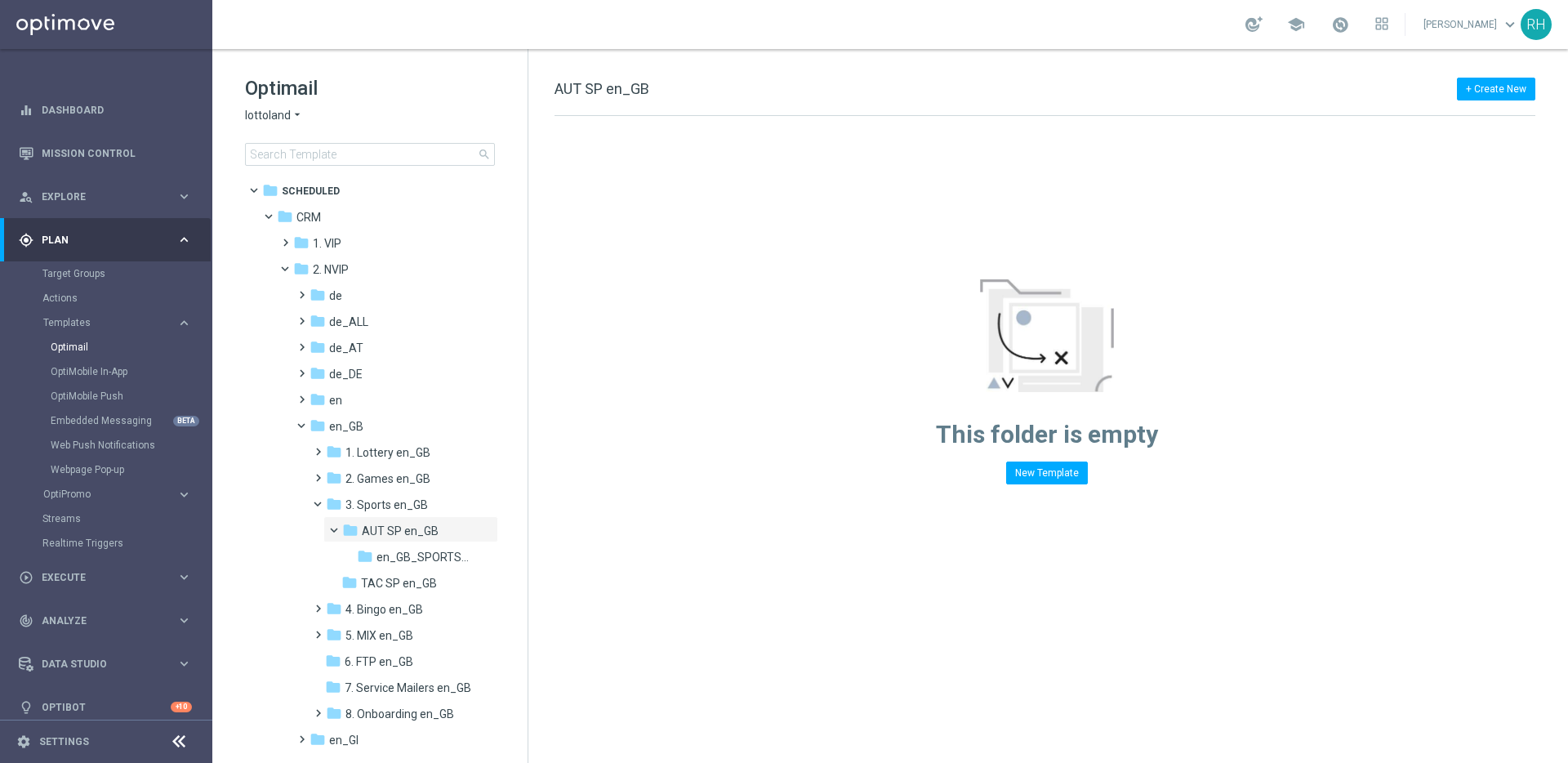
click at [604, 92] on span "AUT SP en_GB" at bounding box center [602, 89] width 95 height 17
copy div "AUT SP en_GB Drag here to set row groups Drag here to set column labels F heade…"
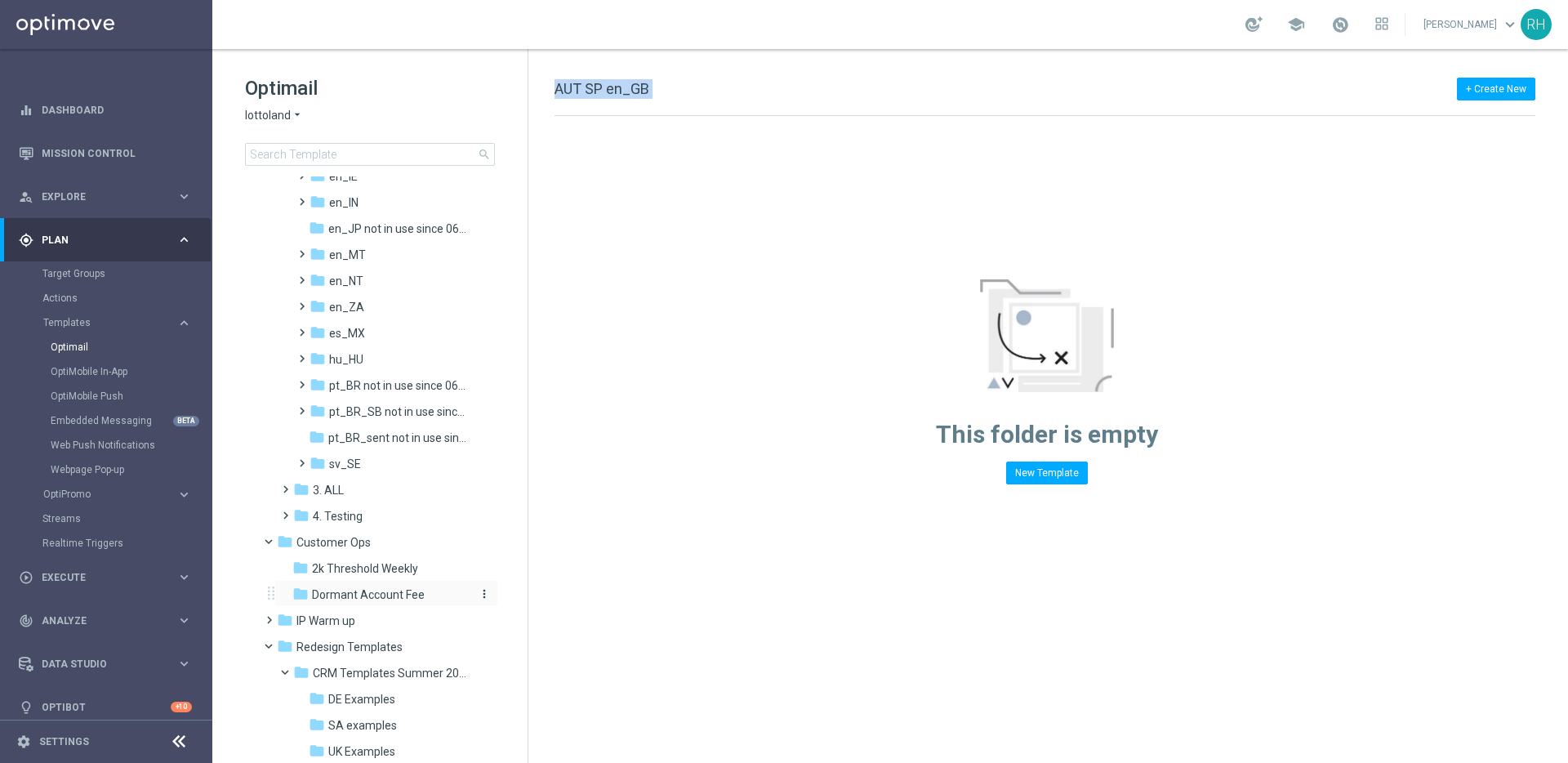
scroll to position [688, 0]
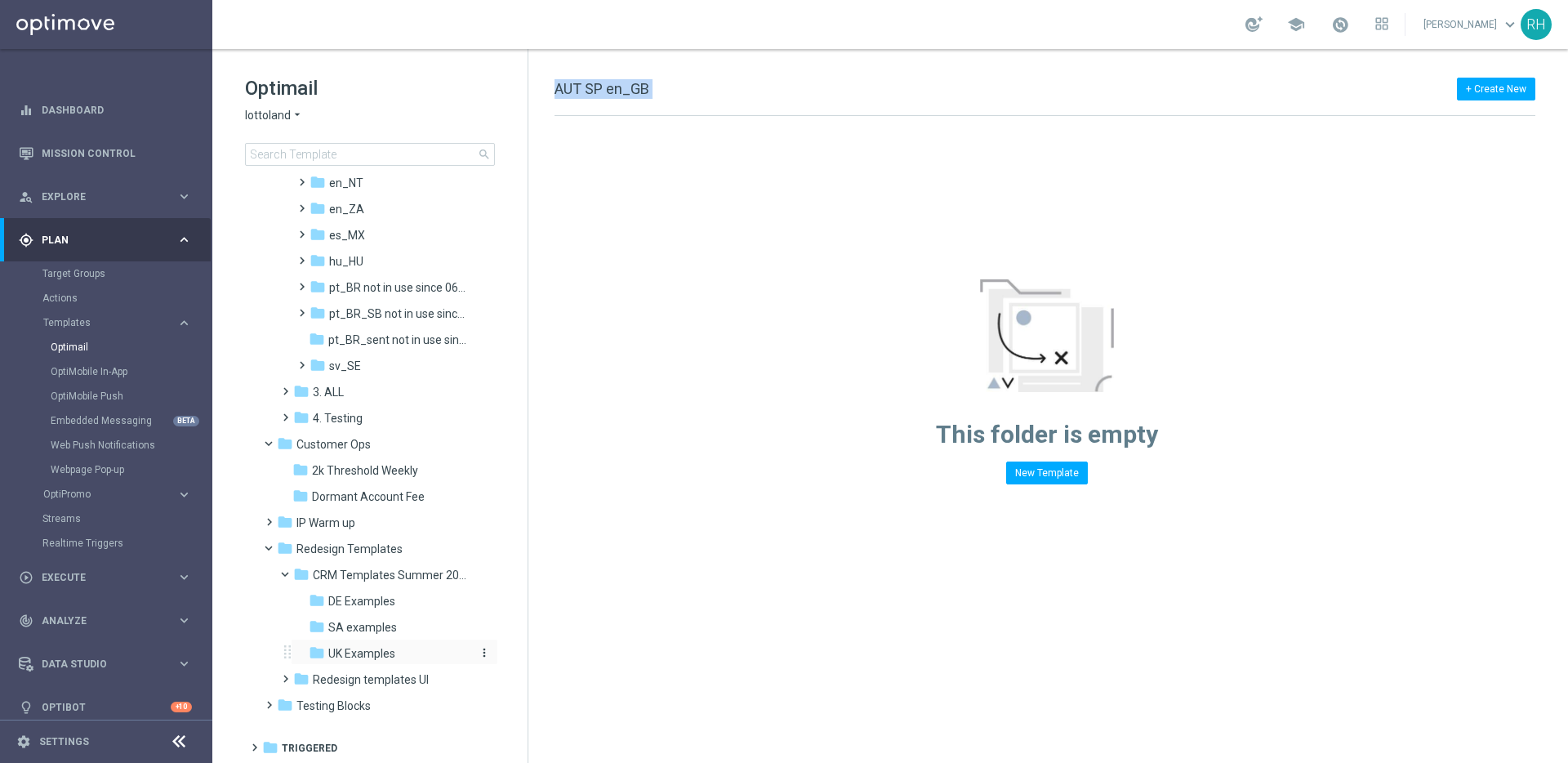
click at [354, 660] on span "UK Examples" at bounding box center [362, 653] width 67 height 15
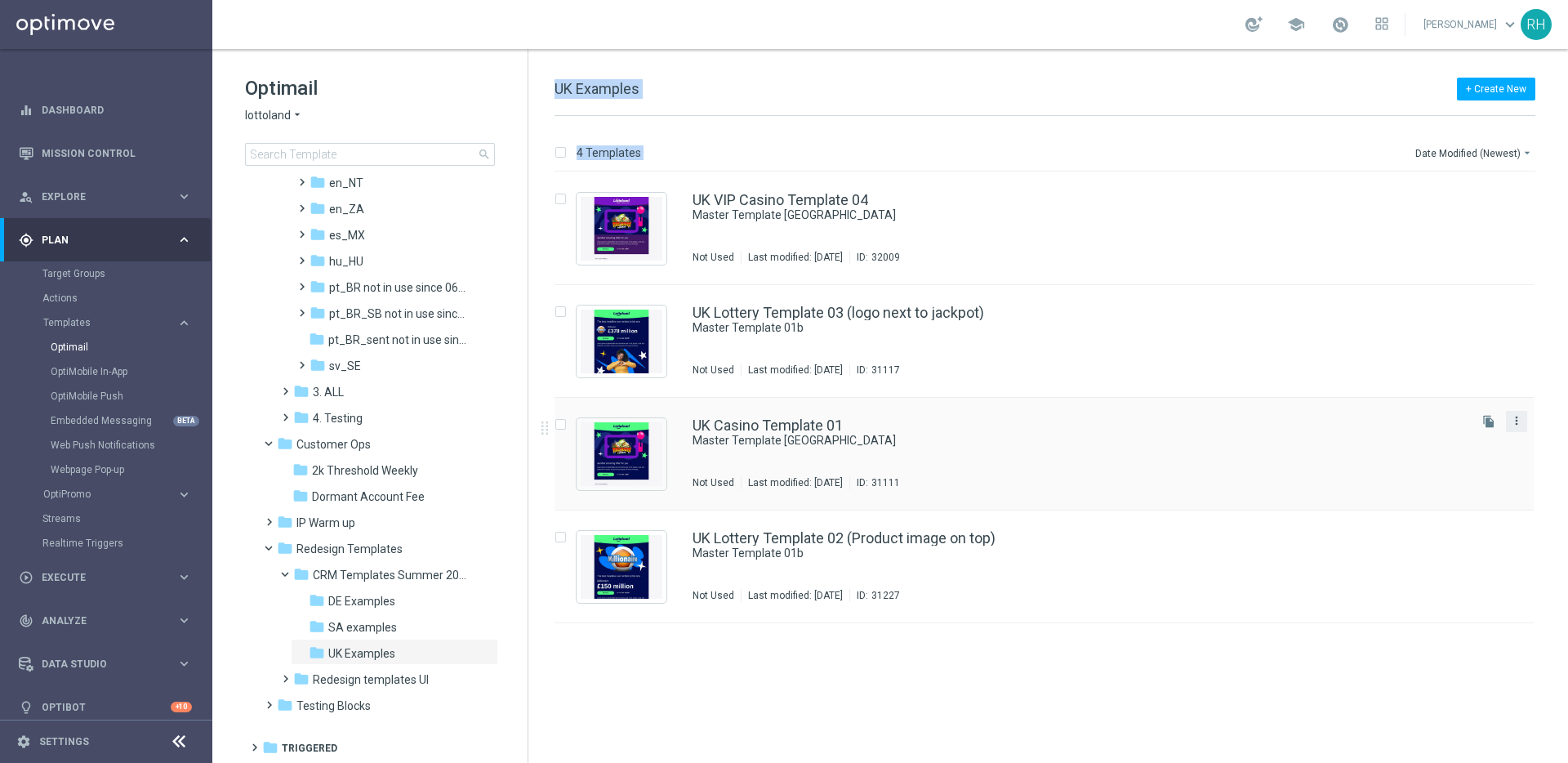
click at [1516, 419] on icon "more_vert" at bounding box center [1516, 420] width 13 height 13
click at [1484, 460] on div "Copy To" at bounding box center [1452, 461] width 99 height 11
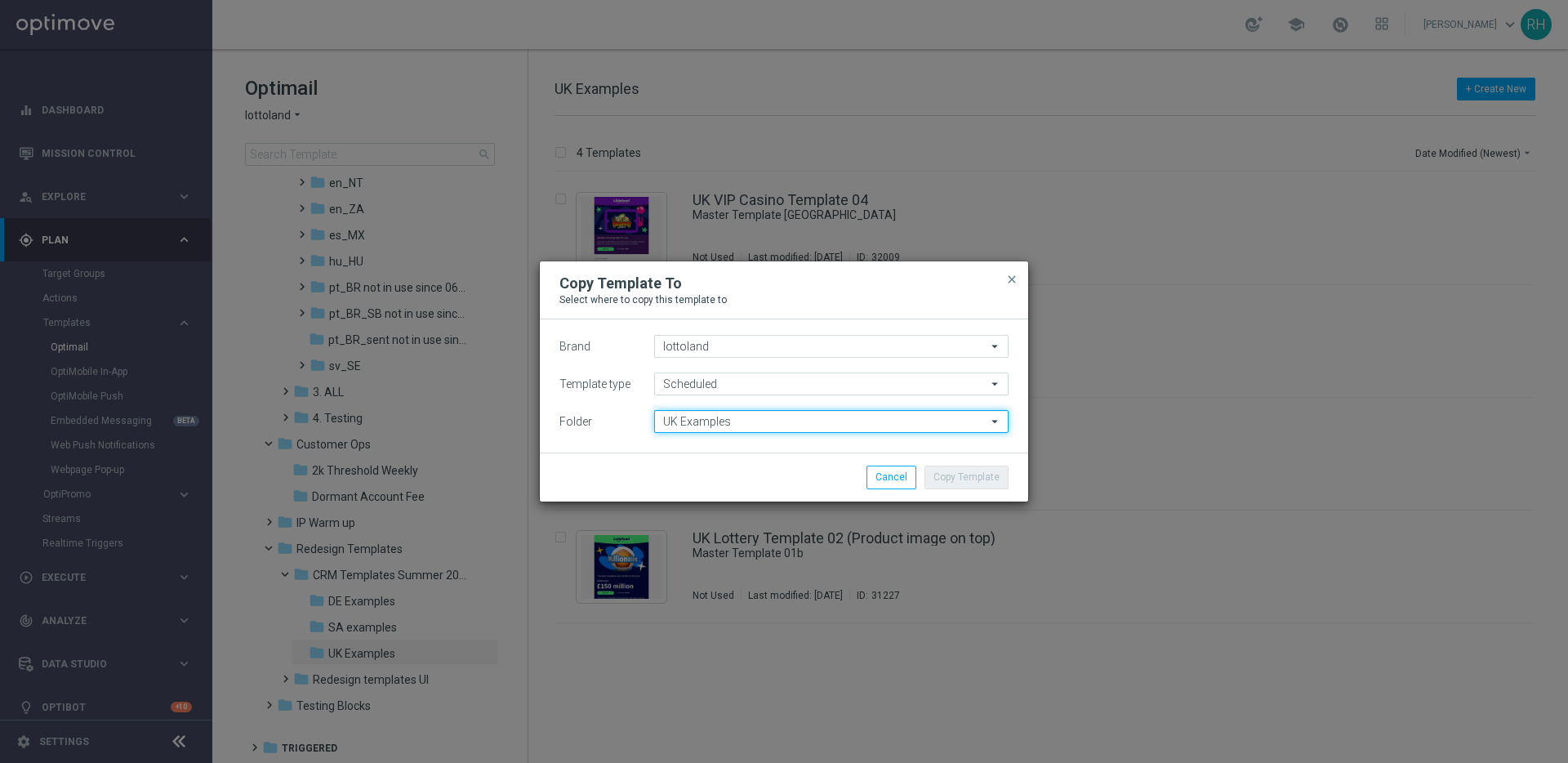
click at [723, 418] on input "UK Examples" at bounding box center [831, 422] width 354 height 23
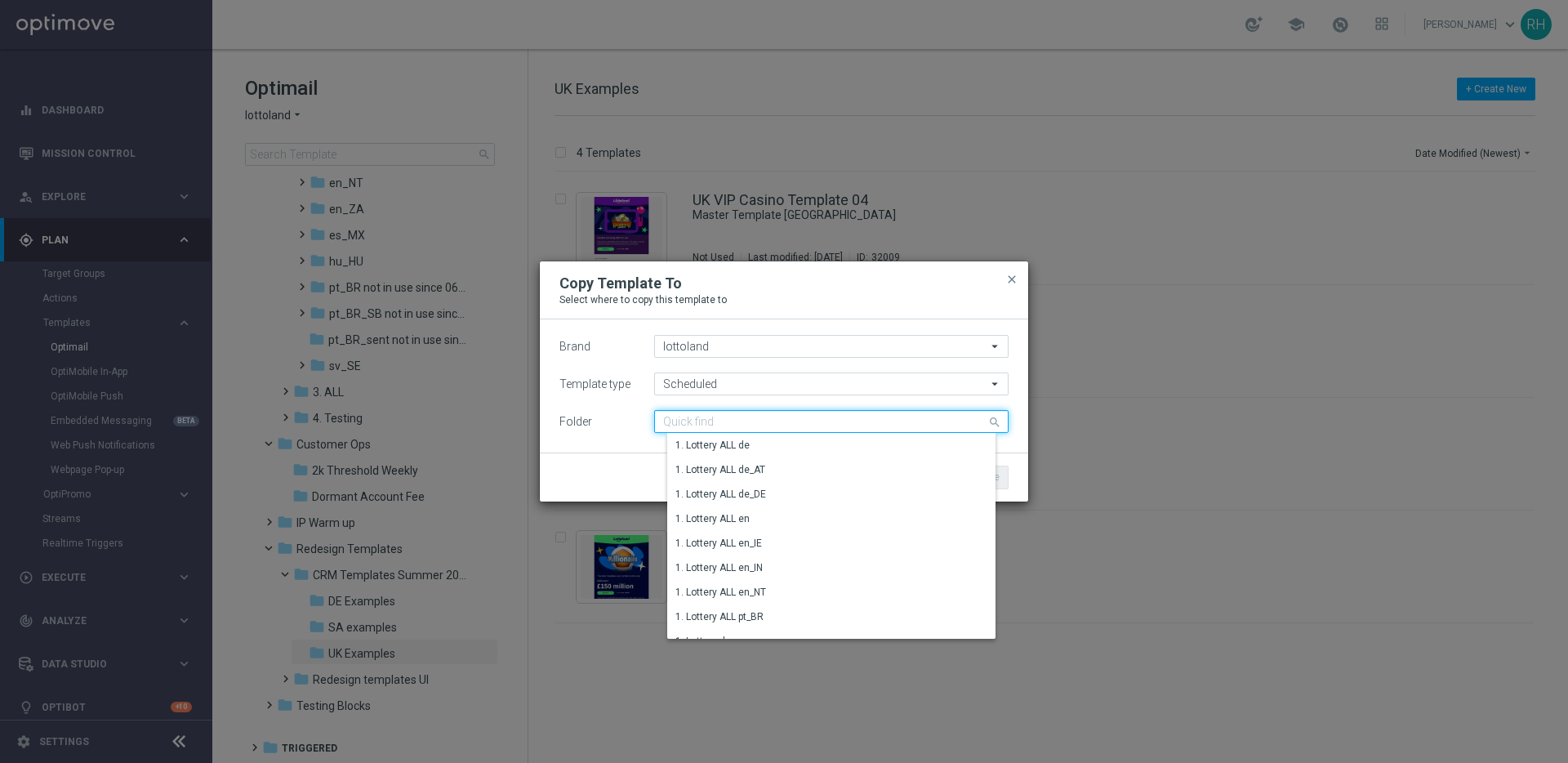
paste input "AUT SP en_GB"
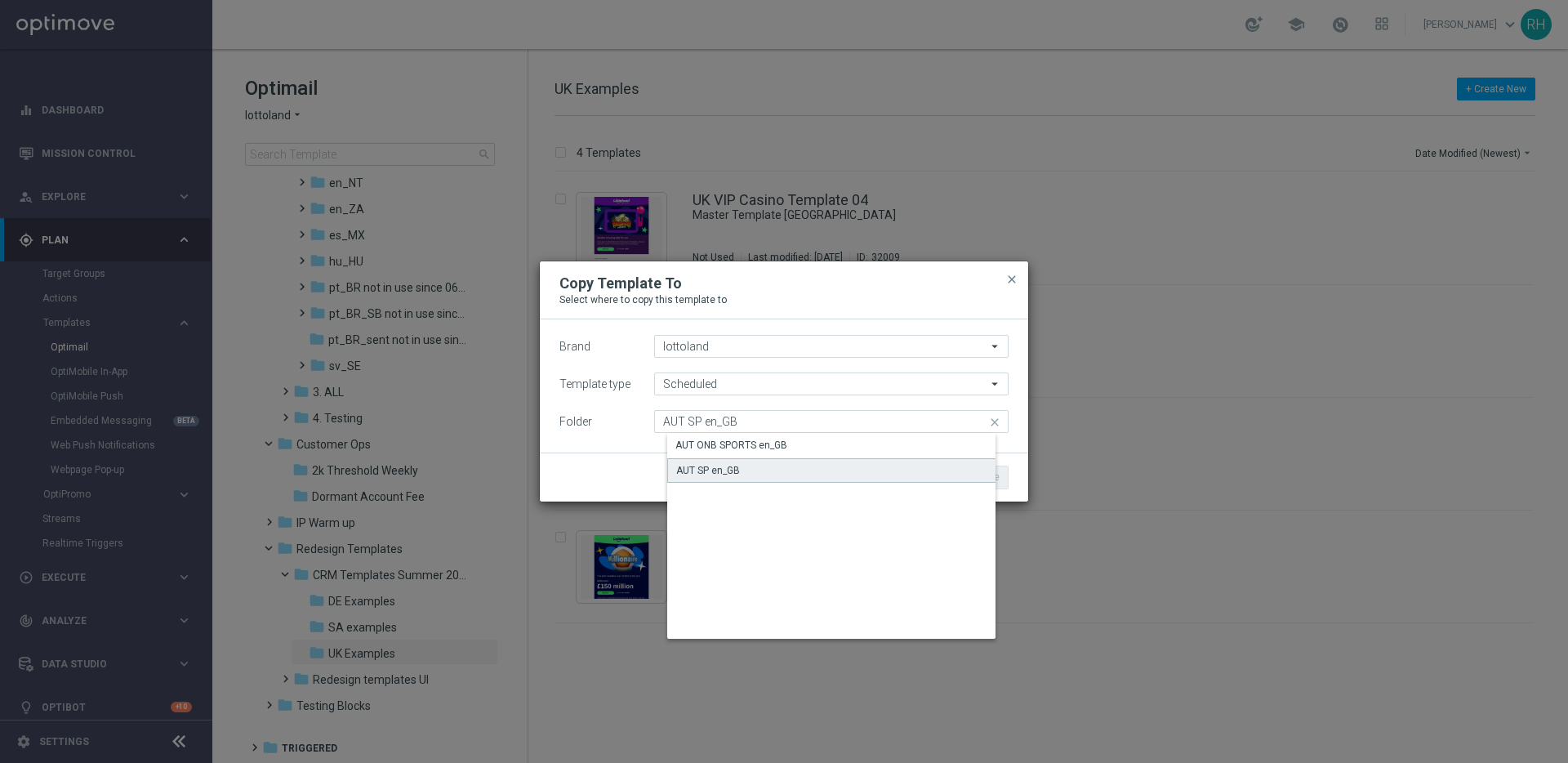
click at [753, 467] on div "AUT SP en_GB" at bounding box center [844, 471] width 354 height 24
type input "AUT SP en_GB"
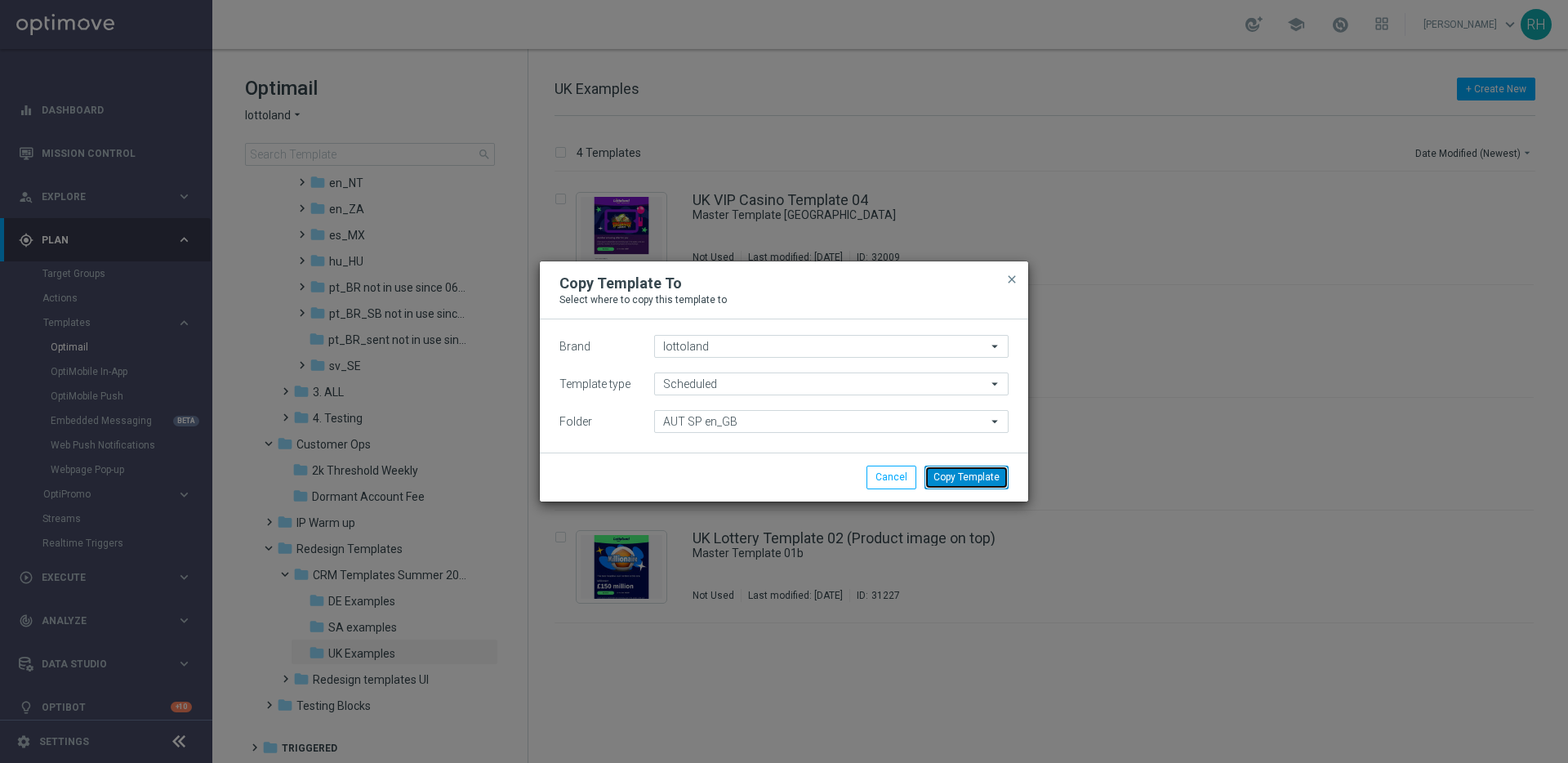
click at [965, 484] on button "Copy Template" at bounding box center [966, 477] width 84 height 23
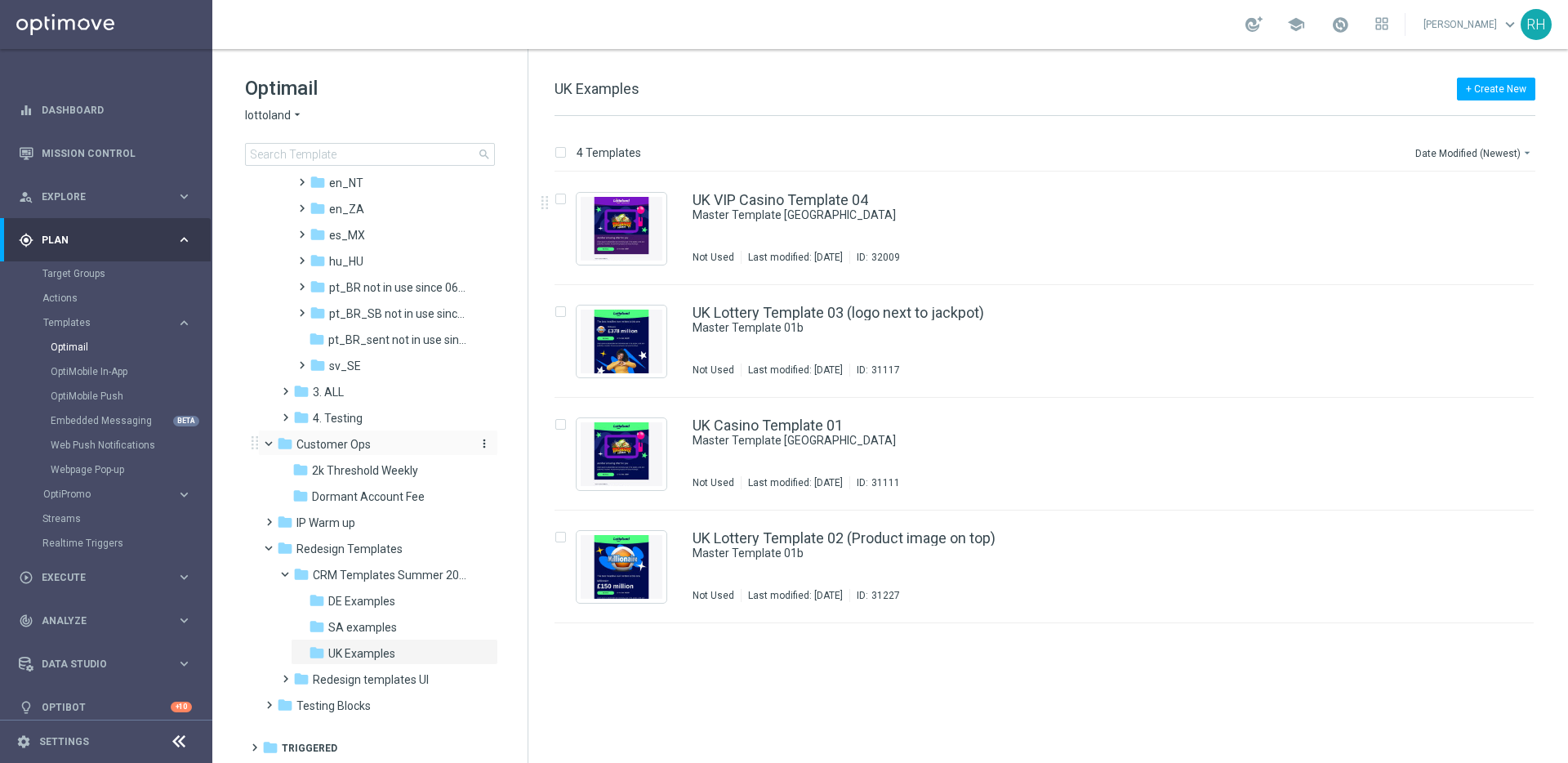
scroll to position [249, 0]
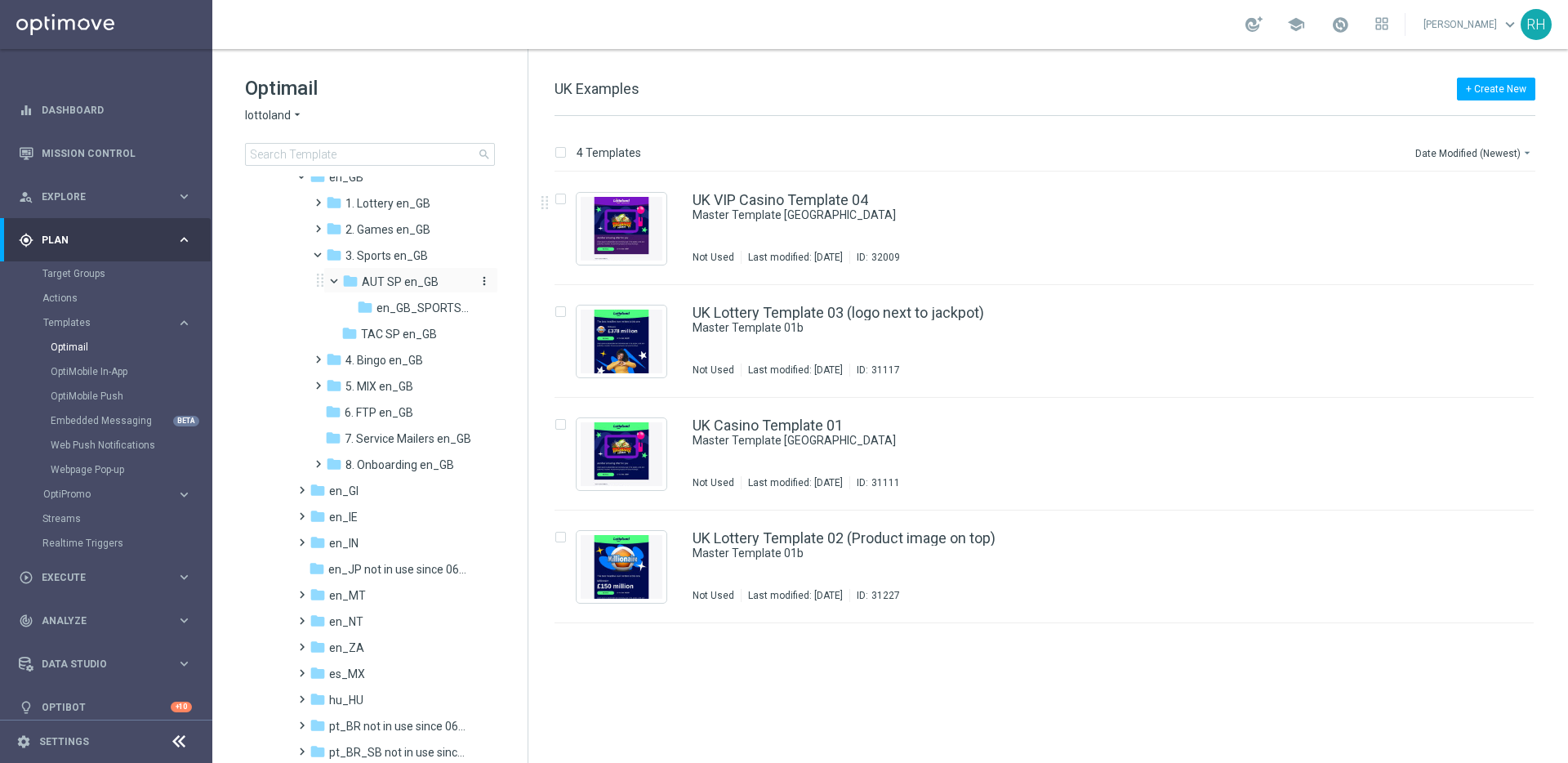
click at [428, 283] on span "AUT SP en_GB" at bounding box center [400, 281] width 77 height 15
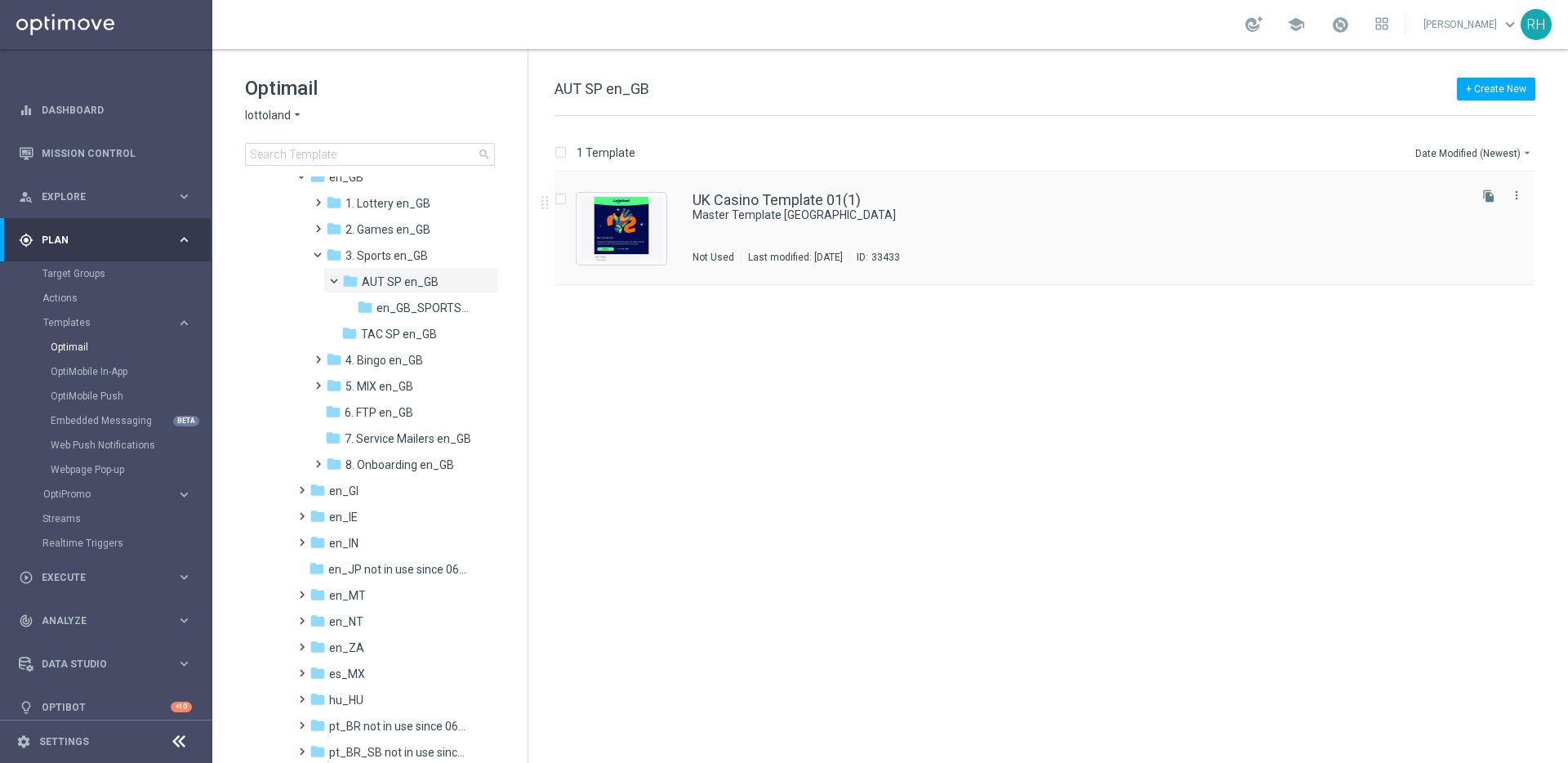
click at [934, 225] on div "UK Casino Template 01(1) Master Template UK Not Used Last modified: Thursday, A…" at bounding box center [1078, 228] width 772 height 71
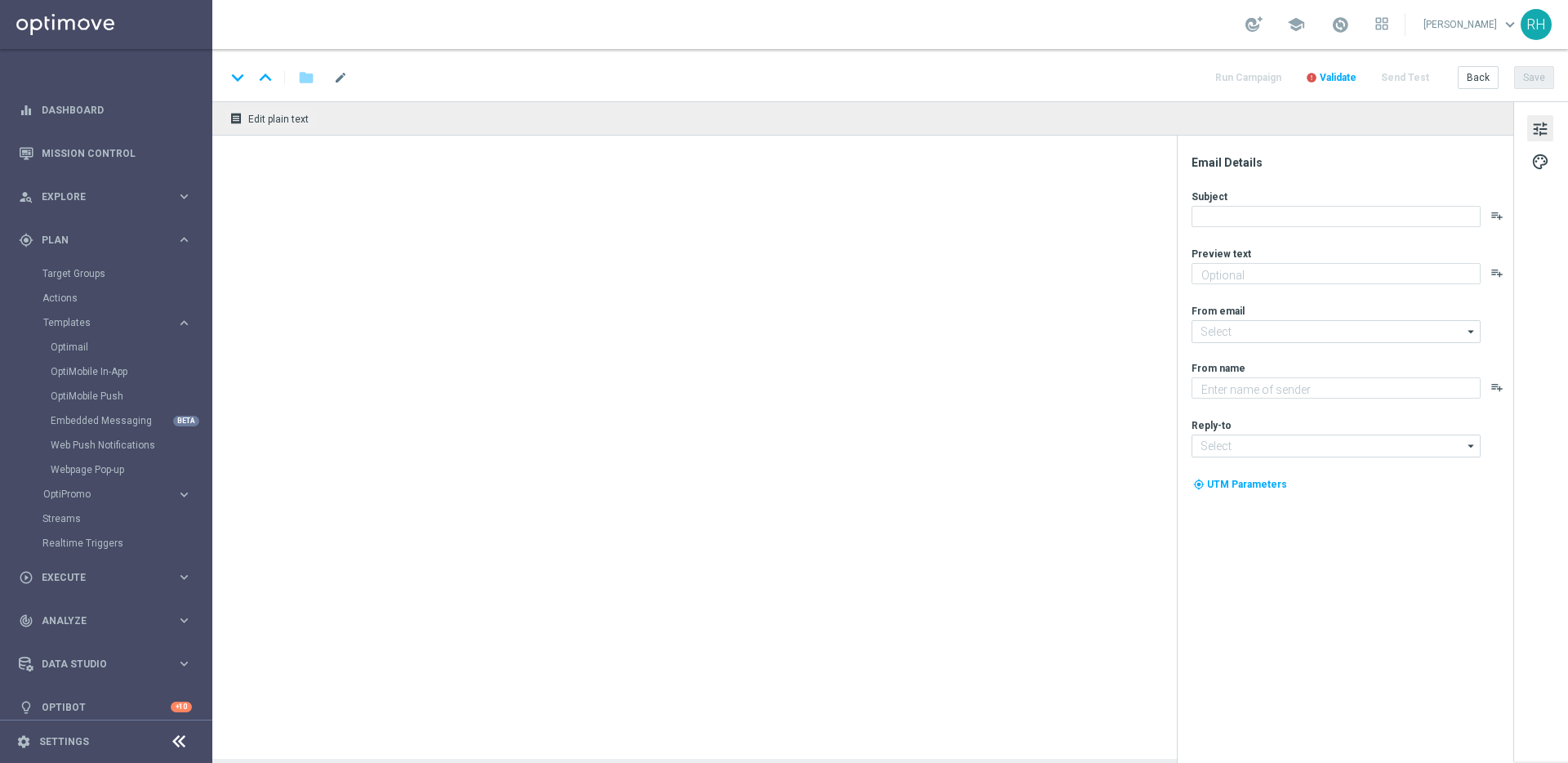
type textarea "preview text"
type textarea "Lottoland"
type input "mail@crm.lottoland.com"
type input "support@lottoland.co.uk"
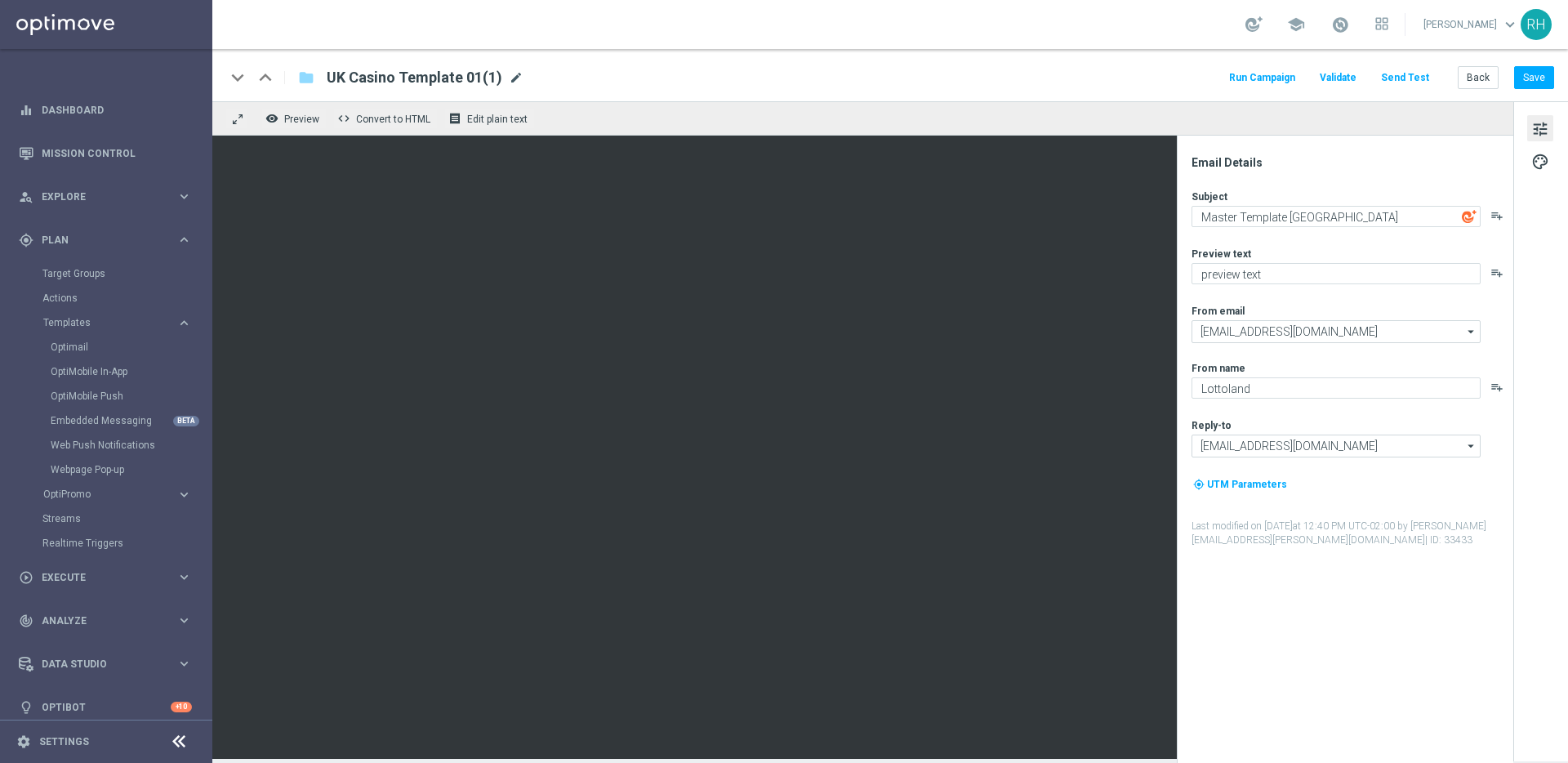
click at [520, 78] on span "mode_edit" at bounding box center [515, 77] width 15 height 15
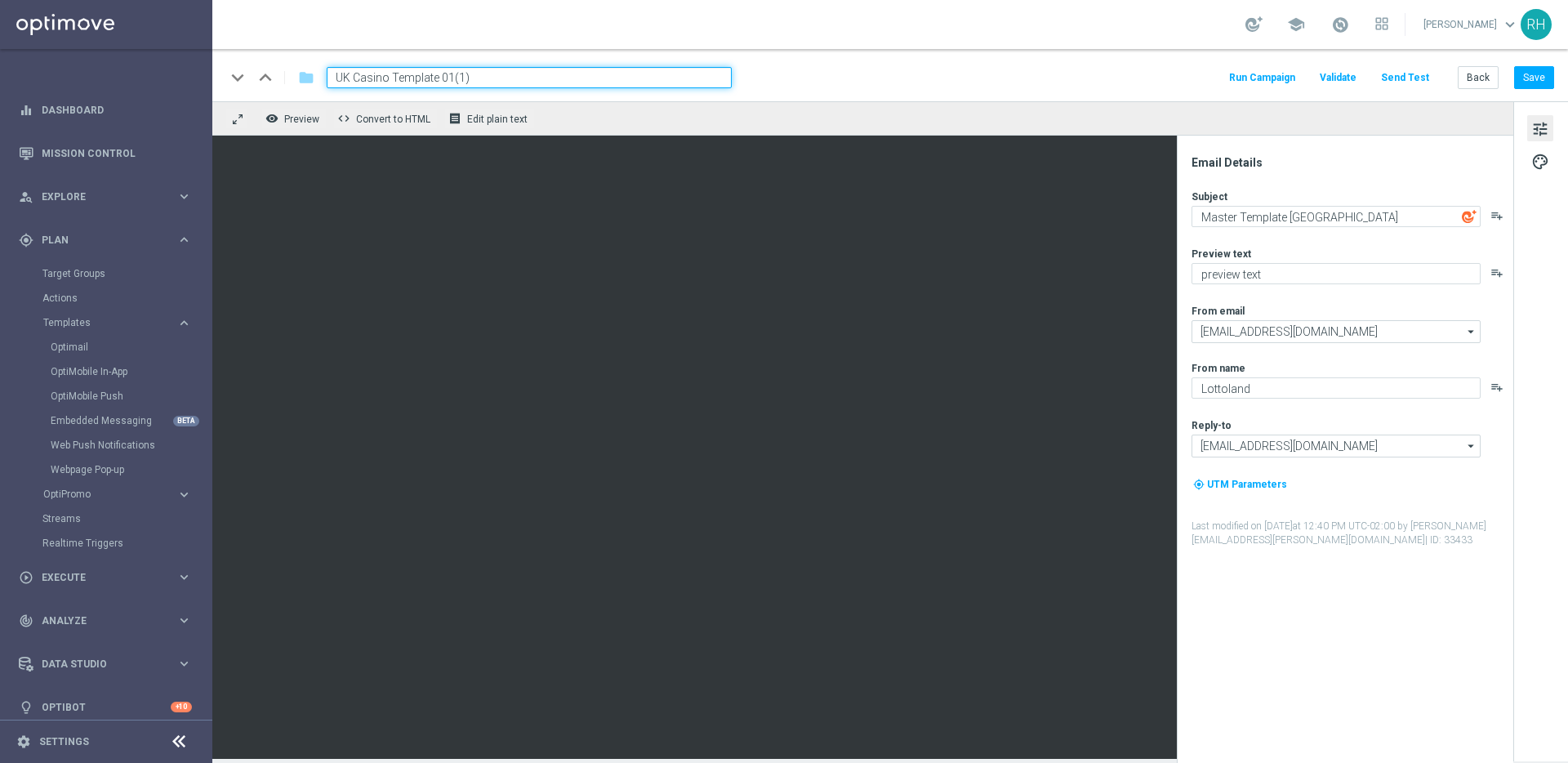
click at [511, 77] on input "UK Casino Template 01(1)" at bounding box center [529, 78] width 405 height 22
paste input "en_GB__REACTIVATION_BET5GET10__ALL_EMA_AUT_SP"
type input "en_GB__REACTIVATION_BET5GET10__ALL_EMA_AUT_SP"
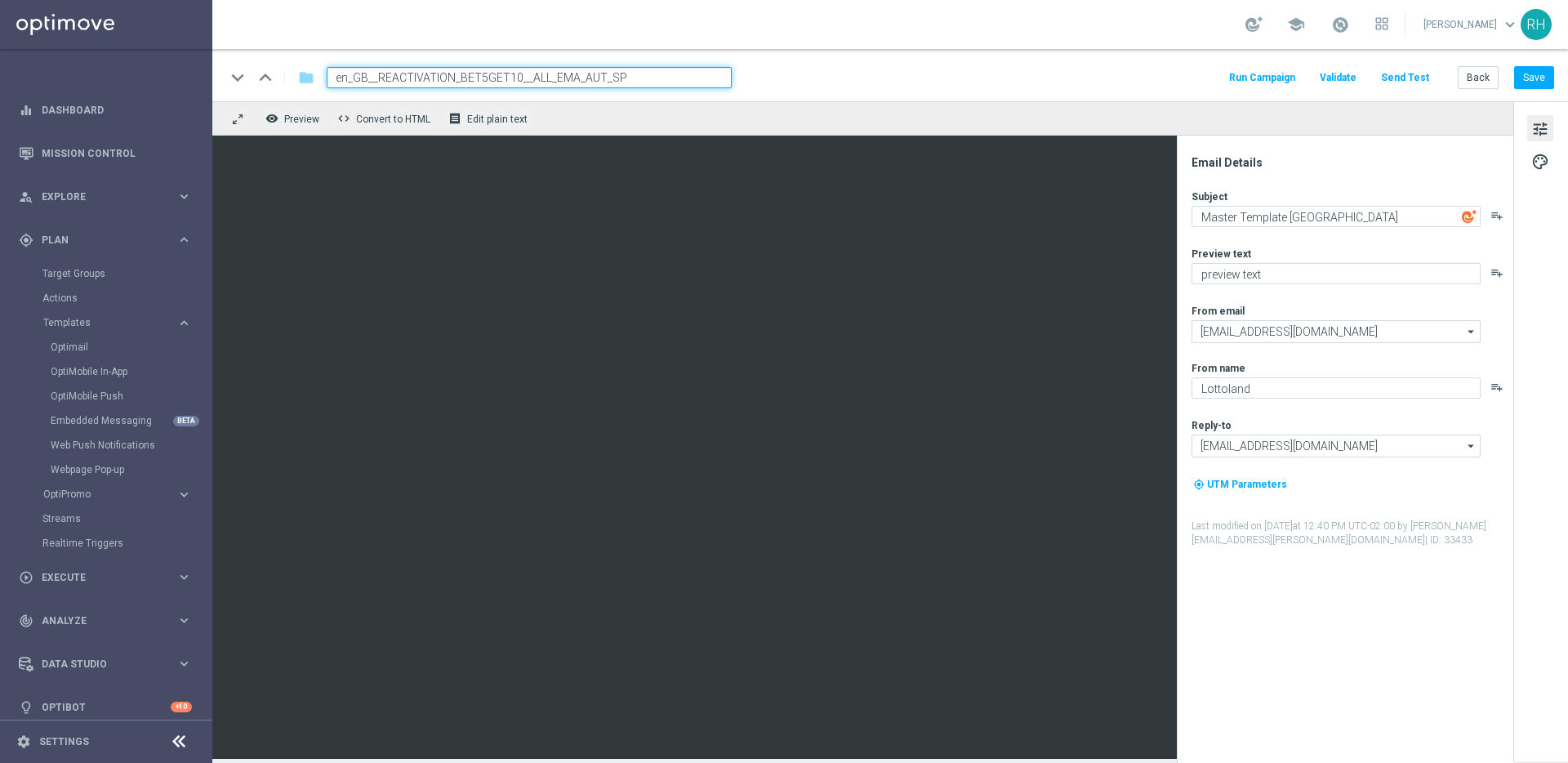
click at [827, 77] on div "keyboard_arrow_down keyboard_arrow_up folder en_GB__REACTIVATION_BET5GET10__ALL…" at bounding box center [889, 78] width 1328 height 22
click at [1546, 87] on button "Save" at bounding box center [1534, 78] width 40 height 23
click at [1546, 85] on button "Save" at bounding box center [1534, 78] width 40 height 23
click at [1520, 75] on button "Save" at bounding box center [1534, 78] width 40 height 23
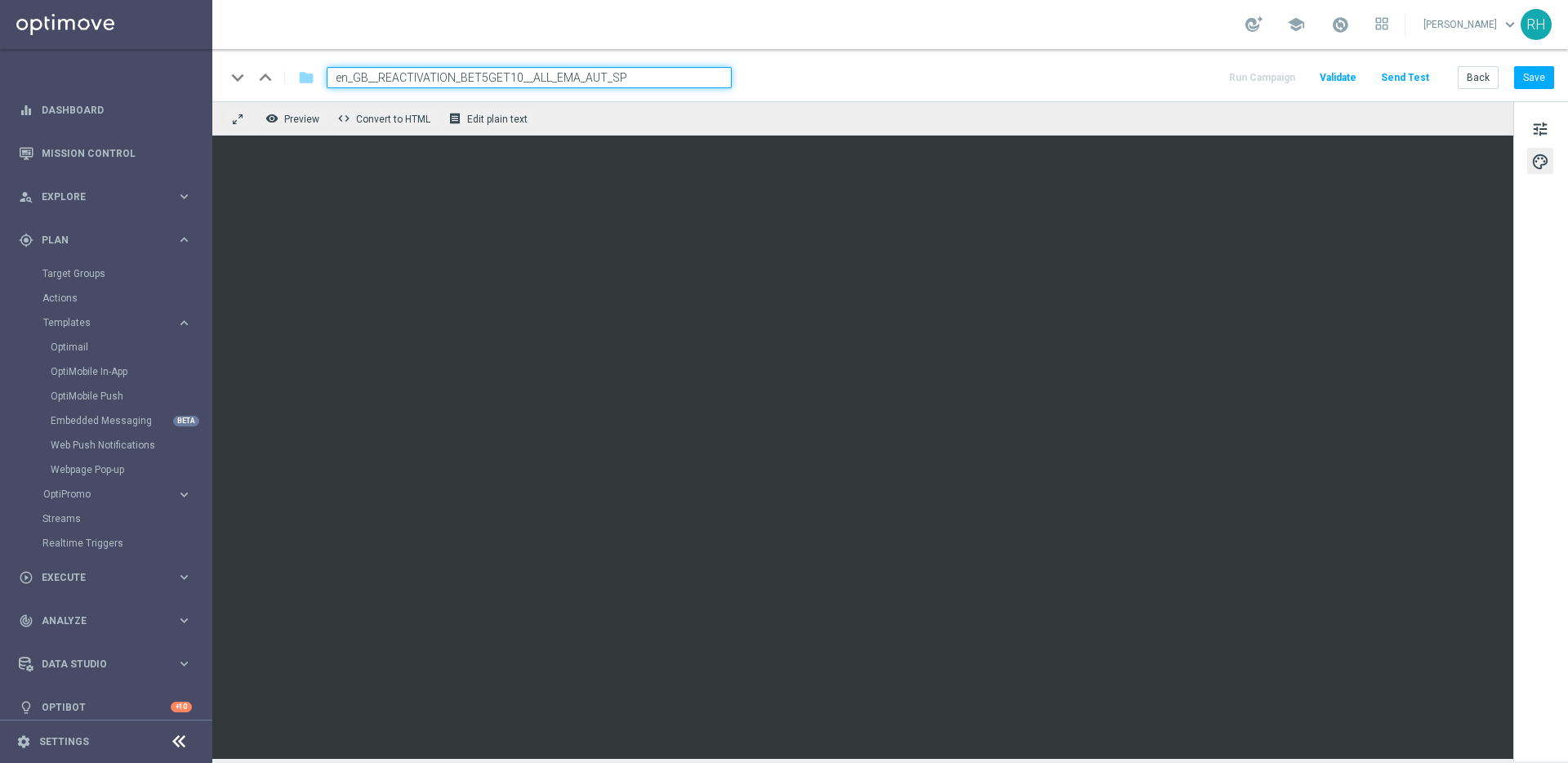
click at [1140, 80] on div "keyboard_arrow_down keyboard_arrow_up folder en_GB__REACTIVATION_BET5GET10__ALL…" at bounding box center [889, 78] width 1328 height 22
click at [1544, 116] on button "tune" at bounding box center [1540, 128] width 26 height 26
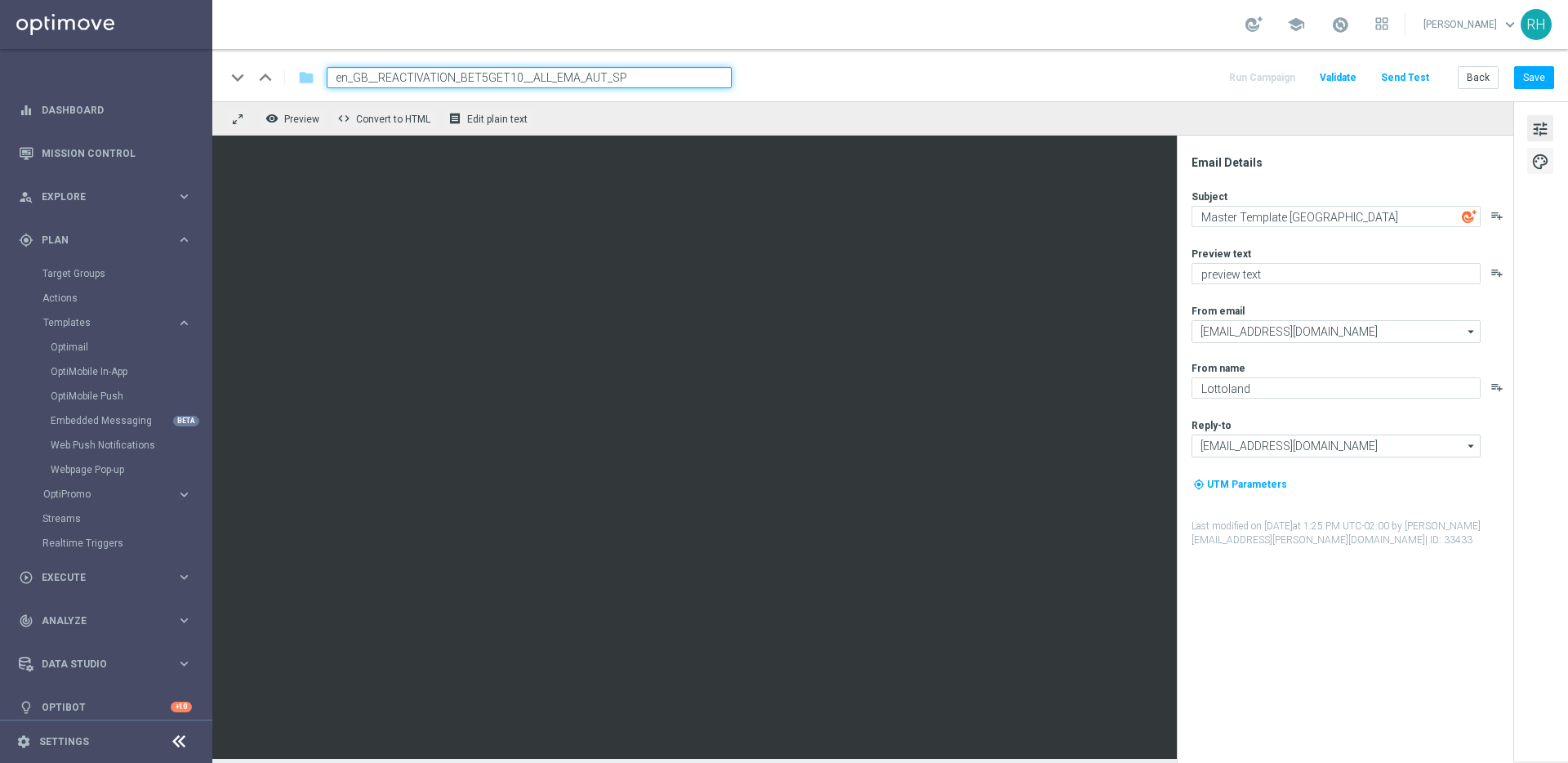
click at [1552, 171] on button "palette" at bounding box center [1540, 160] width 26 height 26
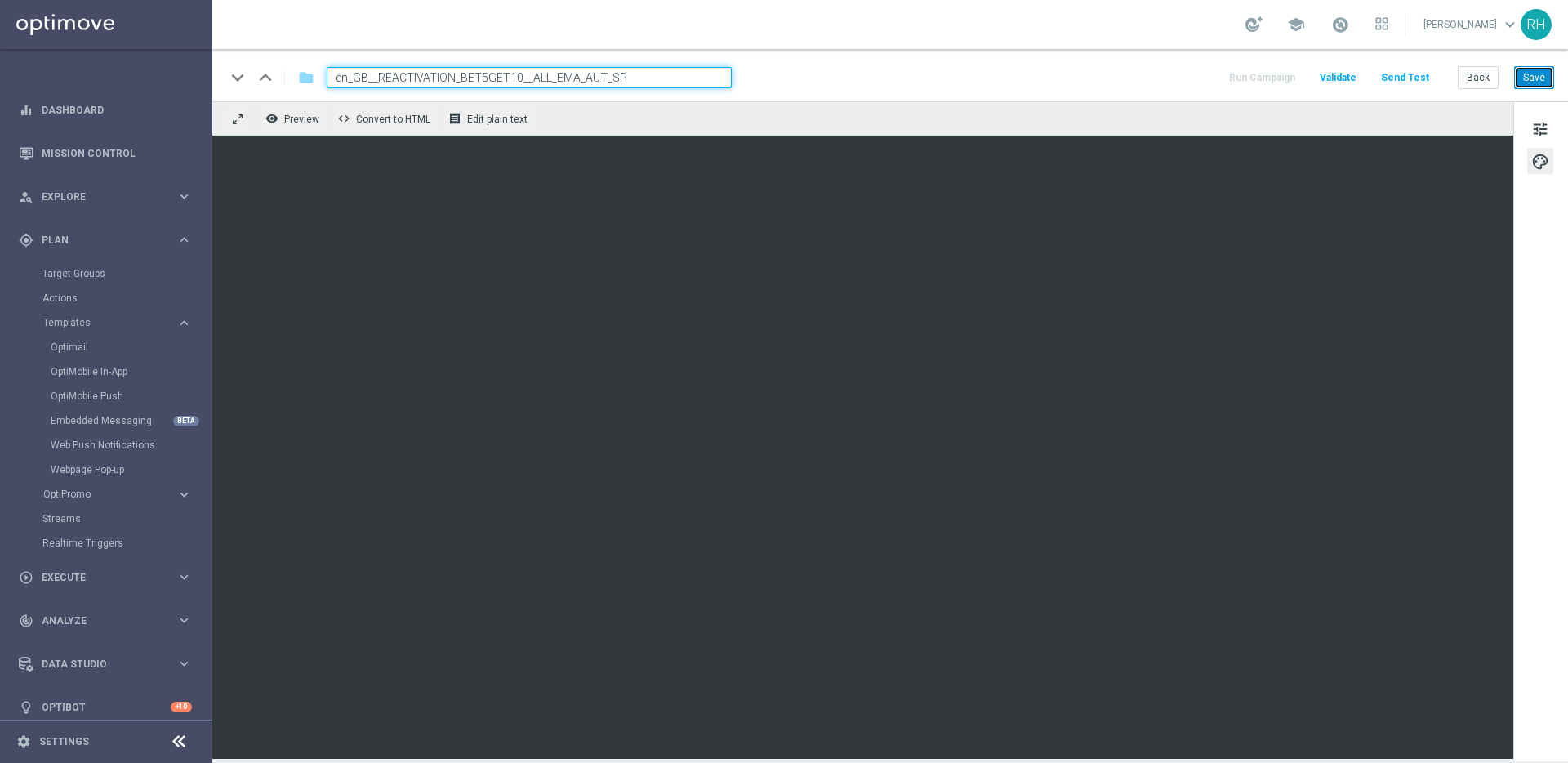
click at [1533, 80] on button "Save" at bounding box center [1534, 78] width 40 height 23
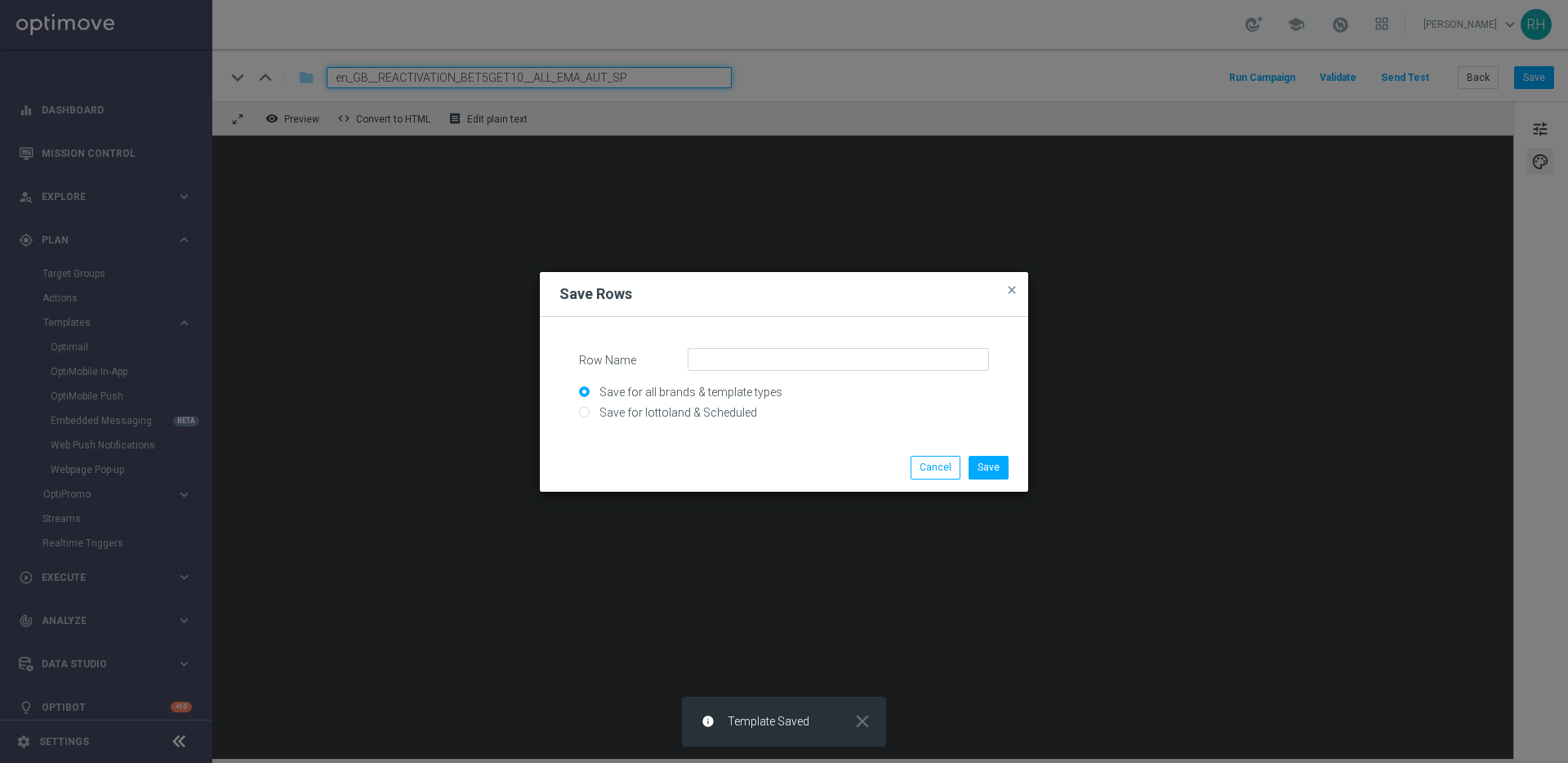
click at [584, 412] on input "Save for lottoland & Scheduled" at bounding box center [784, 420] width 410 height 23
radio input "true"
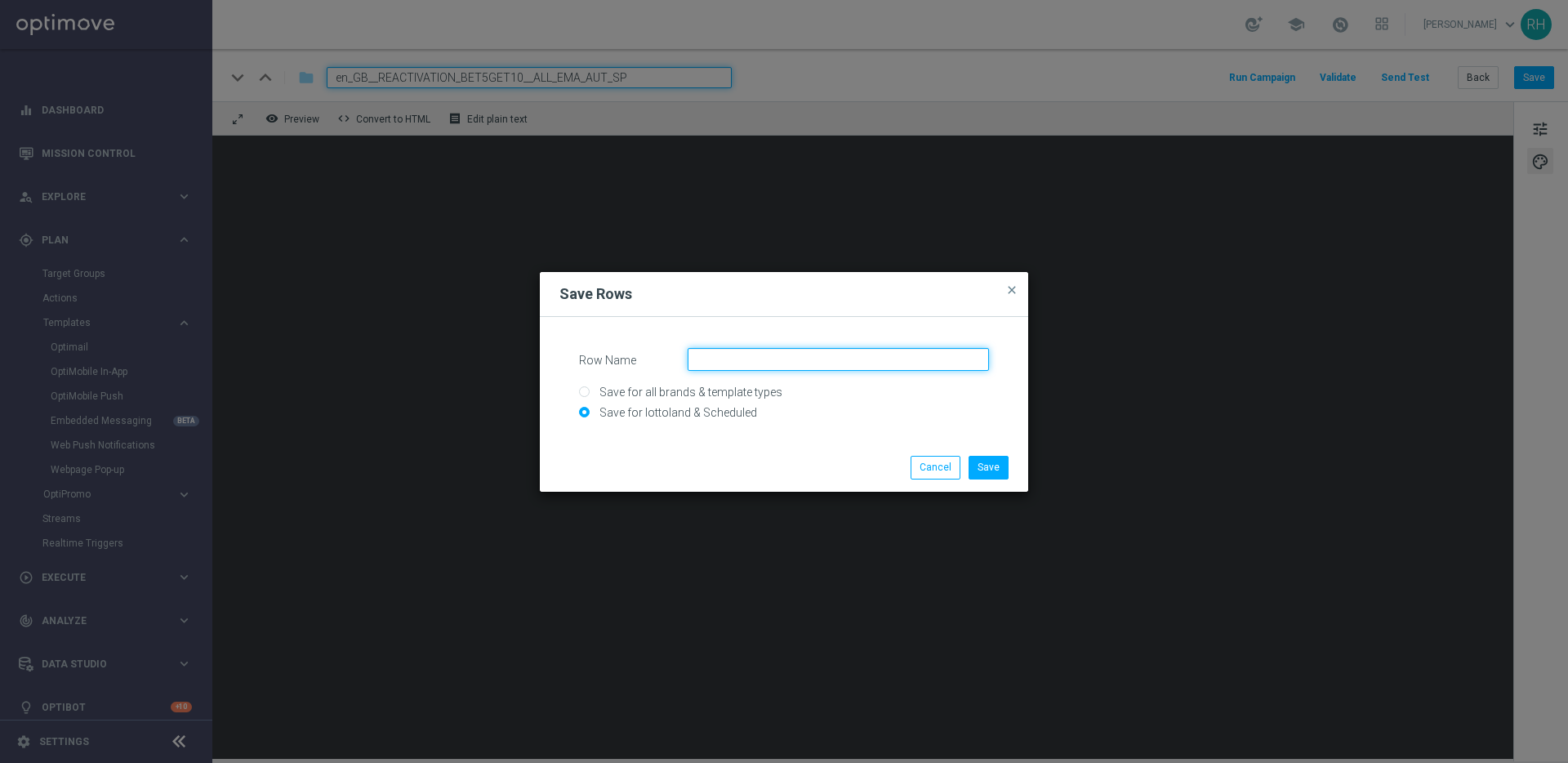
click at [748, 362] on input "Row Name" at bounding box center [839, 360] width 302 height 23
type input "s"
drag, startPoint x: 890, startPoint y: 360, endPoint x: 946, endPoint y: 360, distance: 56.0
click at [946, 360] on input "UK - Terms & Conditions - Sportsbook - Free Bet" at bounding box center [839, 360] width 302 height 23
type input "UK - Terms & Conditions - Sportsbook - Reactivation"
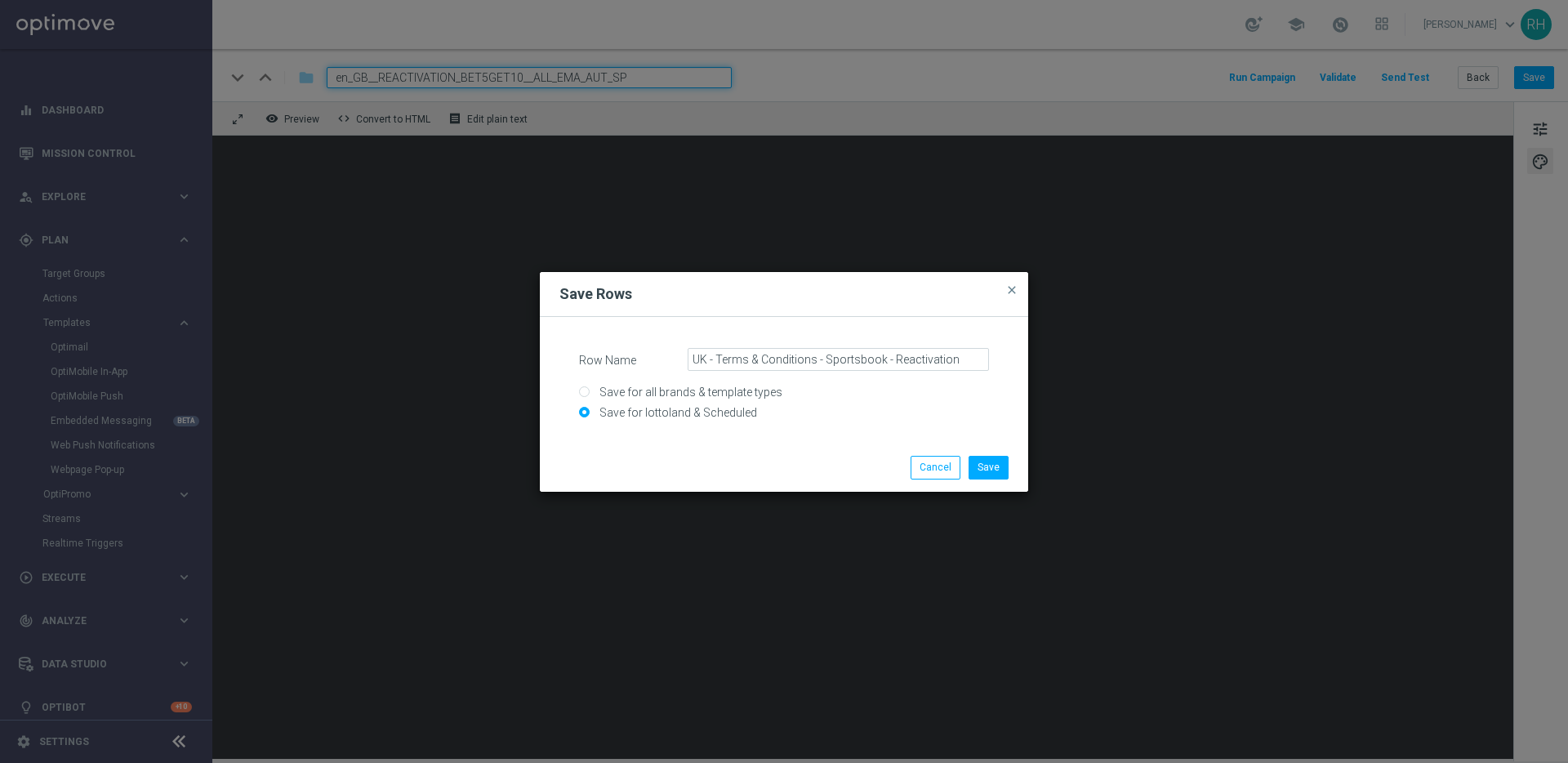
click at [850, 437] on div "Row Name UK - Terms & Conditions - Sportsbook - Reactivation Save for all brand…" at bounding box center [784, 381] width 489 height 128
click at [654, 393] on input "Save for all brands & template types" at bounding box center [784, 399] width 410 height 23
radio input "true"
click at [655, 409] on input "Save for lottoland & Scheduled" at bounding box center [784, 420] width 410 height 23
radio input "true"
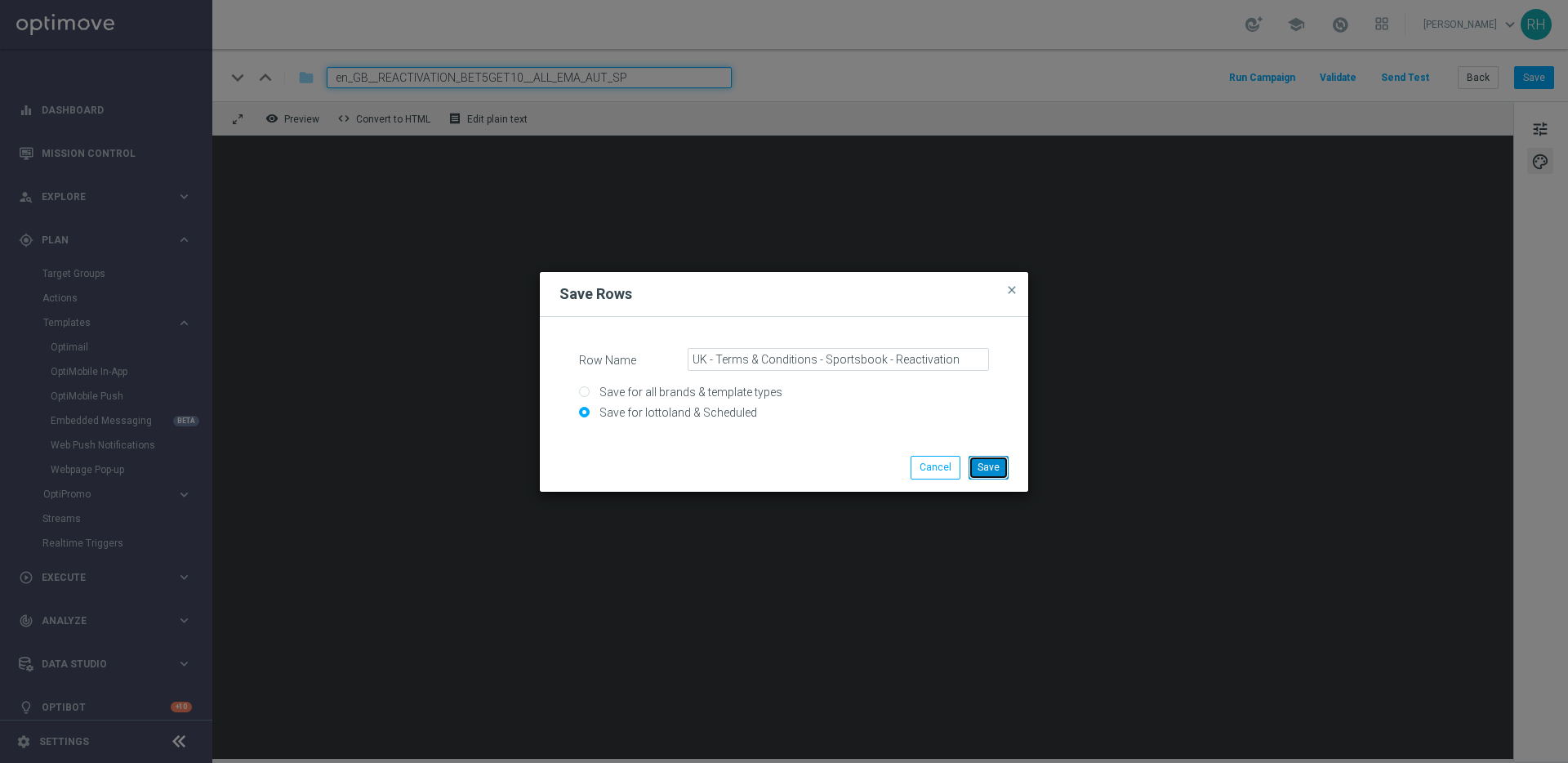
click at [979, 476] on button "Save" at bounding box center [989, 467] width 40 height 23
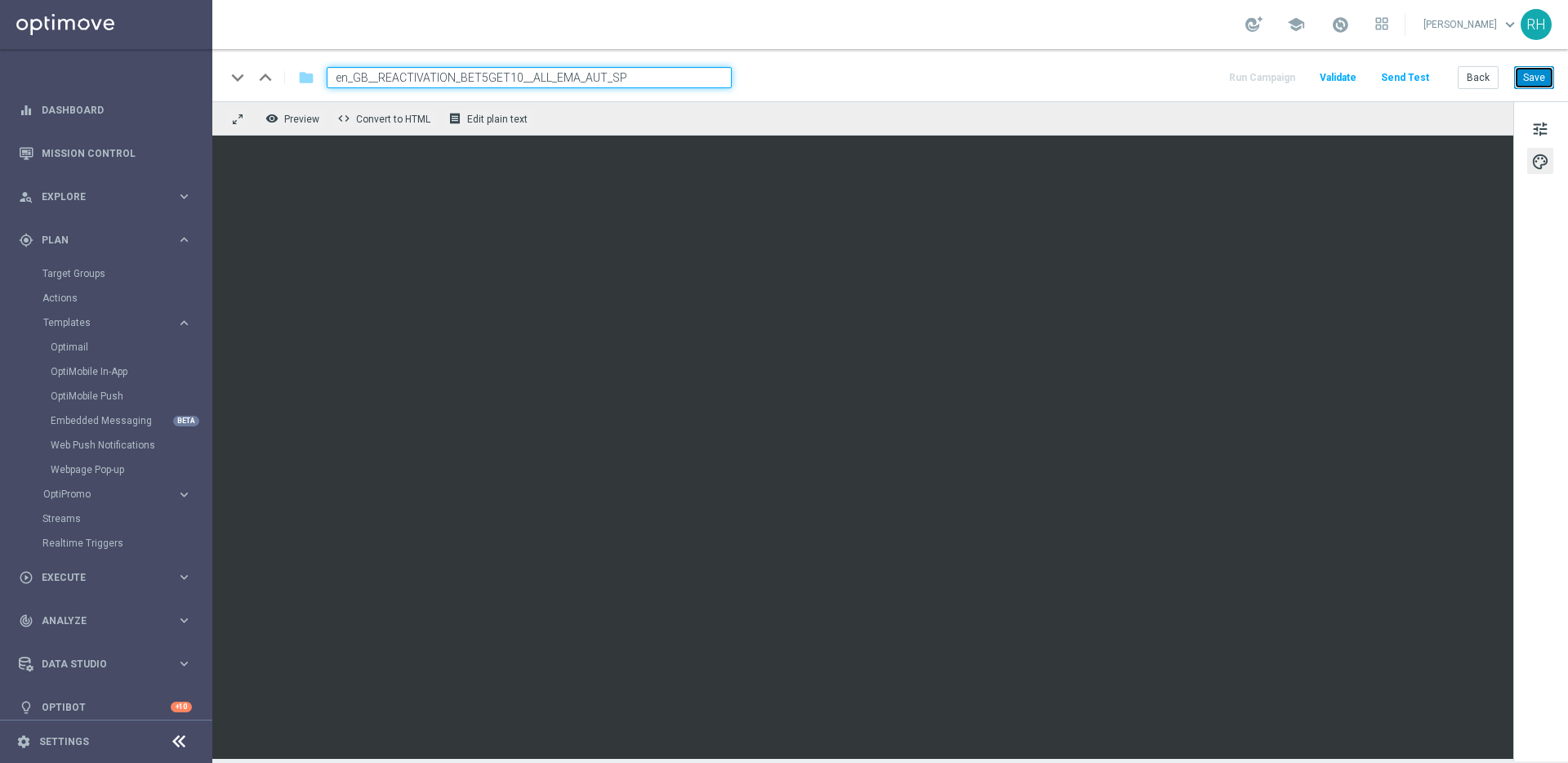
click at [1536, 83] on button "Save" at bounding box center [1534, 78] width 40 height 23
click at [1531, 78] on button "Save" at bounding box center [1534, 78] width 40 height 23
click at [1077, 81] on div "keyboard_arrow_down keyboard_arrow_up folder en_GB__REACTIVATION_BET5GET10__ALL…" at bounding box center [889, 78] width 1328 height 22
click at [875, 58] on div "keyboard_arrow_down keyboard_arrow_up folder en_GB__REACTIVATION_BET5GET10__ALL…" at bounding box center [890, 75] width 1356 height 53
click at [1546, 78] on button "Save" at bounding box center [1534, 78] width 40 height 23
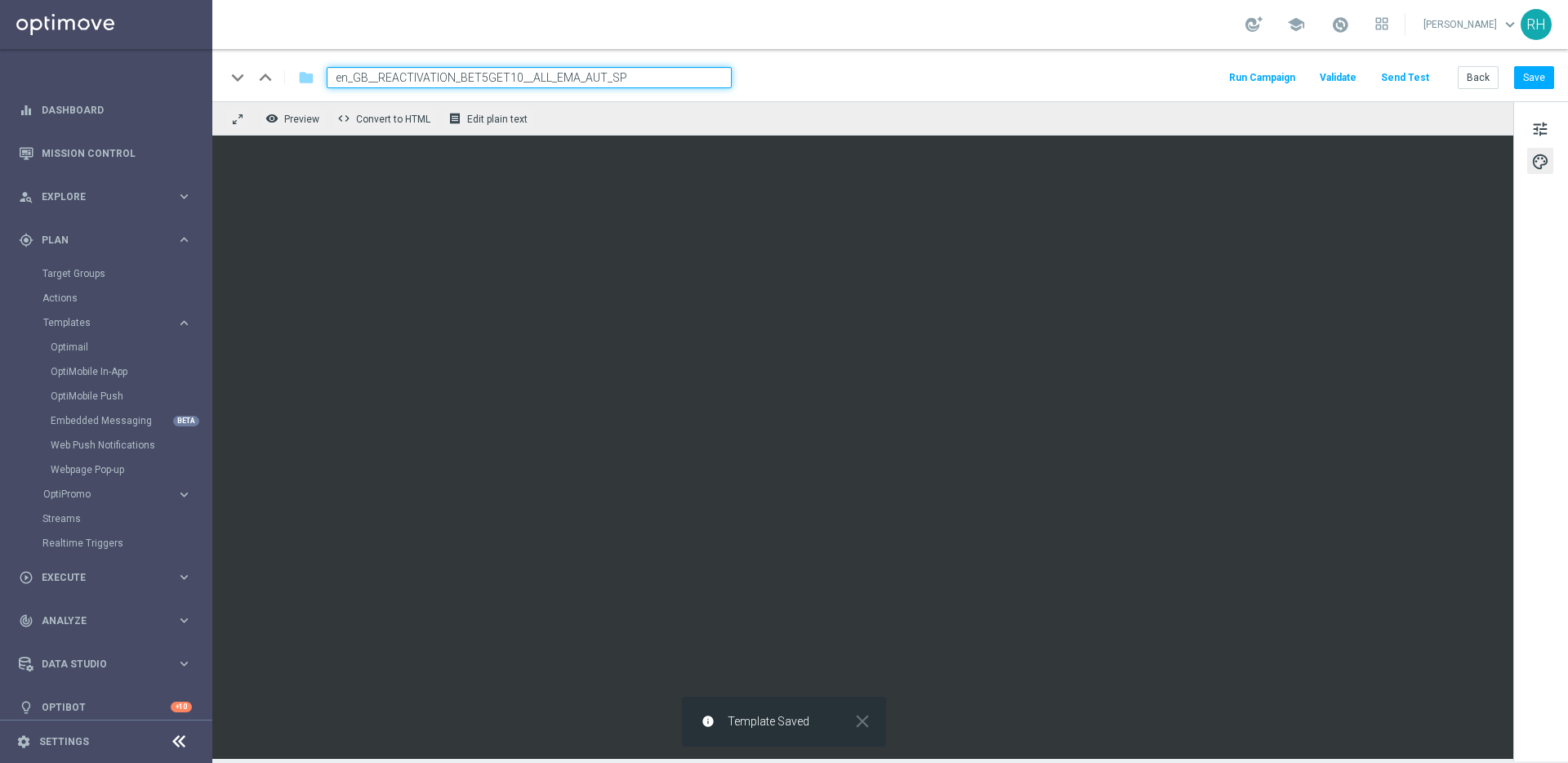
click at [1080, 81] on div "keyboard_arrow_down keyboard_arrow_up folder en_GB__REACTIVATION_BET5GET10__ALL…" at bounding box center [889, 78] width 1328 height 22
click at [1530, 70] on button "Save" at bounding box center [1534, 78] width 40 height 23
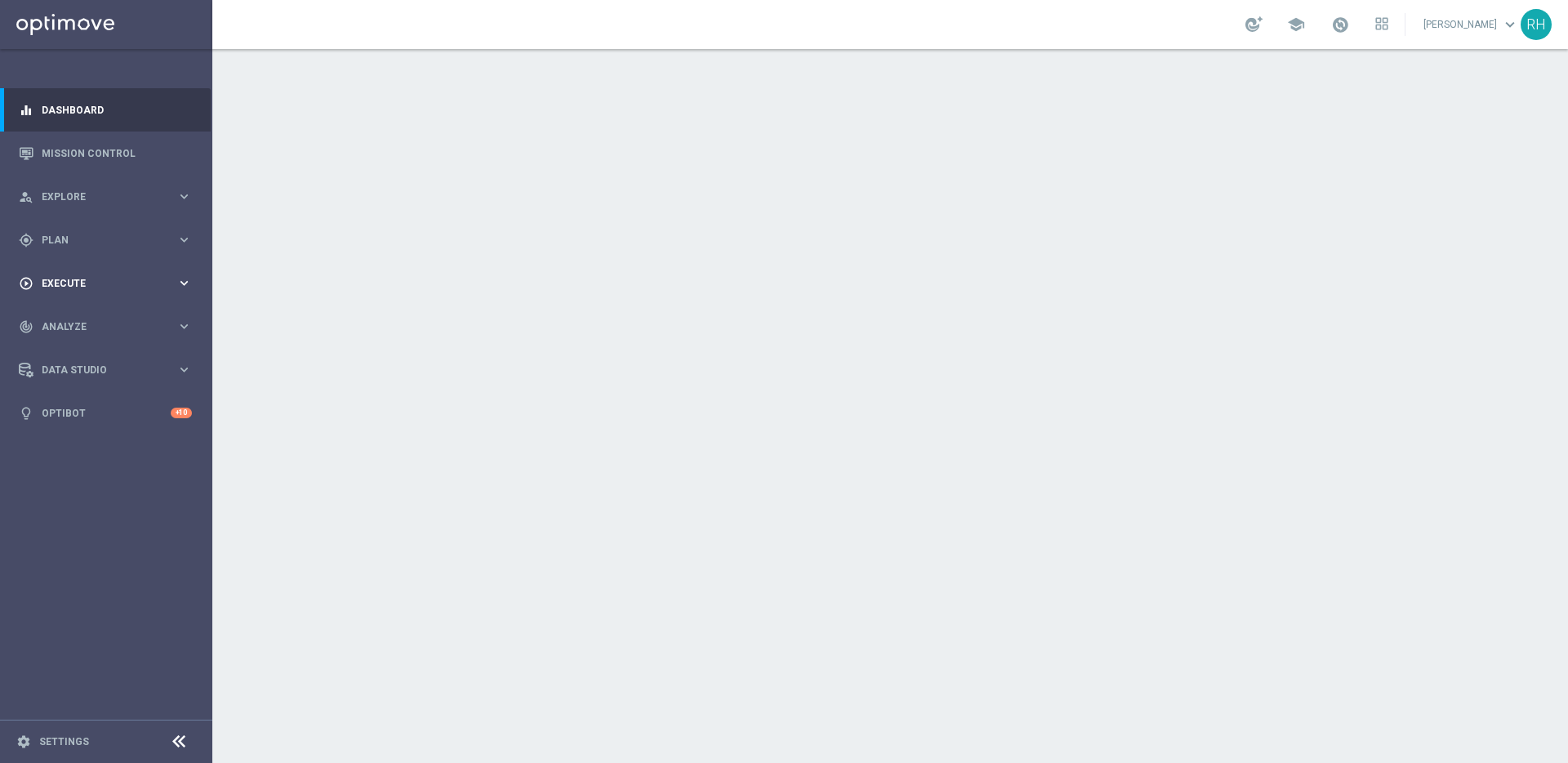
click at [78, 278] on span "Execute" at bounding box center [109, 283] width 134 height 9
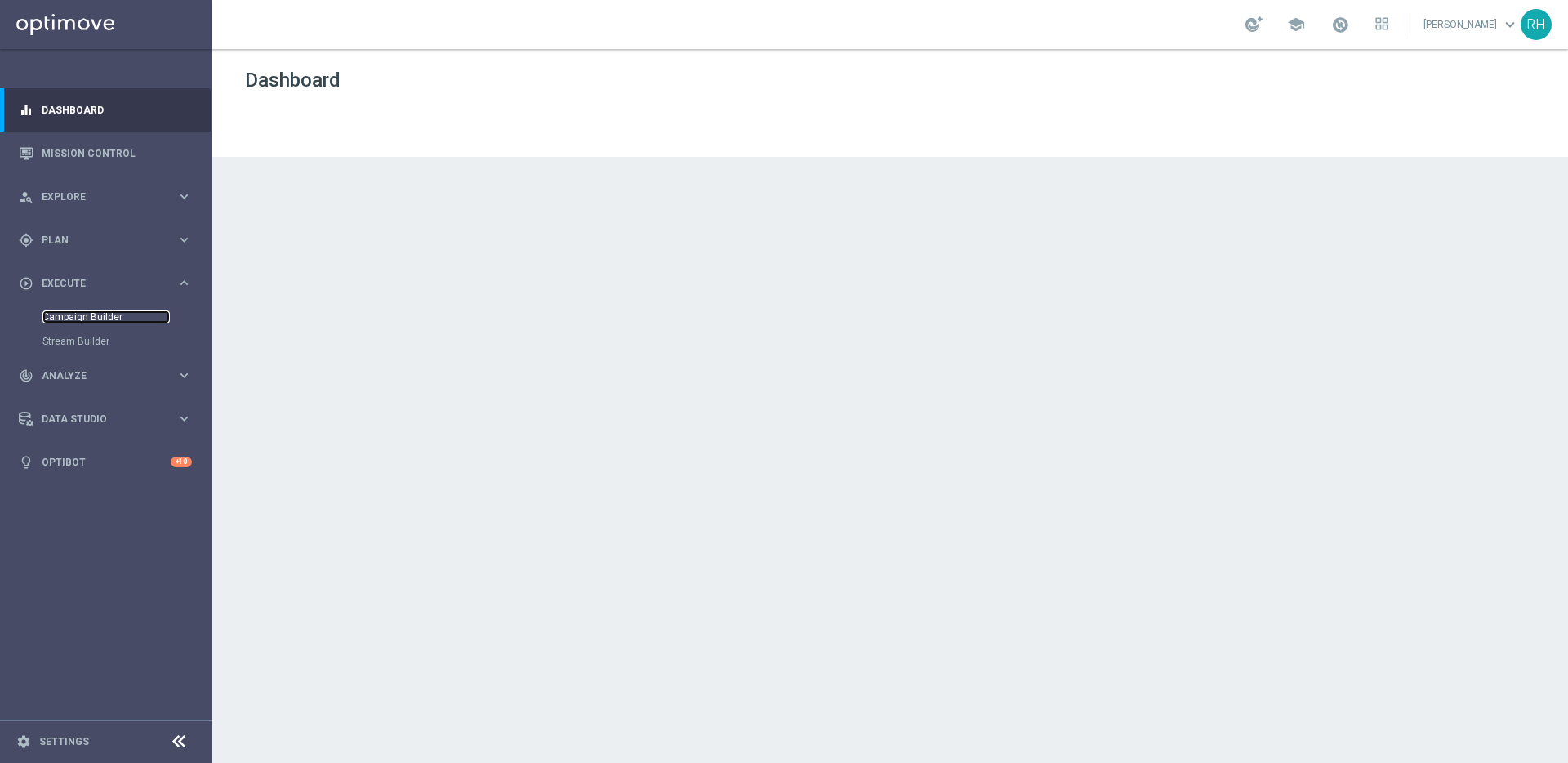
click at [81, 314] on link "Campaign Builder" at bounding box center [106, 316] width 128 height 13
